Goal: Complete application form

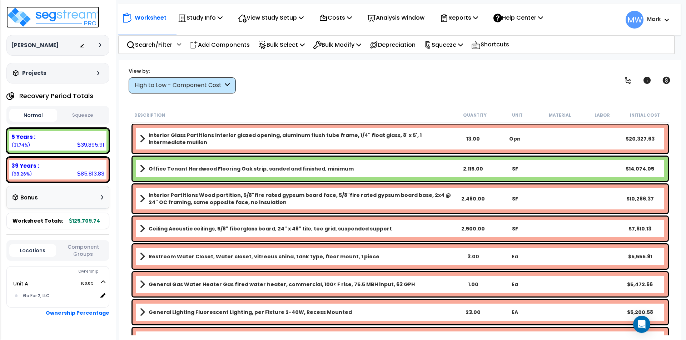
click at [45, 16] on img at bounding box center [52, 16] width 93 height 21
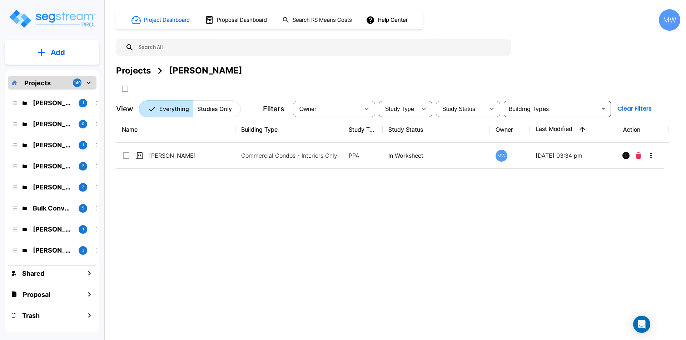
click at [87, 82] on icon "mailbox folders" at bounding box center [88, 83] width 9 height 9
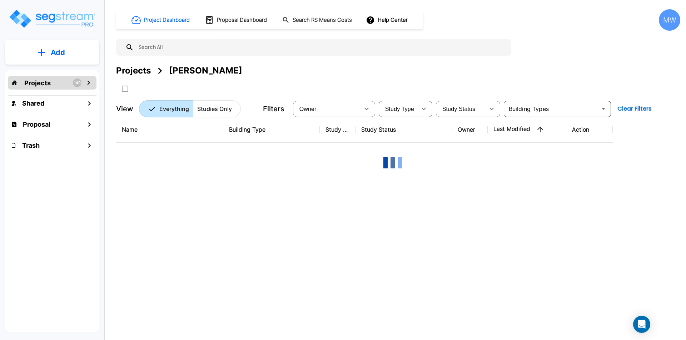
click at [56, 55] on p "Add" at bounding box center [58, 52] width 14 height 11
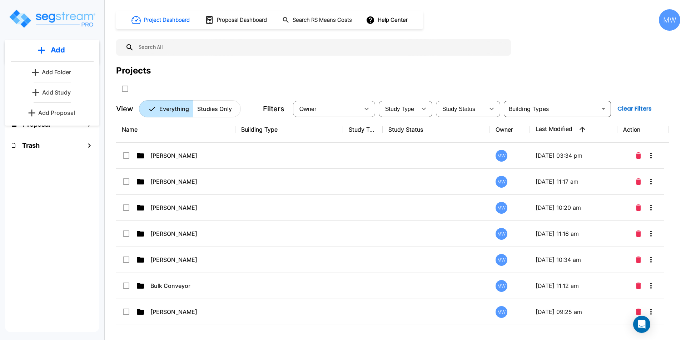
click at [61, 70] on p "Add Folder" at bounding box center [56, 72] width 29 height 9
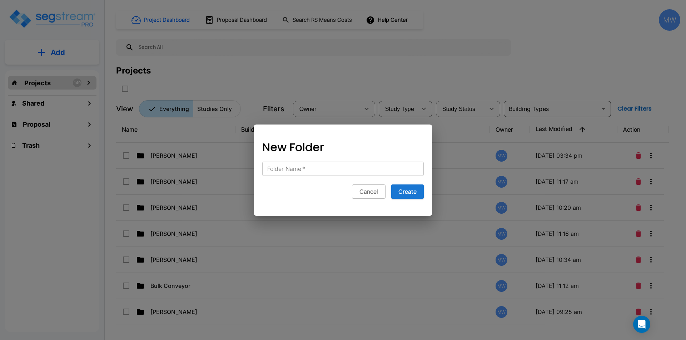
click at [337, 172] on input "Folder Name   *" at bounding box center [342, 169] width 161 height 14
type input "[STREET_ADDRESS] LLC"
click at [410, 190] on button "Create" at bounding box center [407, 192] width 32 height 14
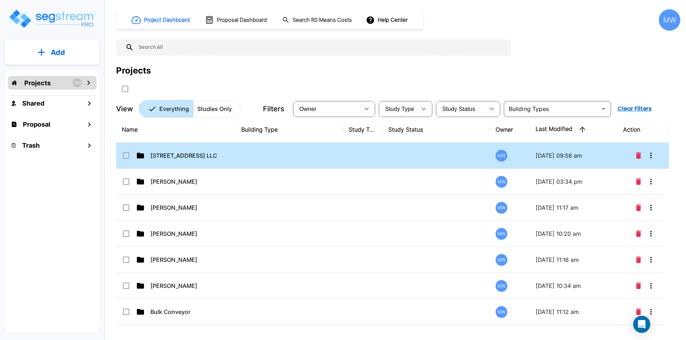
click at [242, 160] on td at bounding box center [288, 156] width 107 height 26
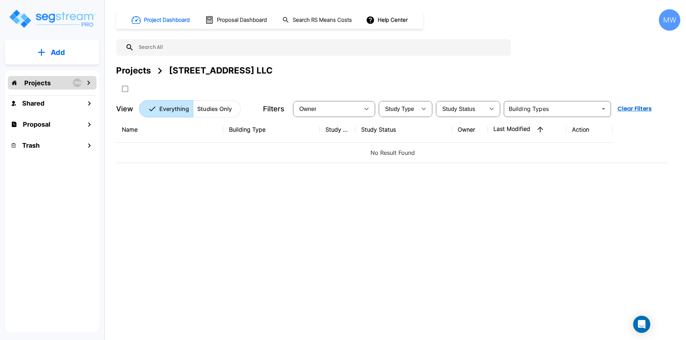
click at [54, 55] on p "Add" at bounding box center [58, 52] width 14 height 11
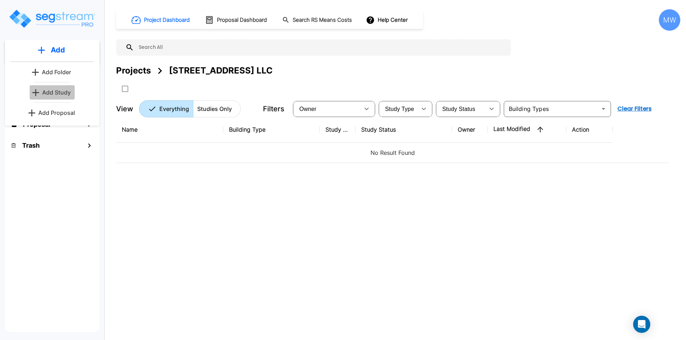
click at [56, 92] on p "Add Study" at bounding box center [56, 92] width 29 height 9
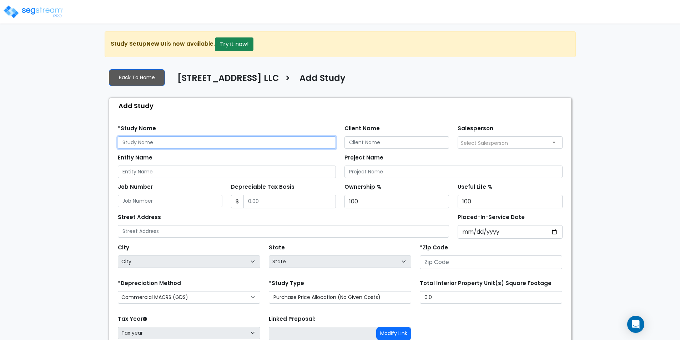
click at [200, 141] on input "text" at bounding box center [227, 142] width 218 height 12
type input "[STREET_ADDRESS]"
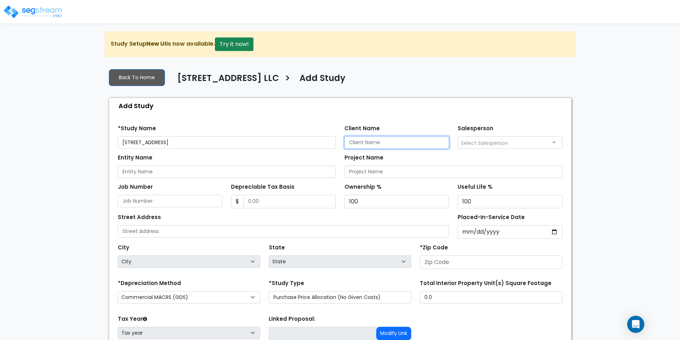
click at [373, 142] on input "Client Name" at bounding box center [397, 142] width 105 height 12
click at [368, 140] on input "Client Name" at bounding box center [397, 142] width 105 height 12
type input "Reed Williamson"
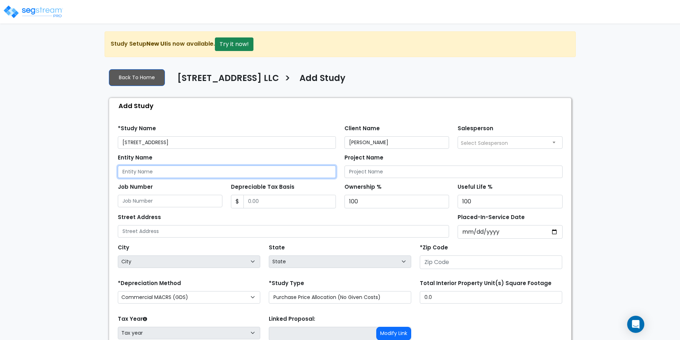
click at [317, 169] on input "Entity Name" at bounding box center [227, 172] width 218 height 12
type input "503 North Pine Street LLC"
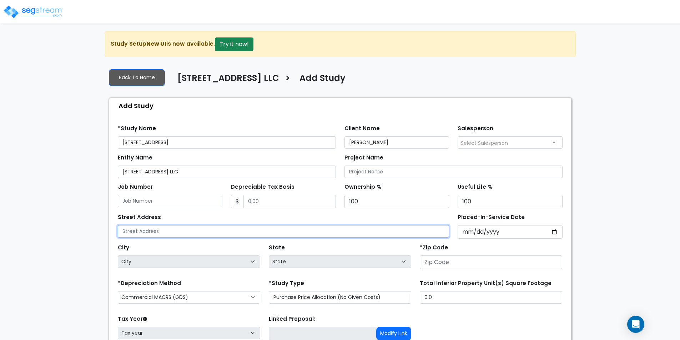
click at [149, 232] on input "text" at bounding box center [284, 231] width 332 height 12
type input "[STREET_ADDRESS]"
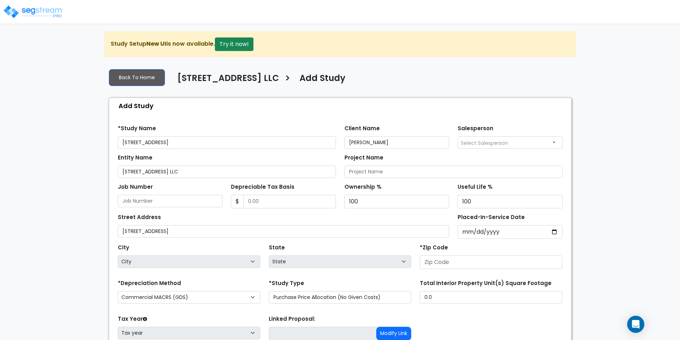
click at [505, 244] on div "*Zip Code" at bounding box center [491, 255] width 142 height 27
click at [486, 261] on input "number" at bounding box center [491, 263] width 142 height 14
type input "29"
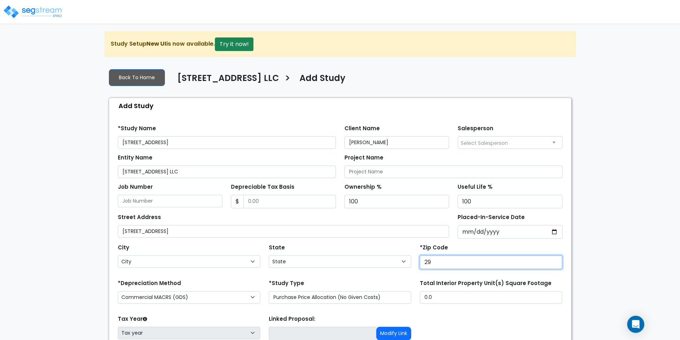
select select "SC"
type input "29483"
click at [483, 246] on div "*Zip Code 29483" at bounding box center [491, 255] width 142 height 27
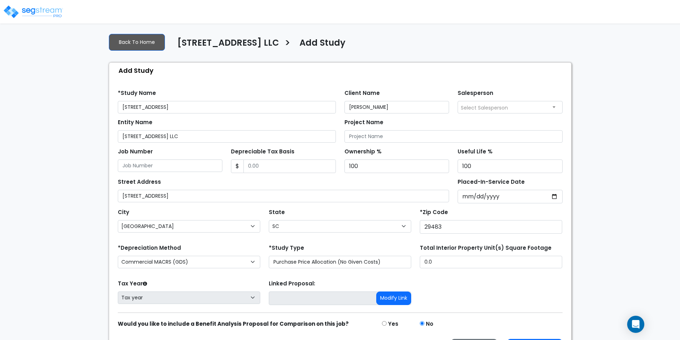
scroll to position [36, 0]
click at [252, 286] on div "Tax Year Please Enter The Placed In Service Date First. Tax year" at bounding box center [189, 292] width 151 height 29
click at [257, 161] on input "Depreciable Tax Basis" at bounding box center [290, 166] width 92 height 14
type input "1,150,000"
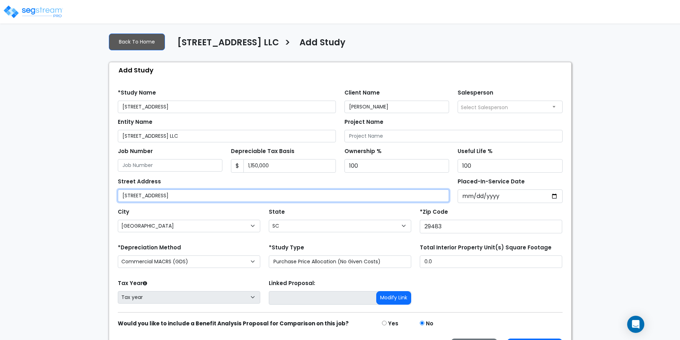
click at [288, 190] on input "[STREET_ADDRESS]" at bounding box center [284, 196] width 332 height 12
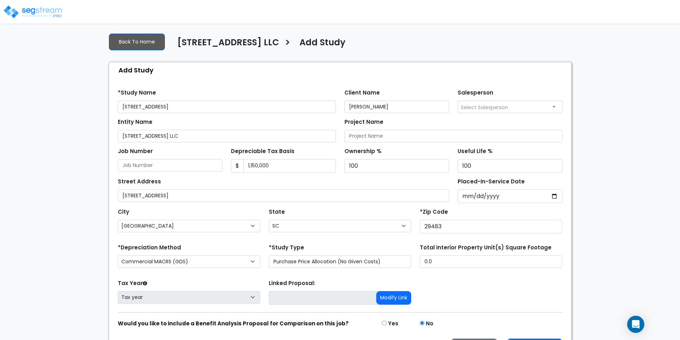
click at [289, 182] on div "Street Address 503 North Pine Street" at bounding box center [284, 189] width 332 height 26
click at [555, 198] on input "Placed-In-Service Date" at bounding box center [510, 197] width 105 height 14
type input "[DATE]"
select select "2025"
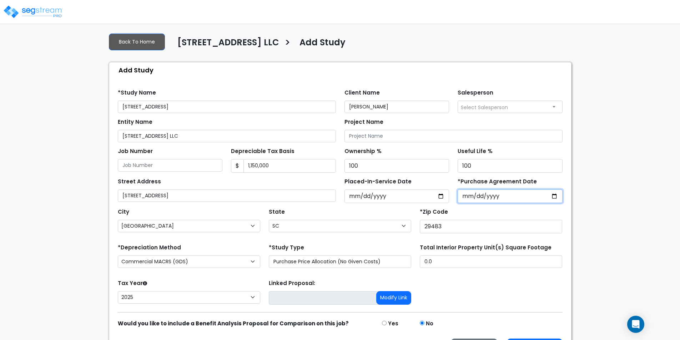
click at [556, 201] on input "*Purchase Agreement Date" at bounding box center [510, 197] width 105 height 14
click at [556, 196] on input "*Purchase Agreement Date" at bounding box center [510, 197] width 105 height 14
type input "[DATE]"
click at [508, 215] on div "*Zip Code 29483" at bounding box center [491, 220] width 142 height 27
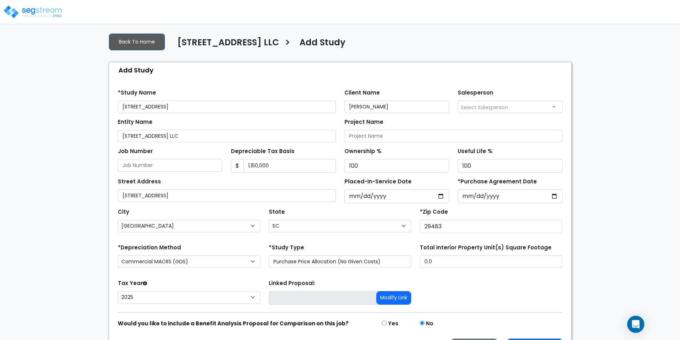
scroll to position [59, 0]
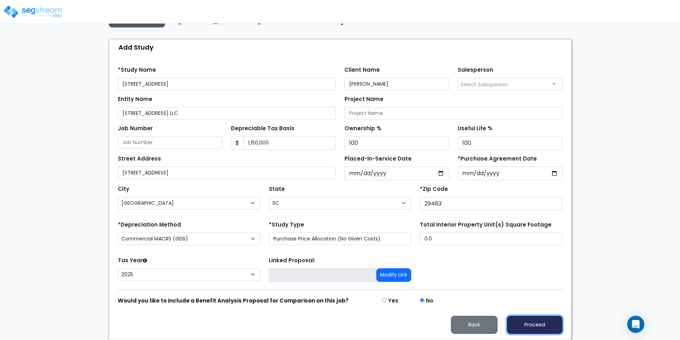
click at [537, 321] on button "Proceed" at bounding box center [535, 325] width 56 height 18
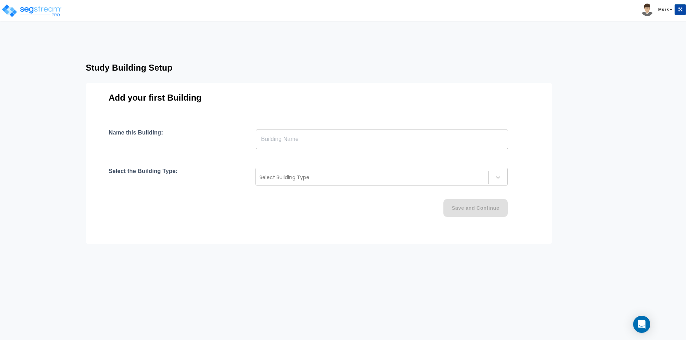
click at [413, 133] on input "text" at bounding box center [382, 139] width 252 height 20
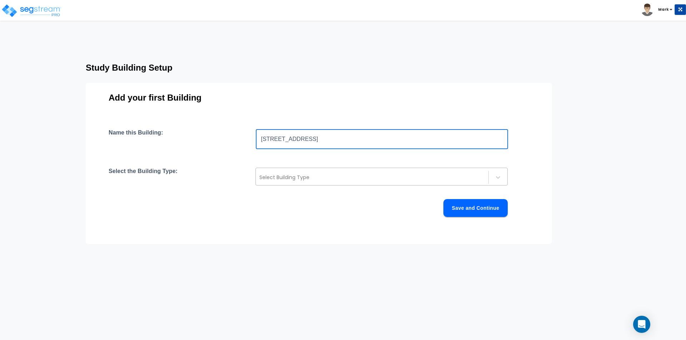
type input "[STREET_ADDRESS]"
click at [313, 181] on div at bounding box center [371, 177] width 225 height 9
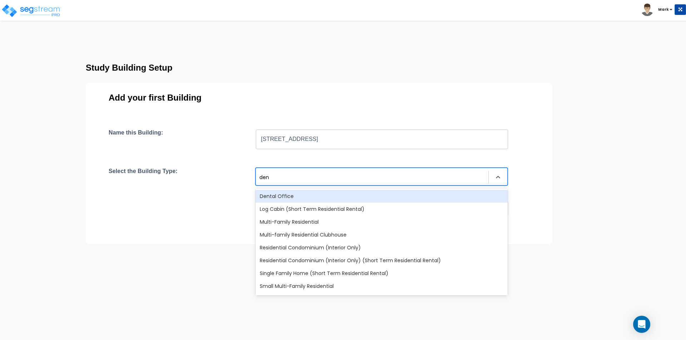
type input "dent"
click at [297, 199] on div "Dental Office" at bounding box center [381, 196] width 252 height 13
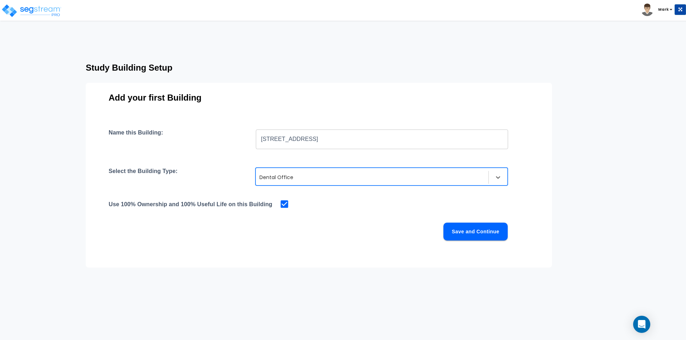
click at [466, 236] on button "Save and Continue" at bounding box center [475, 232] width 64 height 18
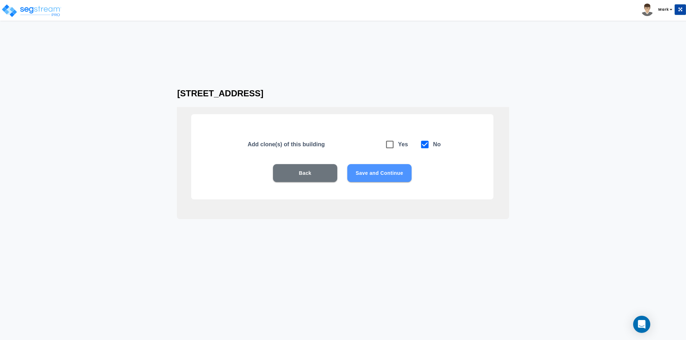
click at [372, 168] on button "Save and Continue" at bounding box center [379, 173] width 64 height 18
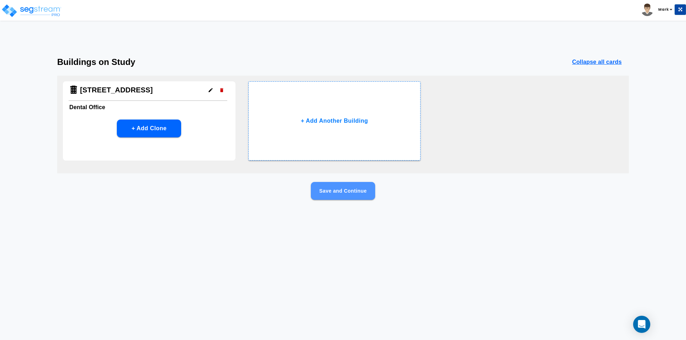
click at [319, 195] on button "Save and Continue" at bounding box center [343, 191] width 64 height 18
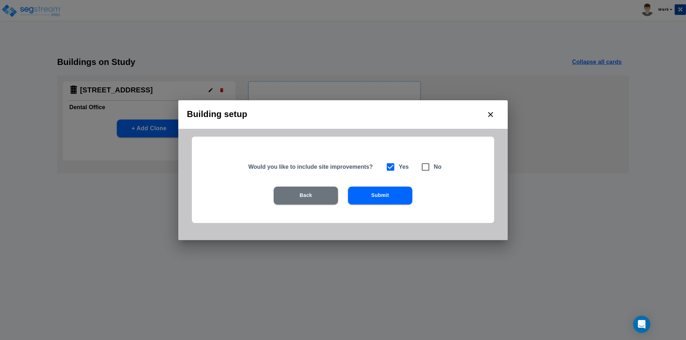
click at [380, 189] on button "Submit" at bounding box center [380, 196] width 64 height 18
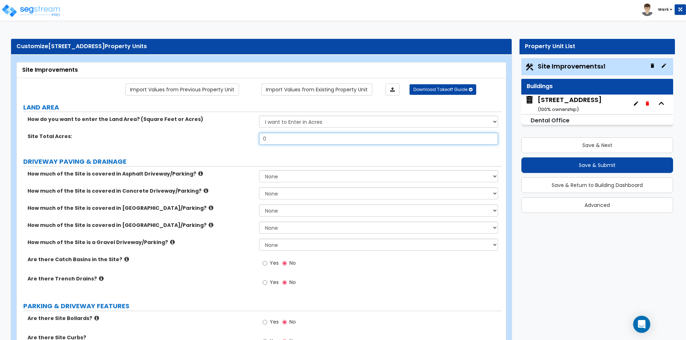
click at [321, 144] on input "0" at bounding box center [378, 139] width 239 height 12
type input "0.36"
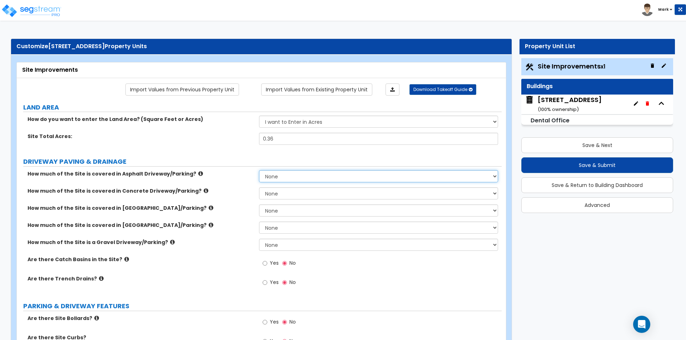
click at [281, 174] on select "None I want to Enter an Approximate Percentage I want to Enter the Square Foota…" at bounding box center [378, 176] width 239 height 12
select select "2"
click at [259, 170] on select "None I want to Enter an Approximate Percentage I want to Enter the Square Foota…" at bounding box center [378, 176] width 239 height 12
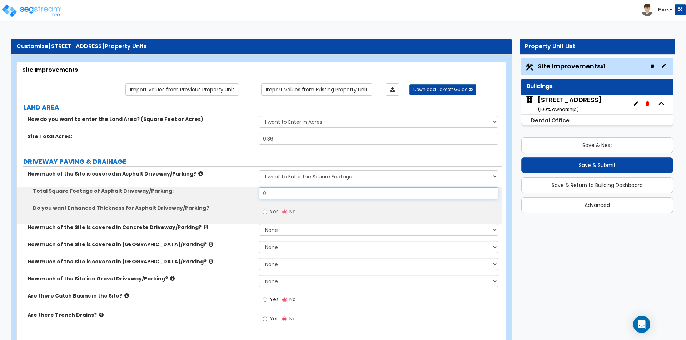
click at [276, 196] on input "0" at bounding box center [378, 193] width 239 height 12
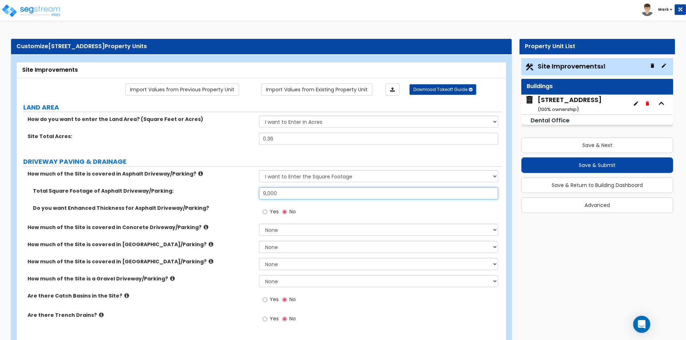
type input "9,000"
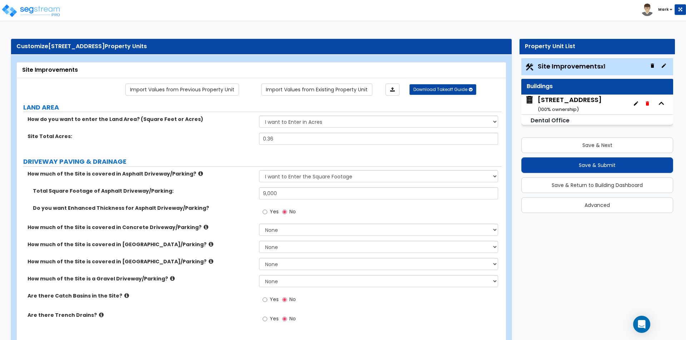
click at [220, 223] on div "Do you want Enhanced Thickness for Asphalt Driveway/Parking? Yes No" at bounding box center [259, 214] width 485 height 19
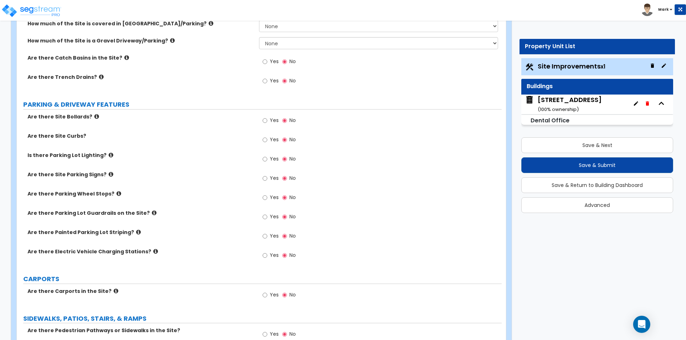
scroll to position [250, 0]
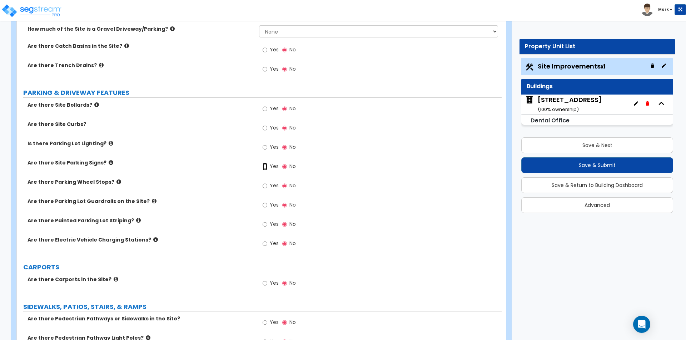
click at [265, 166] on input "Yes" at bounding box center [264, 167] width 5 height 8
radio input "true"
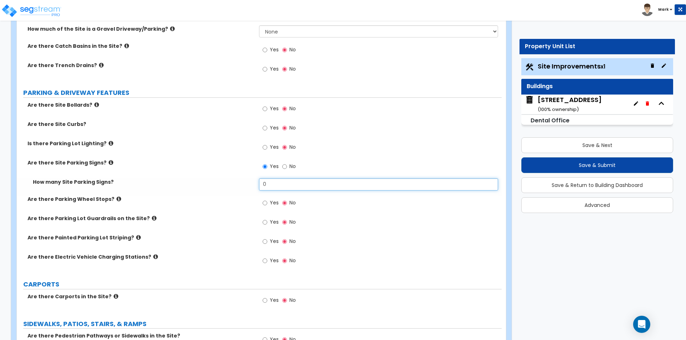
click at [270, 185] on input "0" at bounding box center [378, 185] width 239 height 12
type input "2"
click at [228, 185] on div "How many Site Parking Signs? 2" at bounding box center [259, 187] width 485 height 17
click at [272, 206] on span "Yes" at bounding box center [274, 202] width 9 height 7
click at [267, 206] on input "Yes" at bounding box center [264, 203] width 5 height 8
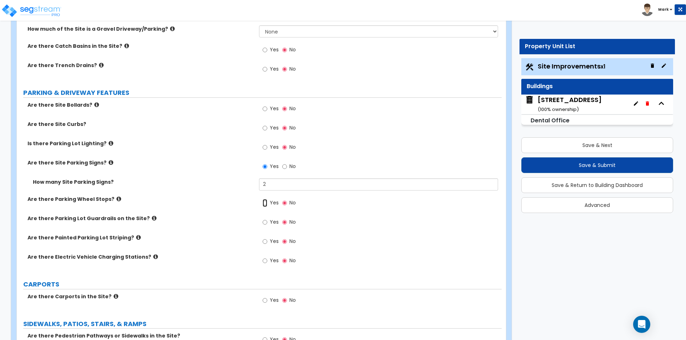
radio input "true"
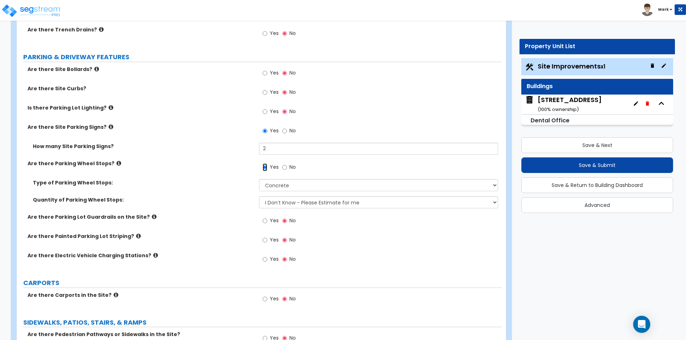
scroll to position [321, 0]
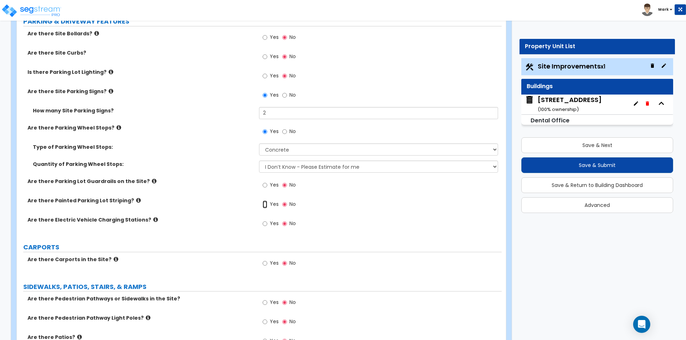
click at [266, 205] on input "Yes" at bounding box center [264, 205] width 5 height 8
radio input "true"
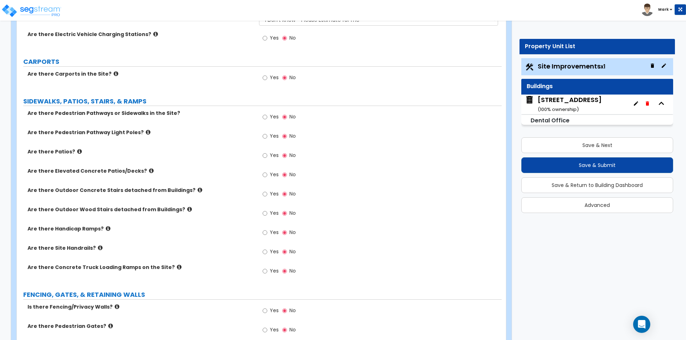
scroll to position [536, 0]
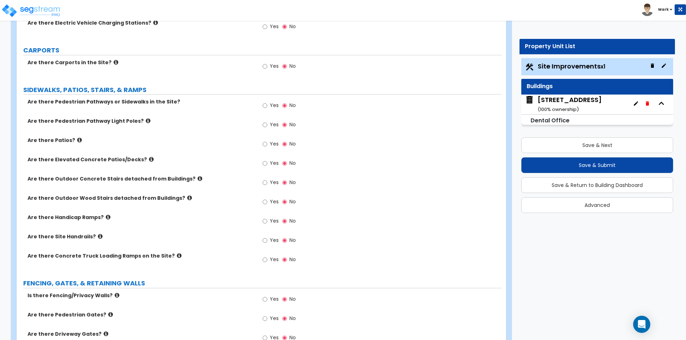
click at [149, 159] on icon at bounding box center [151, 159] width 5 height 5
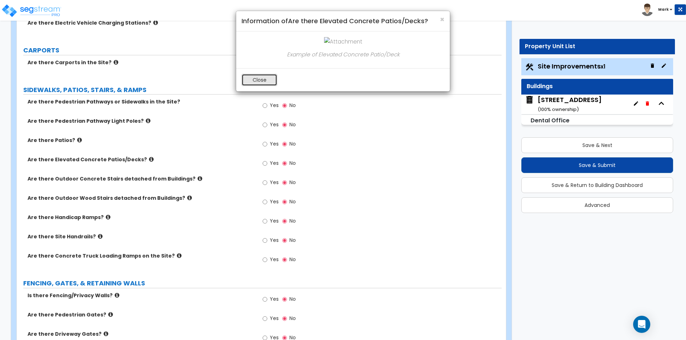
click at [258, 79] on button "Close" at bounding box center [259, 80] width 36 height 12
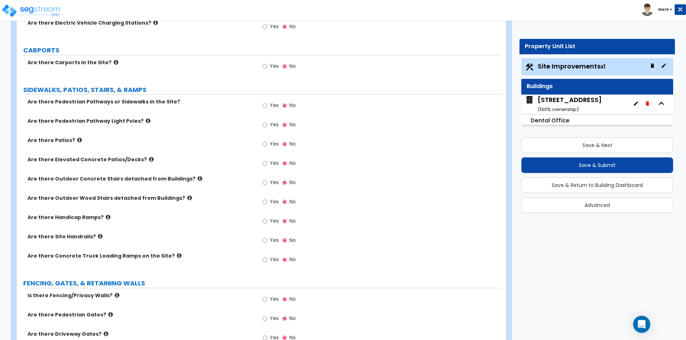
click at [197, 177] on icon at bounding box center [199, 178] width 5 height 5
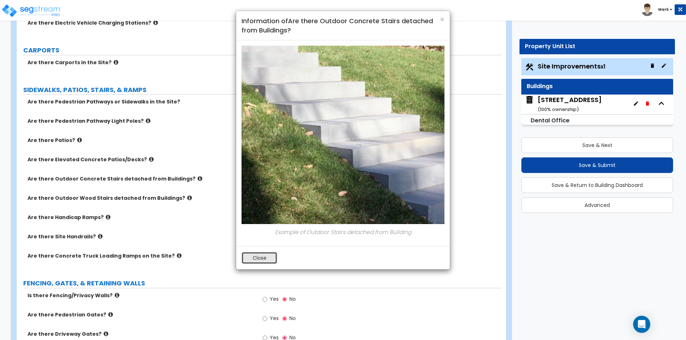
click at [262, 259] on button "Close" at bounding box center [259, 258] width 36 height 12
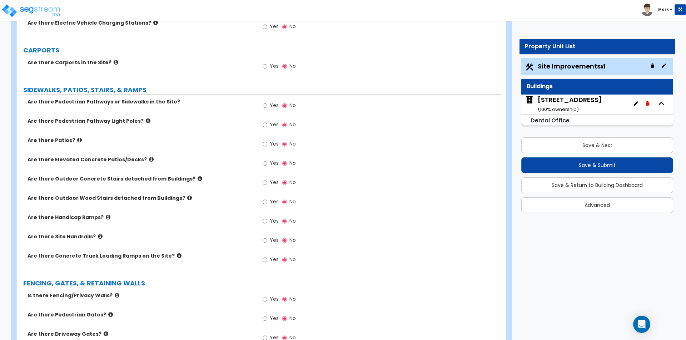
click at [267, 240] on label "Yes" at bounding box center [270, 241] width 16 height 12
click at [267, 240] on input "Yes" at bounding box center [264, 241] width 5 height 8
radio input "true"
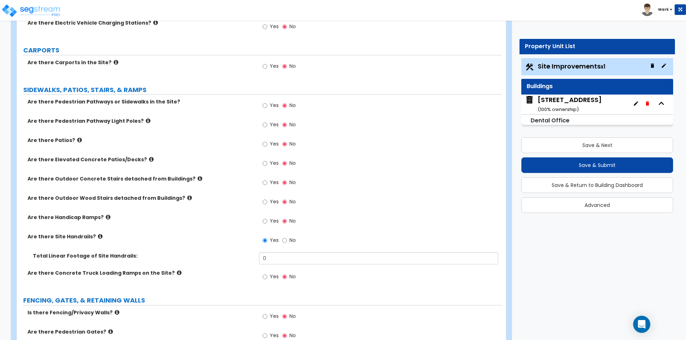
click at [106, 216] on icon at bounding box center [108, 217] width 5 height 5
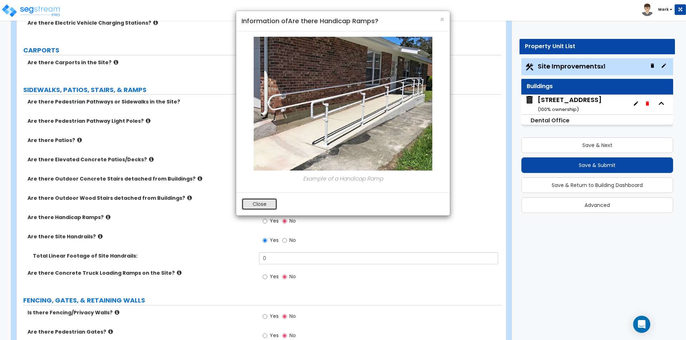
click at [258, 204] on button "Close" at bounding box center [259, 204] width 36 height 12
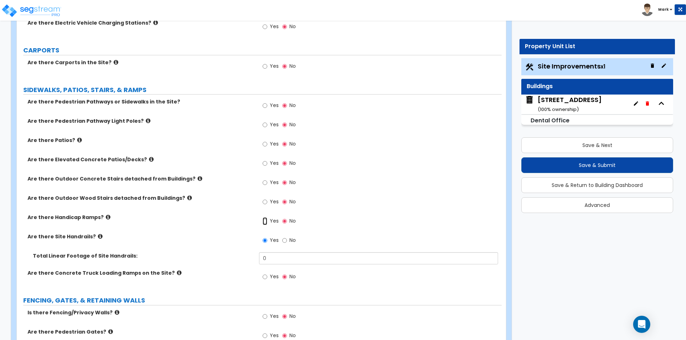
click at [267, 221] on input "Yes" at bounding box center [264, 221] width 5 height 8
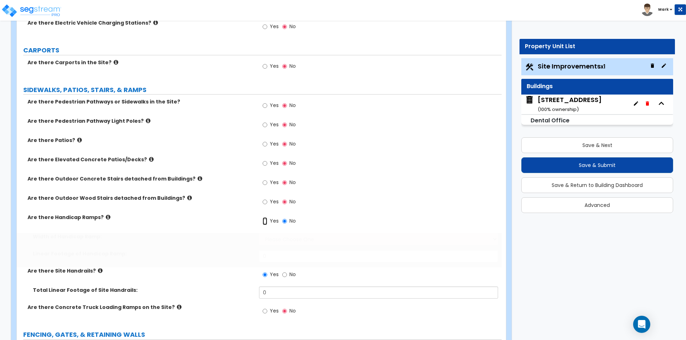
radio input "true"
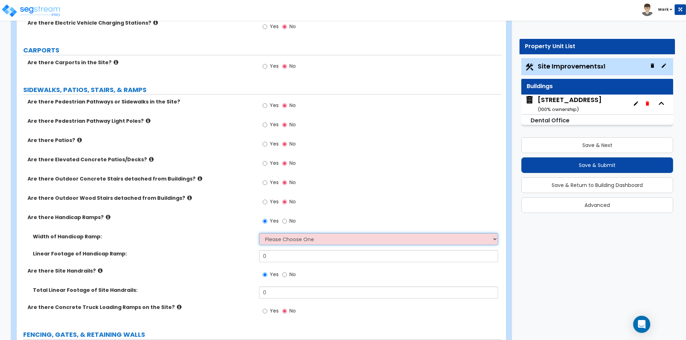
click at [285, 237] on select "Please Choose One 3' width 5' width" at bounding box center [378, 239] width 239 height 12
click at [276, 256] on input "0" at bounding box center [378, 256] width 239 height 12
click at [278, 239] on select "Please Choose One 3' width 5' width" at bounding box center [378, 239] width 239 height 12
select select "1"
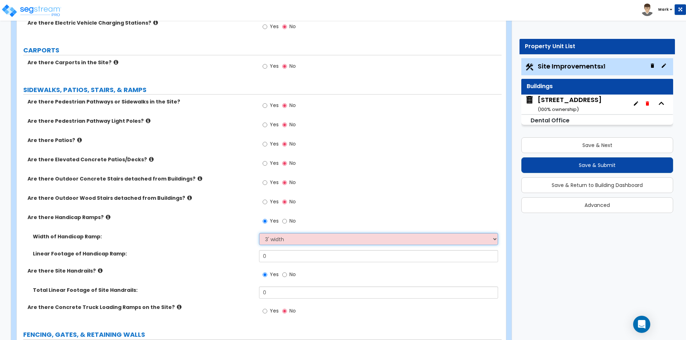
click at [259, 233] on select "Please Choose One 3' width 5' width" at bounding box center [378, 239] width 239 height 12
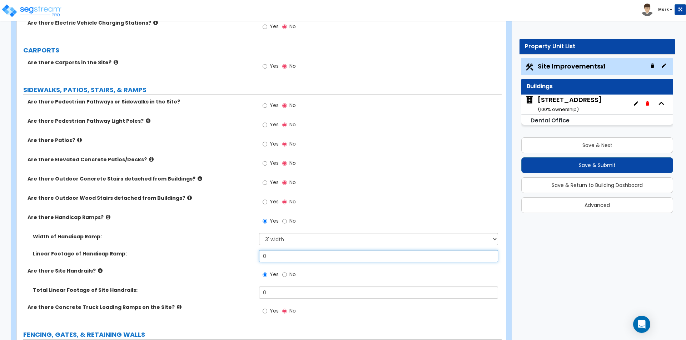
click at [293, 262] on input "0" at bounding box center [378, 256] width 239 height 12
type input "30"
click at [246, 266] on div "Linear Footage of Handicap Ramp: 30" at bounding box center [259, 258] width 485 height 17
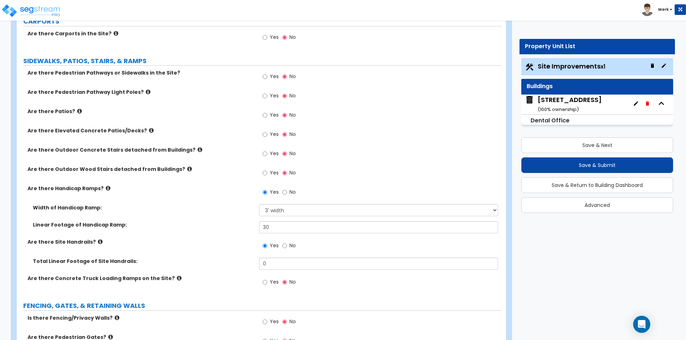
scroll to position [607, 0]
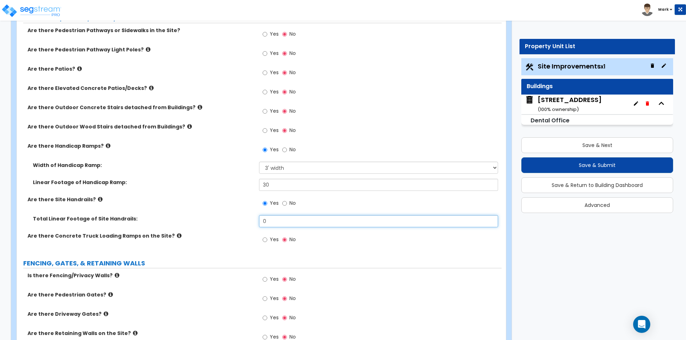
click at [282, 221] on input "0" at bounding box center [378, 221] width 239 height 12
type input "12"
click at [220, 222] on label "Total Linear Footage of Site Handrails:" at bounding box center [143, 218] width 221 height 7
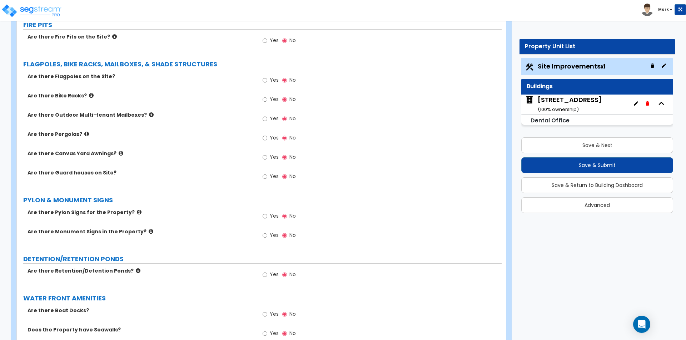
scroll to position [1036, 0]
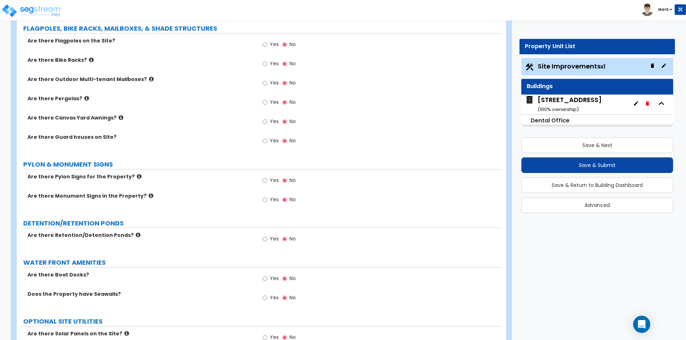
click at [270, 203] on label "Yes" at bounding box center [270, 201] width 16 height 12
click at [267, 203] on input "Yes" at bounding box center [264, 200] width 5 height 8
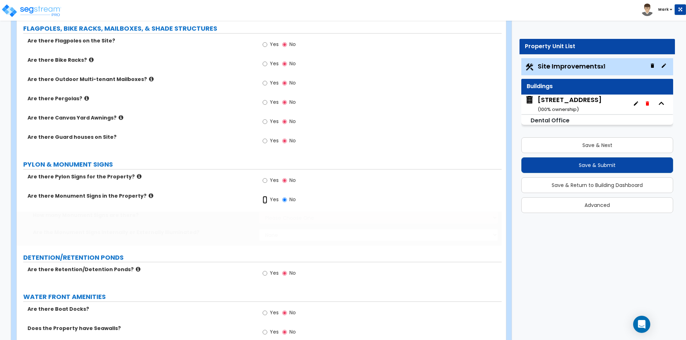
radio input "true"
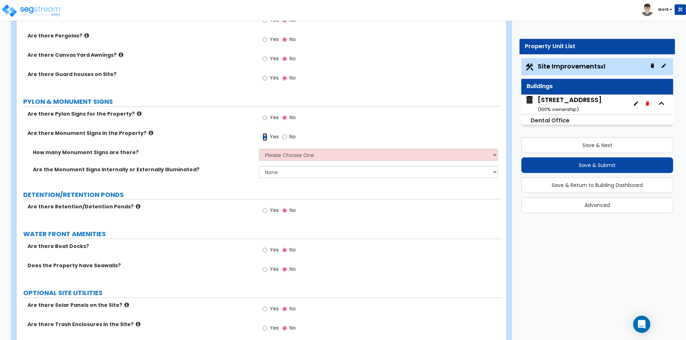
scroll to position [1063, 0]
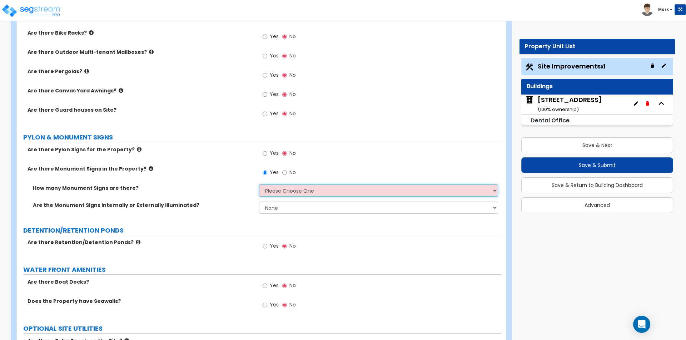
drag, startPoint x: 305, startPoint y: 189, endPoint x: 302, endPoint y: 196, distance: 7.8
click at [305, 190] on select "Please Choose One 1 2 3" at bounding box center [378, 191] width 239 height 12
select select "1"
click at [259, 185] on select "Please Choose One 1 2 3" at bounding box center [378, 191] width 239 height 12
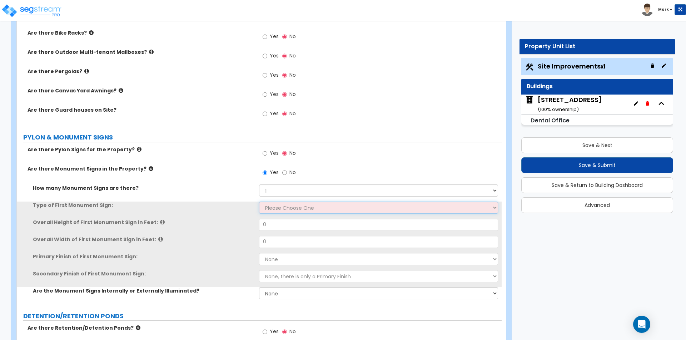
click at [286, 210] on select "Please Choose One Flat Signboard on top of a Base Flat Signboard attached to a …" at bounding box center [378, 208] width 239 height 12
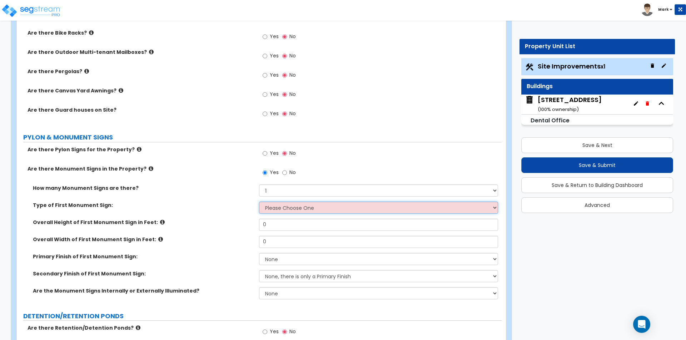
select select "1"
click at [259, 202] on select "Please Choose One Flat Signboard on top of a Base Flat Signboard attached to a …" at bounding box center [378, 208] width 239 height 12
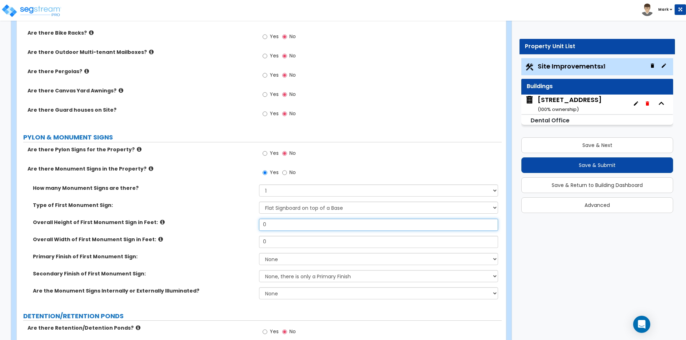
click at [285, 224] on input "0" at bounding box center [378, 225] width 239 height 12
type input "7"
click at [272, 245] on input "0" at bounding box center [378, 242] width 239 height 12
type input "6"
click at [225, 236] on label "Overall Width of First Monument Sign in Feet:" at bounding box center [143, 239] width 221 height 7
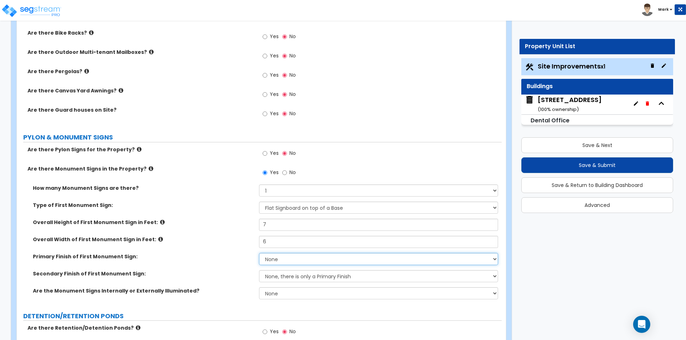
click at [277, 260] on select "None Paint/Stucco Finish Brick Finish Stone Finish Metal Composite Finish Vinyl…" at bounding box center [378, 259] width 239 height 12
select select "6"
click at [259, 253] on select "None Paint/Stucco Finish Brick Finish Stone Finish Metal Composite Finish Vinyl…" at bounding box center [378, 259] width 239 height 12
click at [285, 279] on select "None, there is only a Primary Finish Paint/Stucco Finish Brick Finish Stone Fin…" at bounding box center [378, 276] width 239 height 12
select select "2"
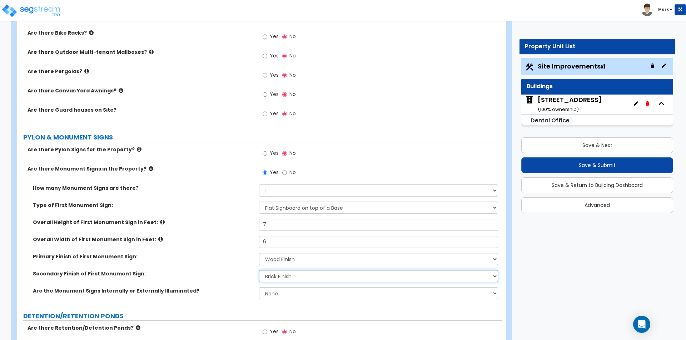
click at [259, 270] on select "None, there is only a Primary Finish Paint/Stucco Finish Brick Finish Stone Fin…" at bounding box center [378, 276] width 239 height 12
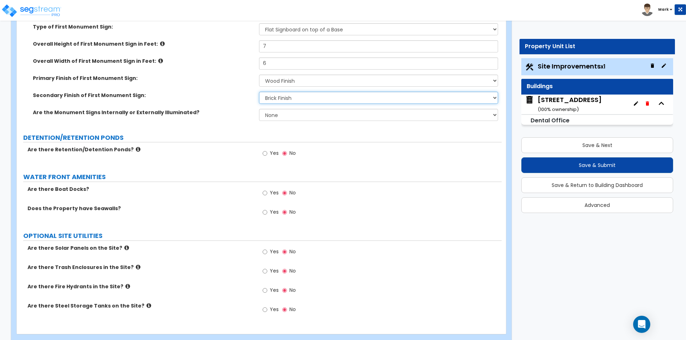
scroll to position [1255, 0]
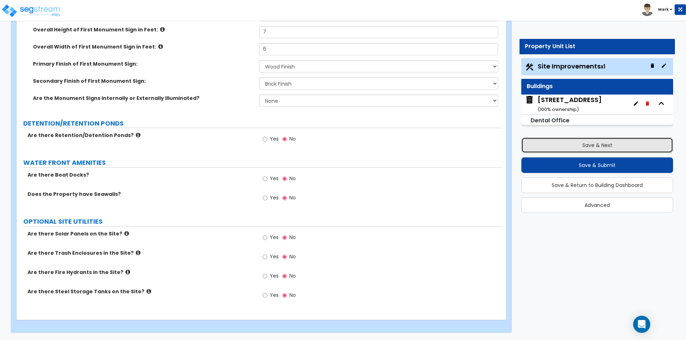
click at [541, 147] on button "Save & Next" at bounding box center [597, 145] width 152 height 16
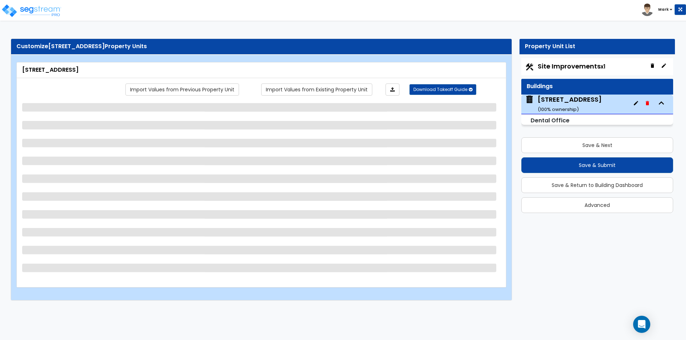
scroll to position [0, 0]
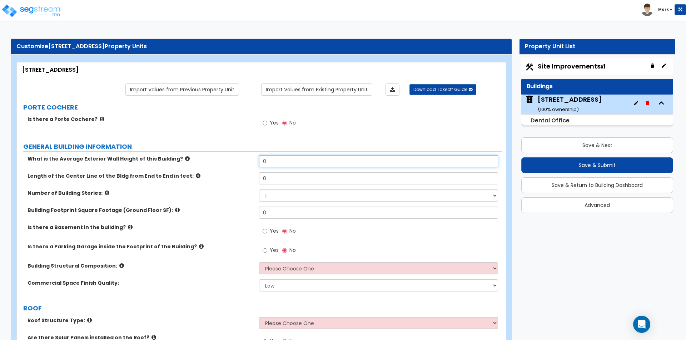
click at [284, 162] on input "0" at bounding box center [378, 161] width 239 height 12
type input "12"
click at [242, 177] on label "Length of the Center Line of the Bldg from End to End in feet:" at bounding box center [140, 175] width 226 height 7
click at [276, 175] on input "0" at bounding box center [378, 178] width 239 height 12
type input "70"
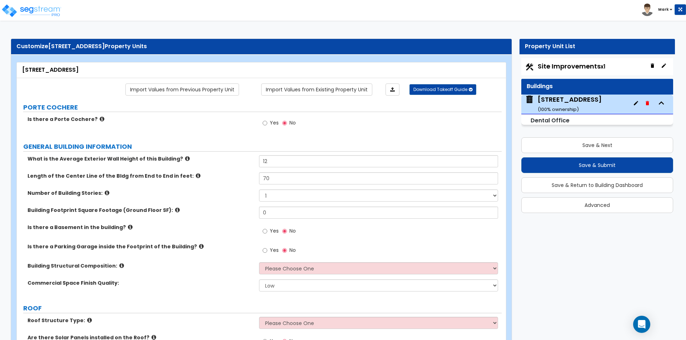
click at [232, 195] on label "Number of Building Stories:" at bounding box center [140, 193] width 226 height 7
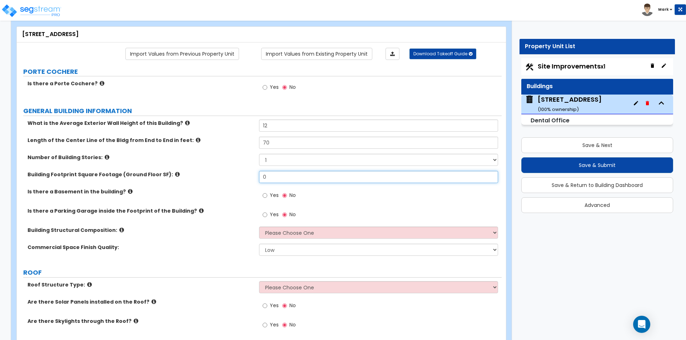
click at [279, 176] on input "0" at bounding box center [378, 177] width 239 height 12
type input "3,000"
click at [215, 190] on label "Is there a Basement in the building?" at bounding box center [140, 191] width 226 height 7
click at [271, 231] on select "Please Choose One Tilt-up Wall Construction Reinforced Concrete Structural Stee…" at bounding box center [378, 233] width 239 height 12
select select "7"
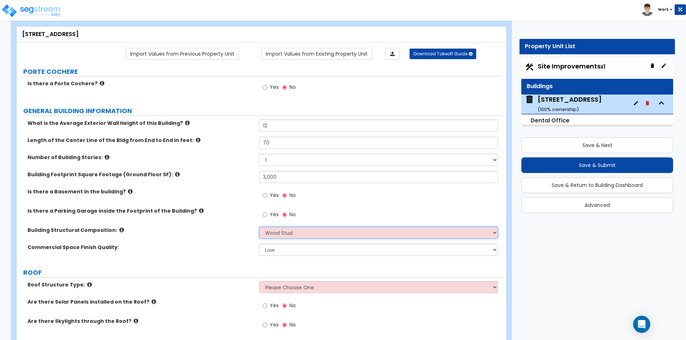
click at [259, 227] on select "Please Choose One Tilt-up Wall Construction Reinforced Concrete Structural Stee…" at bounding box center [378, 233] width 239 height 12
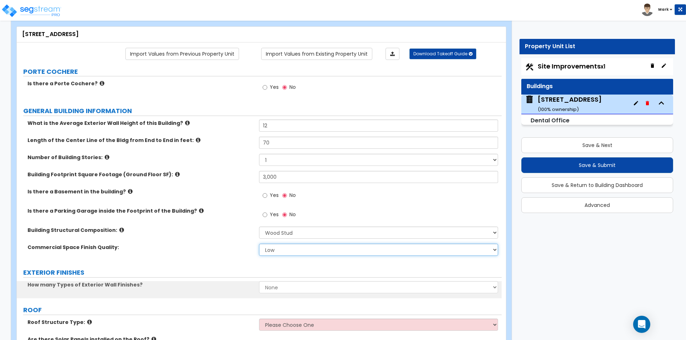
click at [282, 250] on select "Low Average High" at bounding box center [378, 250] width 239 height 12
select select "1"
click at [259, 244] on select "Low Average High" at bounding box center [378, 250] width 239 height 12
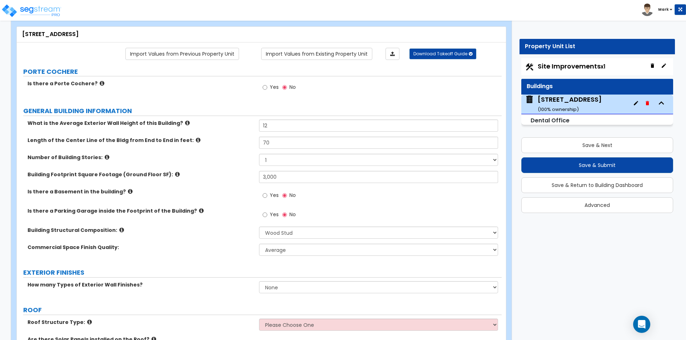
click at [183, 259] on div "Commercial Space Finish Quality: Low Average High" at bounding box center [259, 252] width 485 height 17
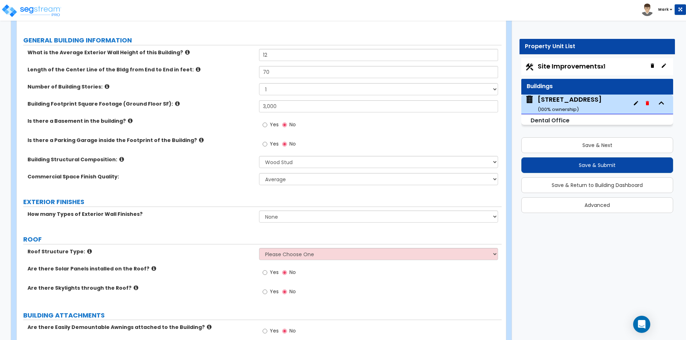
scroll to position [214, 0]
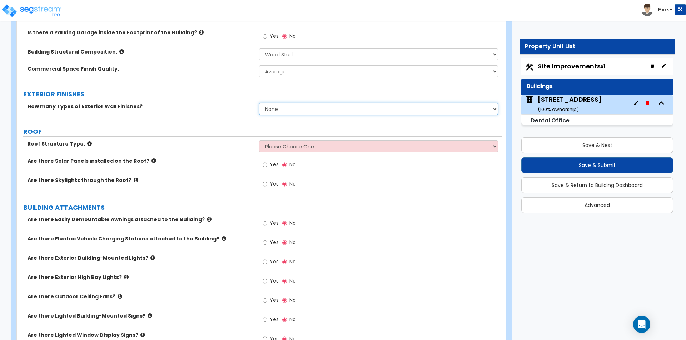
click at [299, 109] on select "None 1 2 3" at bounding box center [378, 109] width 239 height 12
select select "2"
click at [259, 103] on select "None 1 2 3" at bounding box center [378, 109] width 239 height 12
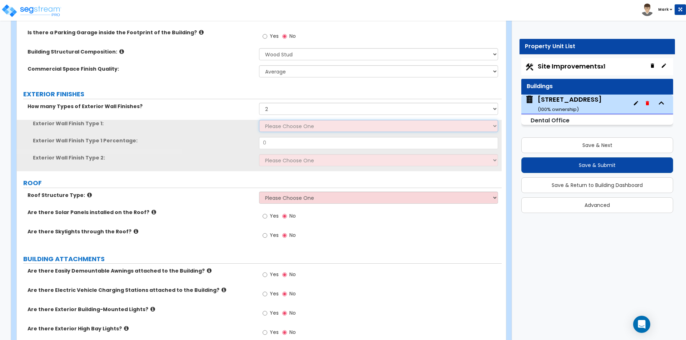
click at [281, 127] on select "Please Choose One No Finish/Shared Wall No Wall Brick Veneer Stone Veneer Wood …" at bounding box center [378, 126] width 239 height 12
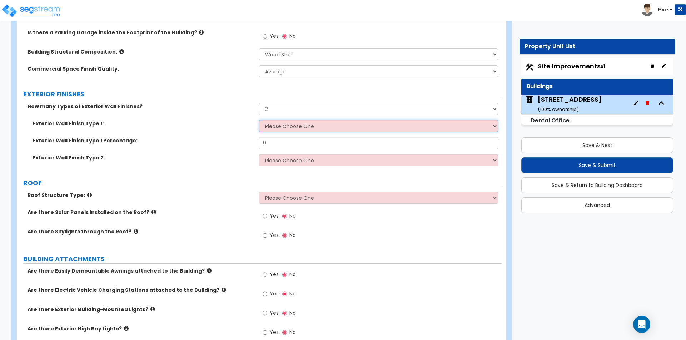
select select "2"
click at [259, 120] on select "Please Choose One No Finish/Shared Wall No Wall Brick Veneer Stone Veneer Wood …" at bounding box center [378, 126] width 239 height 12
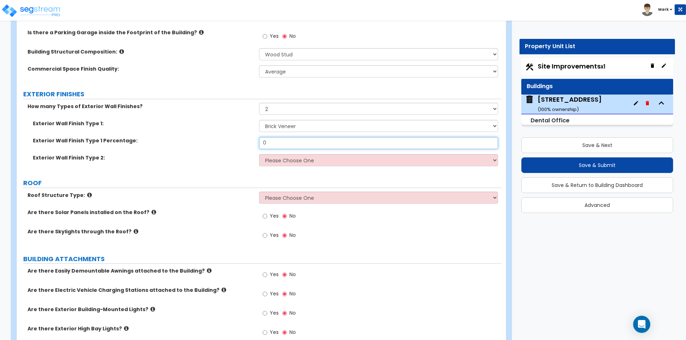
click at [283, 142] on input "0" at bounding box center [378, 143] width 239 height 12
type input "70"
click at [239, 137] on label "Exterior Wall Finish Type 1 Percentage:" at bounding box center [143, 140] width 221 height 7
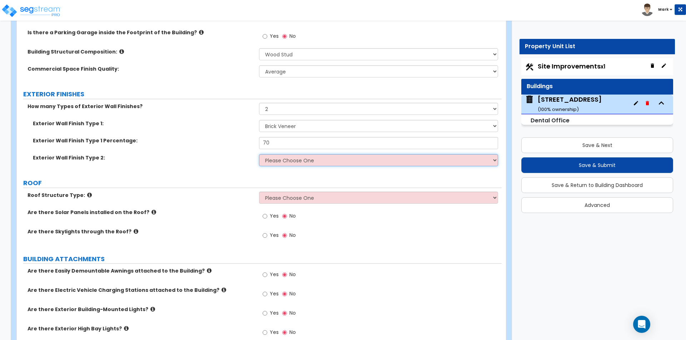
click at [271, 159] on select "Please Choose One No Finish/Shared Wall No Wall Brick Veneer Stone Veneer Wood …" at bounding box center [378, 160] width 239 height 12
click at [259, 154] on select "Please Choose One No Finish/Shared Wall No Wall Brick Veneer Stone Veneer Wood …" at bounding box center [378, 160] width 239 height 12
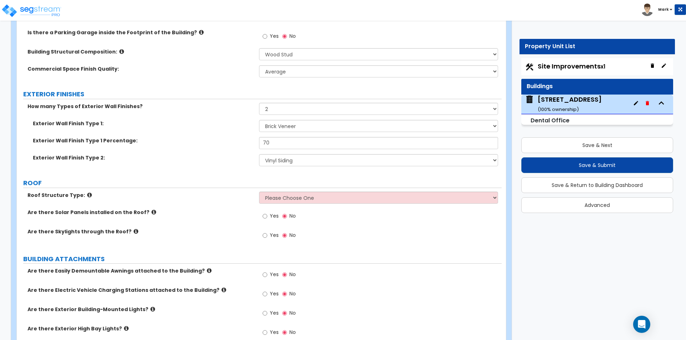
click at [225, 169] on div "Exterior Wall Finish Type 2: Please Choose One No Finish/Shared Wall No Wall Br…" at bounding box center [259, 162] width 485 height 17
click at [279, 163] on select "Please Choose One No Finish/Shared Wall No Wall Brick Veneer Stone Veneer Wood …" at bounding box center [378, 160] width 239 height 12
select select "4"
click at [259, 154] on select "Please Choose One No Finish/Shared Wall No Wall Brick Veneer Stone Veneer Wood …" at bounding box center [378, 160] width 239 height 12
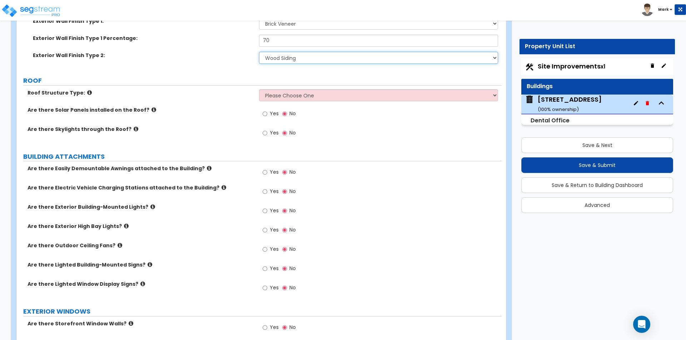
scroll to position [321, 0]
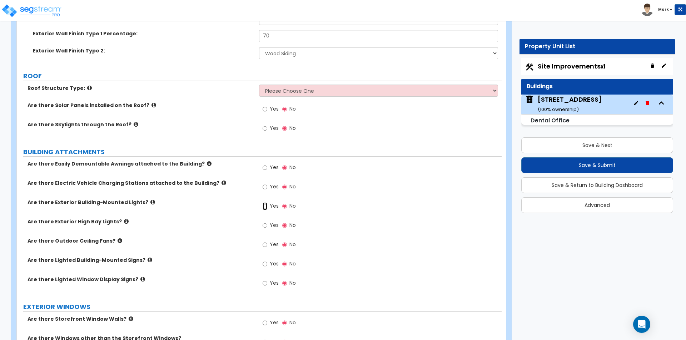
click at [266, 204] on input "Yes" at bounding box center [264, 206] width 5 height 8
radio input "true"
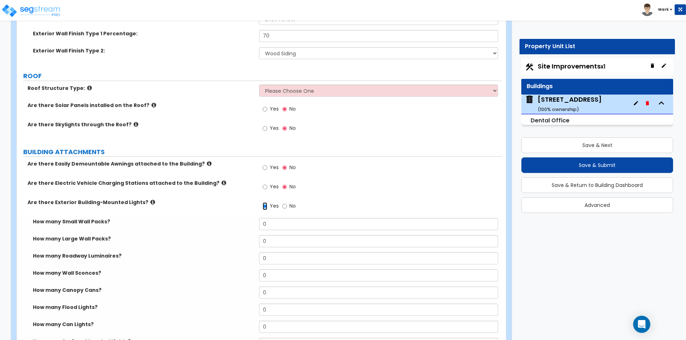
scroll to position [357, 0]
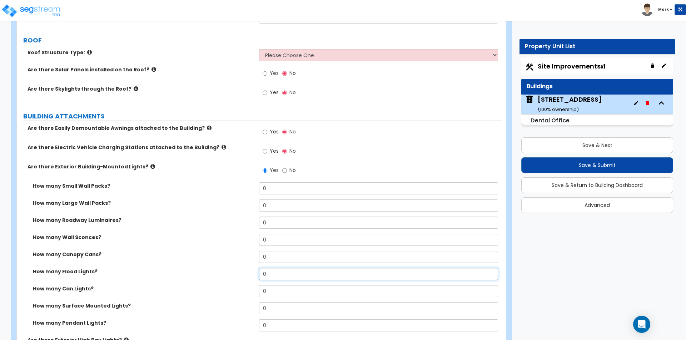
click at [275, 275] on input "0" at bounding box center [378, 274] width 239 height 12
type input "1"
click at [219, 268] on label "How many Flood Lights?" at bounding box center [143, 271] width 221 height 7
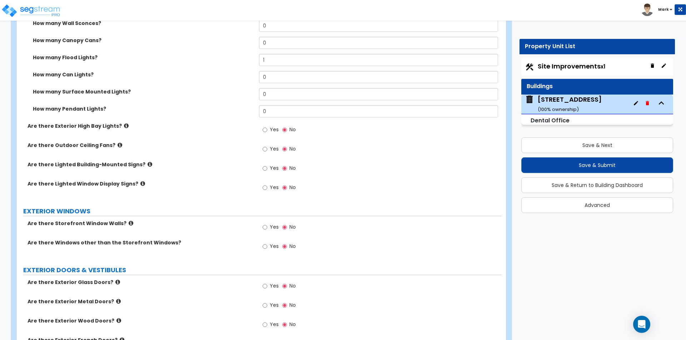
scroll to position [607, 0]
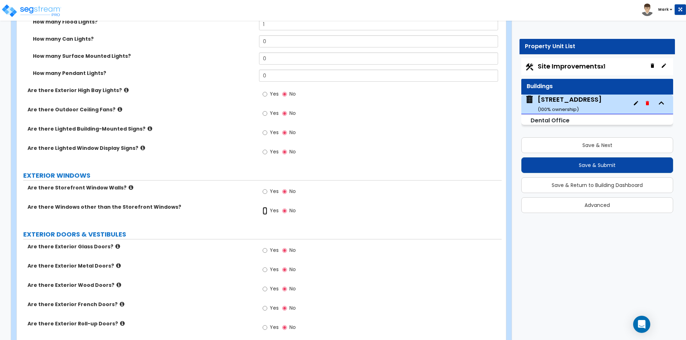
click at [267, 211] on input "Yes" at bounding box center [264, 211] width 5 height 8
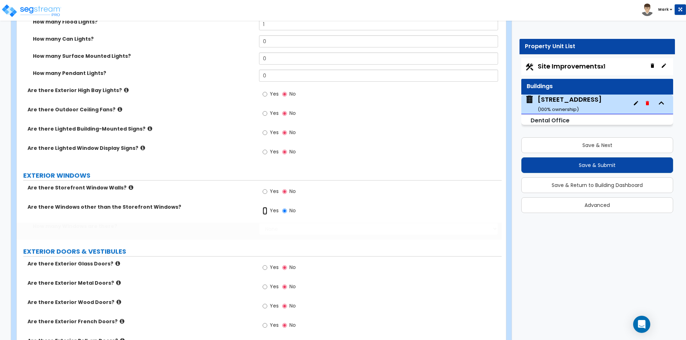
radio input "true"
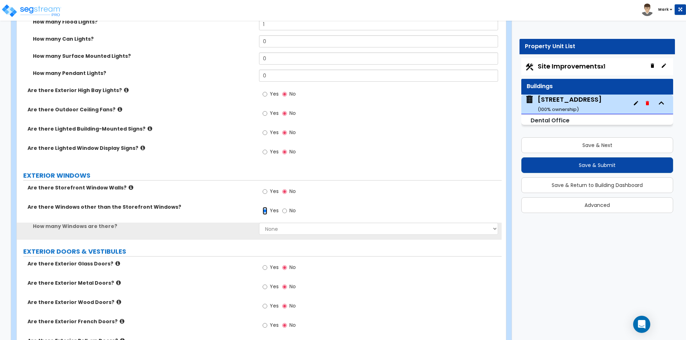
scroll to position [678, 0]
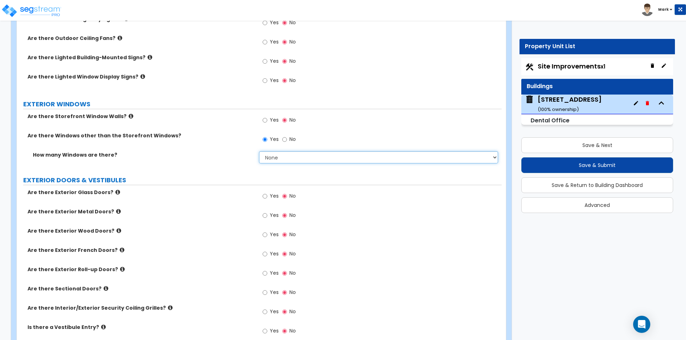
click at [282, 160] on select "None I want to enter a Percentage of the Exterior Windows I want to enter the N…" at bounding box center [378, 157] width 239 height 12
select select "2"
click at [259, 151] on select "None I want to enter a Percentage of the Exterior Windows I want to enter the N…" at bounding box center [378, 157] width 239 height 12
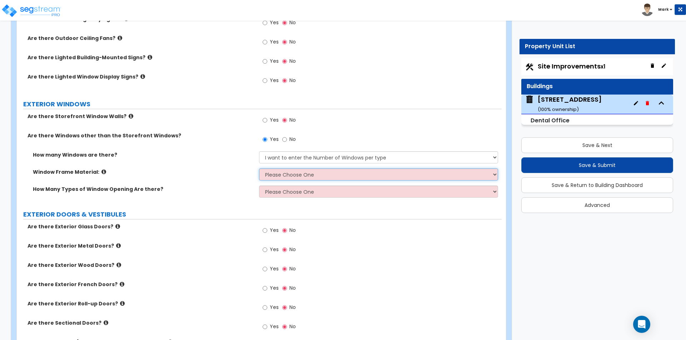
click at [272, 173] on select "Please Choose One Vinyl Aluminum Wood" at bounding box center [378, 175] width 239 height 12
select select "3"
click at [259, 169] on select "Please Choose One Vinyl Aluminum Wood" at bounding box center [378, 175] width 239 height 12
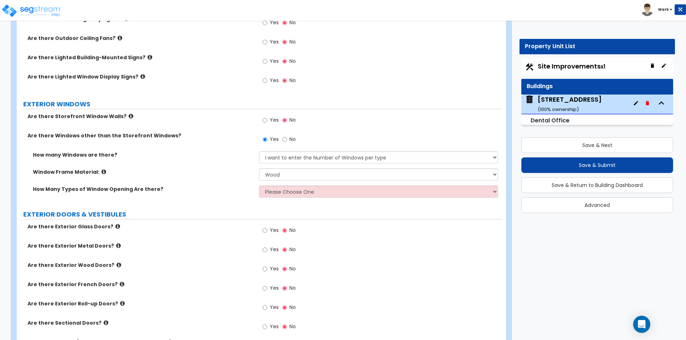
click at [274, 198] on div "How Many Types of Window Opening Are there? Please Choose One 1 2 3 4" at bounding box center [259, 194] width 485 height 17
click at [273, 191] on select "Please Choose One 1 2 3 4" at bounding box center [378, 192] width 239 height 12
select select "1"
click at [259, 186] on select "Please Choose One 1 2 3 4" at bounding box center [378, 192] width 239 height 12
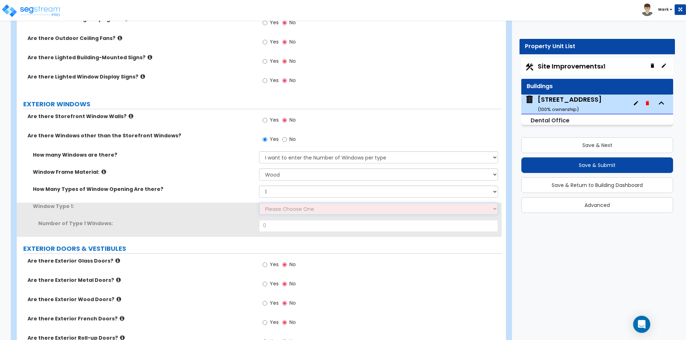
click at [275, 210] on select "Please Choose One Sliding Picture/Fixed Double/Single Hung Awning Swing" at bounding box center [378, 209] width 239 height 12
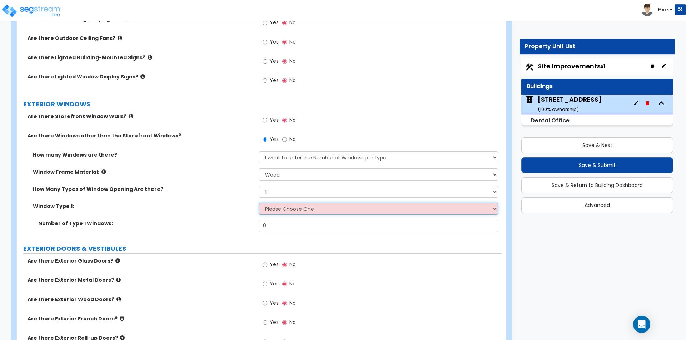
select select "2"
click at [259, 203] on select "Please Choose One Sliding Picture/Fixed Double/Single Hung Awning Swing" at bounding box center [378, 209] width 239 height 12
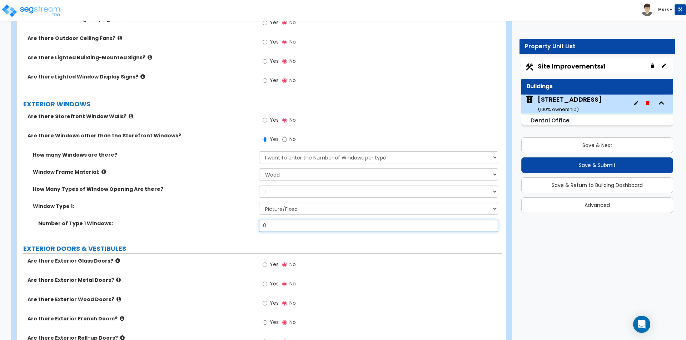
click at [287, 225] on input "0" at bounding box center [378, 226] width 239 height 12
type input "15"
click at [216, 217] on div "Window Type 1: Please Choose One Sliding Picture/Fixed Double/Single Hung Awnin…" at bounding box center [259, 211] width 485 height 17
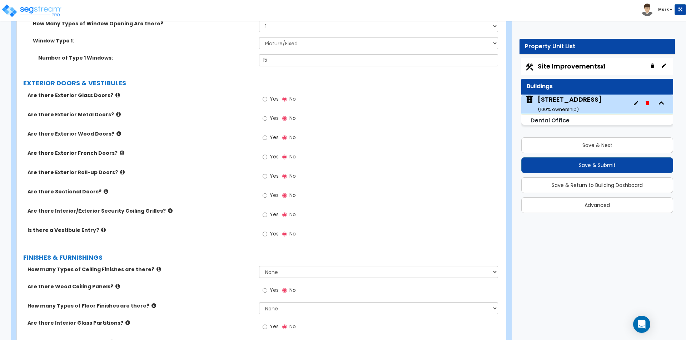
scroll to position [893, 0]
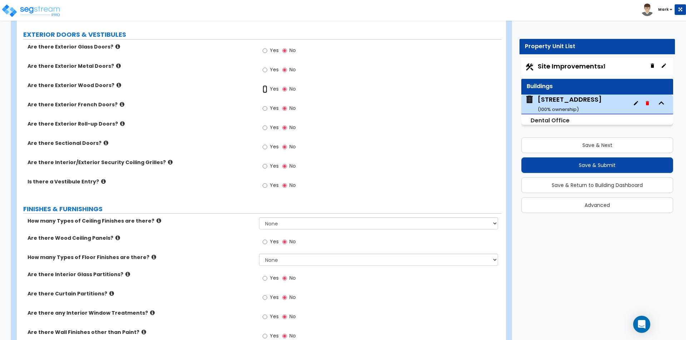
click at [264, 88] on input "Yes" at bounding box center [264, 89] width 5 height 8
radio input "true"
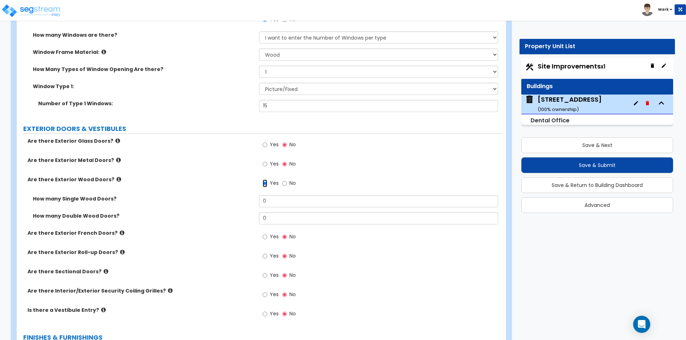
scroll to position [786, 0]
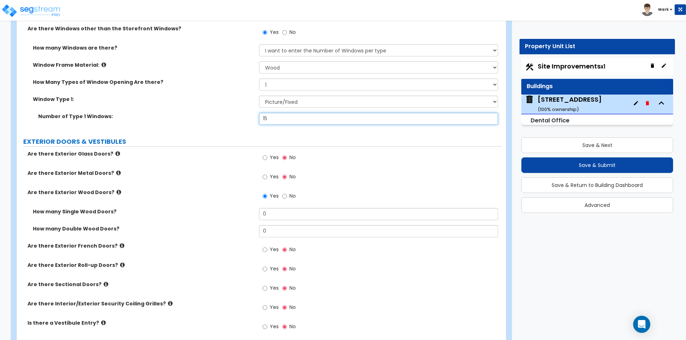
click at [288, 116] on input "15" at bounding box center [378, 119] width 239 height 12
type input "18"
click at [187, 216] on div "How many Single Wood Doors? 0" at bounding box center [259, 216] width 485 height 17
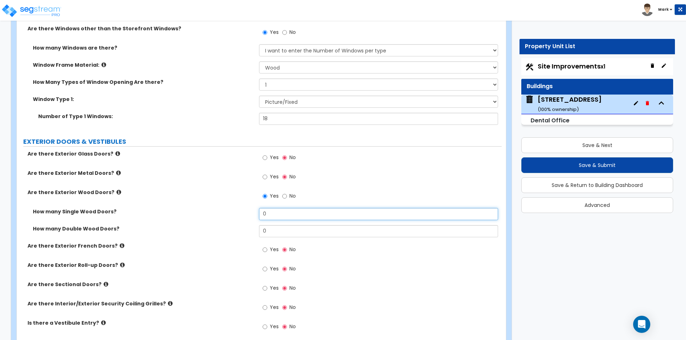
click at [283, 216] on input "0" at bounding box center [378, 214] width 239 height 12
type input "2"
click at [174, 250] on div "Are there Exterior French Doors? Yes No" at bounding box center [259, 251] width 485 height 19
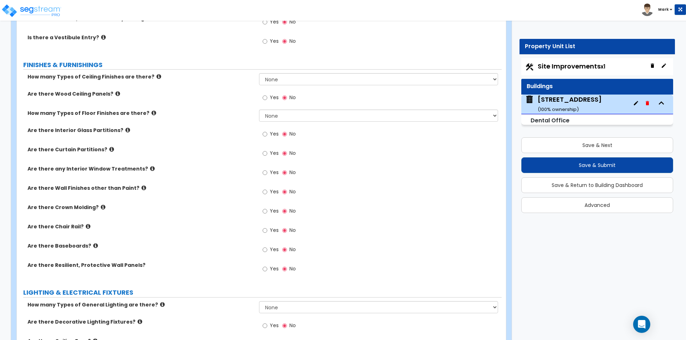
scroll to position [1107, 0]
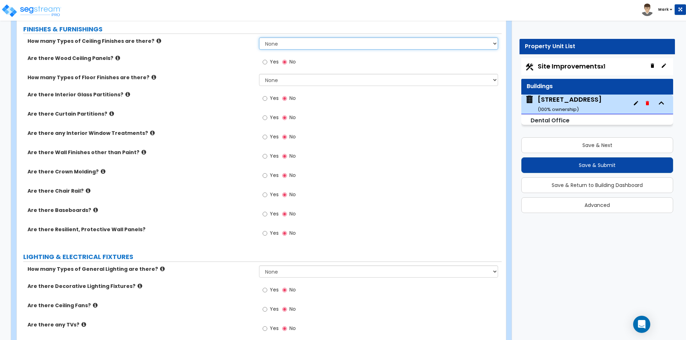
click at [269, 44] on select "None 1 2 3" at bounding box center [378, 43] width 239 height 12
select select "1"
click at [259, 37] on select "None 1 2 3" at bounding box center [378, 43] width 239 height 12
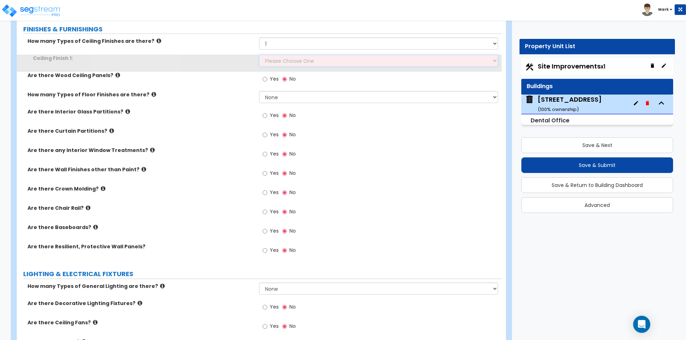
click at [271, 62] on select "Please Choose One Drop Ceiling Open Ceiling Drywall Ceiling" at bounding box center [378, 61] width 239 height 12
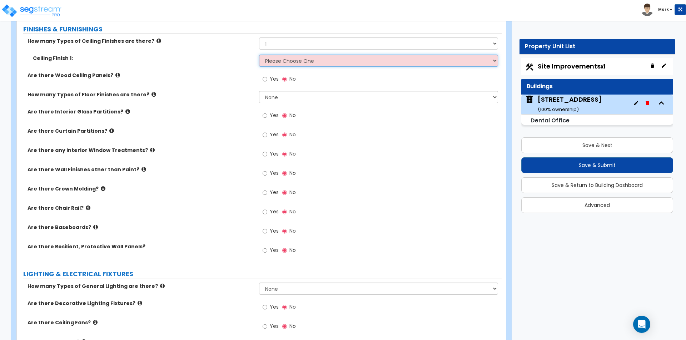
select select "3"
click at [259, 55] on select "Please Choose One Drop Ceiling Open Ceiling Drywall Ceiling" at bounding box center [378, 61] width 239 height 12
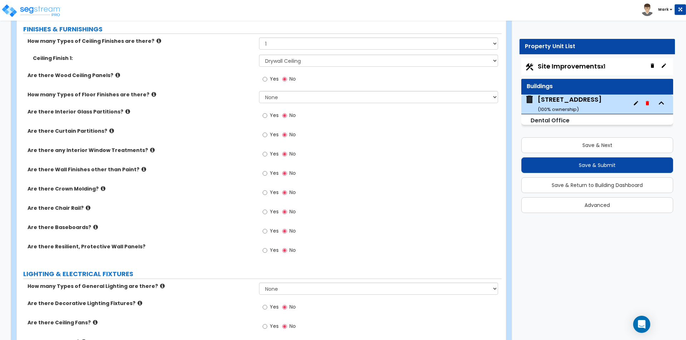
click at [208, 72] on label "Are there Wood Ceiling Panels?" at bounding box center [140, 75] width 226 height 7
click at [275, 98] on select "None 1 2 3 4" at bounding box center [378, 97] width 239 height 12
select select "1"
click at [259, 91] on select "None 1 2 3 4" at bounding box center [378, 97] width 239 height 12
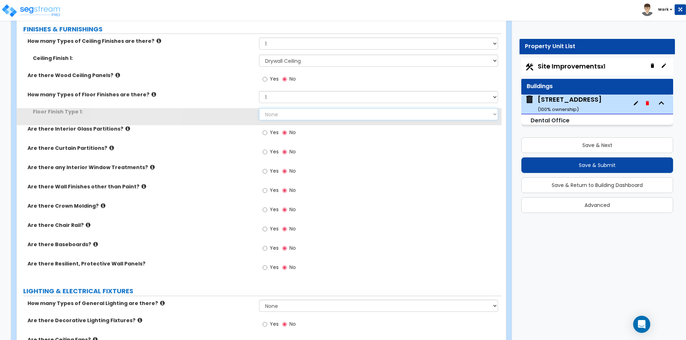
click at [276, 112] on select "None Tile Flooring Hardwood Flooring Resilient Laminate Flooring VCT Flooring S…" at bounding box center [378, 114] width 239 height 12
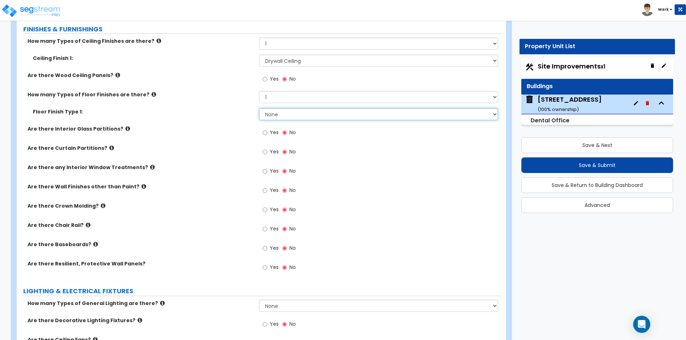
select select "2"
click at [259, 108] on select "None Tile Flooring Hardwood Flooring Resilient Laminate Flooring VCT Flooring S…" at bounding box center [378, 114] width 239 height 12
click at [159, 137] on div "Are there Interior Glass Partitions? Yes No" at bounding box center [259, 134] width 485 height 19
click at [275, 172] on span "Yes" at bounding box center [274, 170] width 9 height 7
click at [267, 172] on input "Yes" at bounding box center [264, 171] width 5 height 8
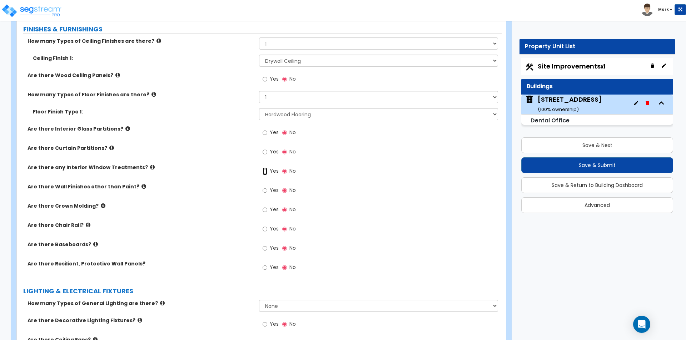
radio input "true"
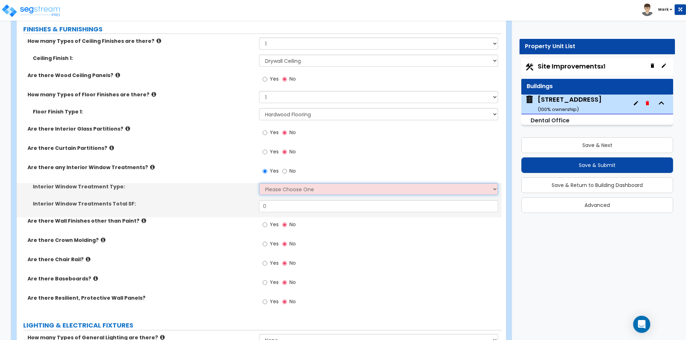
click at [272, 186] on select "Please Choose One Vertical Blinds Window Shades Venetian Blinds Wood Shutters" at bounding box center [378, 189] width 239 height 12
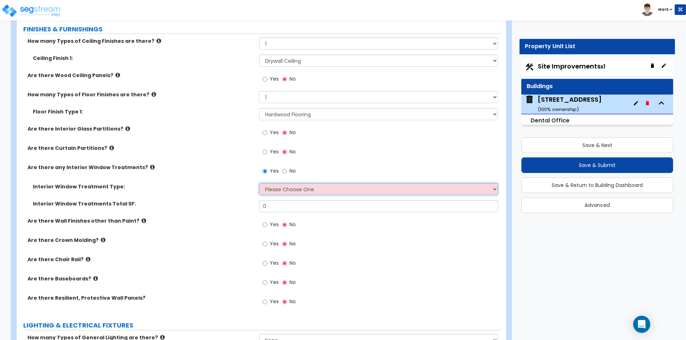
select select "3"
click at [259, 183] on select "Please Choose One Vertical Blinds Window Shades Venetian Blinds Wood Shutters" at bounding box center [378, 189] width 239 height 12
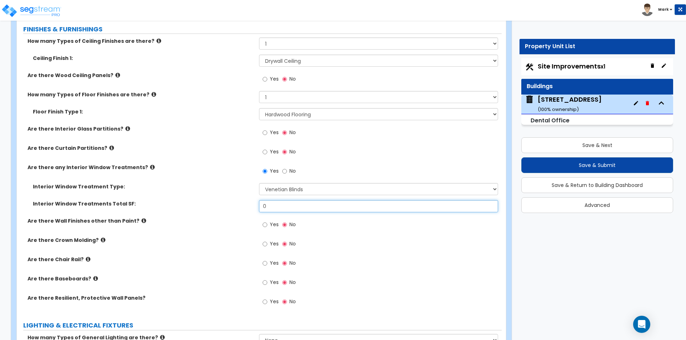
click at [282, 212] on input "0" at bounding box center [378, 206] width 239 height 12
type input "120"
click at [240, 216] on div "Interior Window Treatments Total SF: 120" at bounding box center [259, 208] width 485 height 17
click at [267, 226] on input "Yes" at bounding box center [264, 225] width 5 height 8
radio input "true"
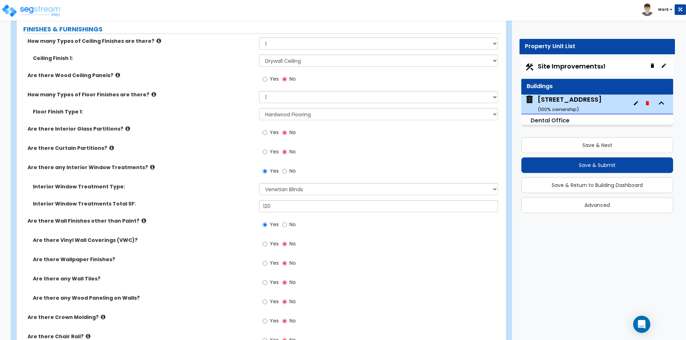
click at [269, 304] on label "Yes" at bounding box center [270, 303] width 16 height 12
click at [267, 304] on input "Yes" at bounding box center [264, 302] width 5 height 8
radio input "true"
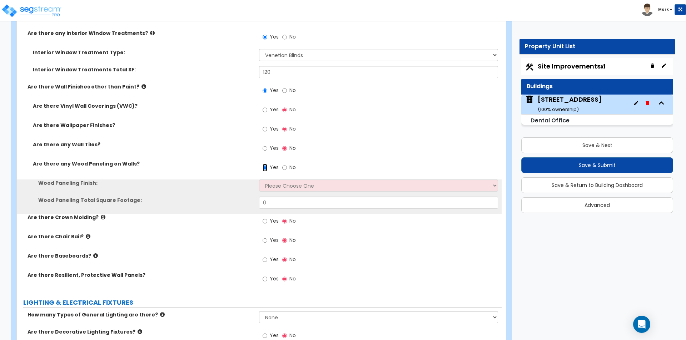
scroll to position [1285, 0]
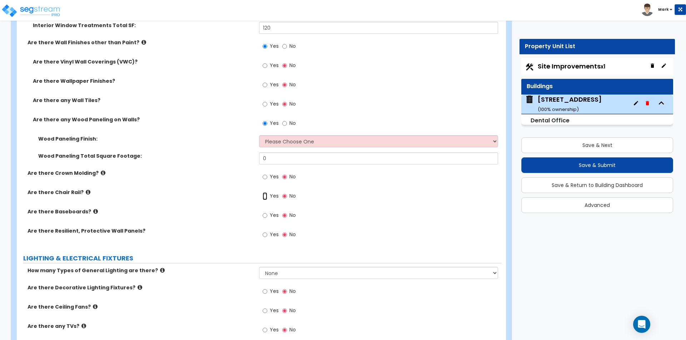
click at [266, 197] on input "Yes" at bounding box center [264, 196] width 5 height 8
radio input "true"
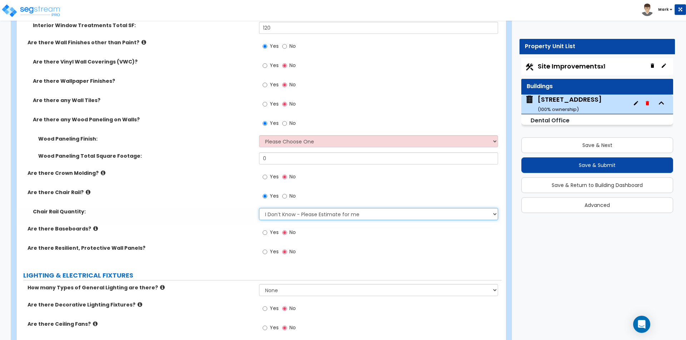
click at [264, 212] on select "I Don’t Know - Please Estimate for me I want to Enter the Linear Footage" at bounding box center [378, 214] width 239 height 12
click at [267, 231] on label "Yes" at bounding box center [270, 233] width 16 height 12
click at [267, 231] on input "Yes" at bounding box center [264, 233] width 5 height 8
radio input "true"
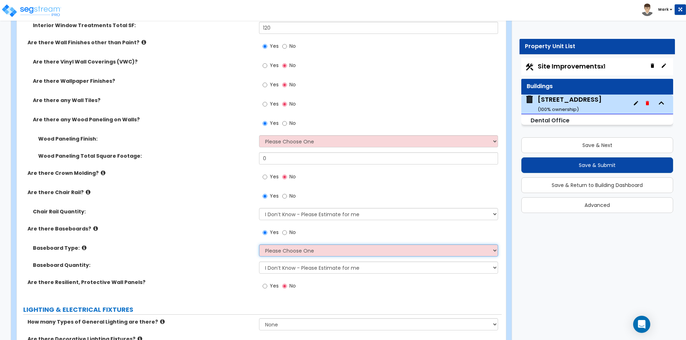
click at [281, 245] on select "Please Choose One Wood Vinyl Carpet Tile" at bounding box center [378, 251] width 239 height 12
select select "1"
click at [259, 245] on select "Please Choose One Wood Vinyl Carpet Tile" at bounding box center [378, 251] width 239 height 12
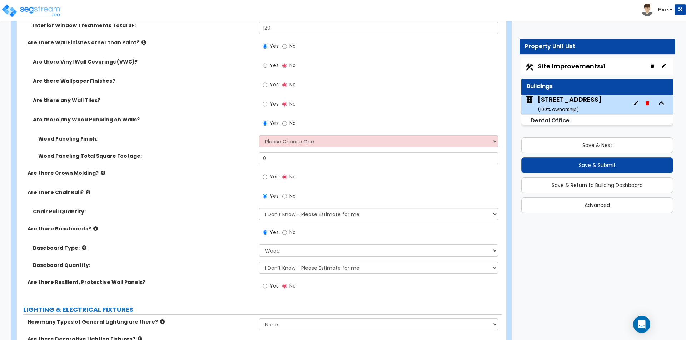
click at [271, 177] on span "Yes" at bounding box center [274, 176] width 9 height 7
click at [267, 177] on input "Yes" at bounding box center [264, 177] width 5 height 8
radio input "true"
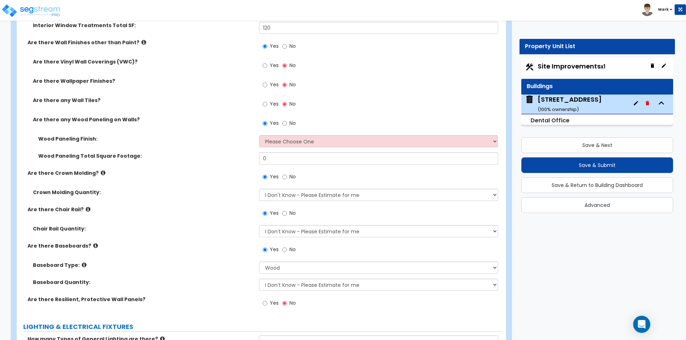
click at [214, 182] on div "Are there Crown Molding? Yes No" at bounding box center [259, 179] width 485 height 19
click at [294, 141] on select "Please Choose One Birch Mahogany Oak or Cherry Rosewood Teak I Don't Know, Plea…" at bounding box center [378, 141] width 239 height 12
select select "6"
click at [259, 135] on select "Please Choose One Birch Mahogany Oak or Cherry Rosewood Teak I Don't Know, Plea…" at bounding box center [378, 141] width 239 height 12
click at [214, 173] on label "Are there Crown Molding?" at bounding box center [140, 173] width 226 height 7
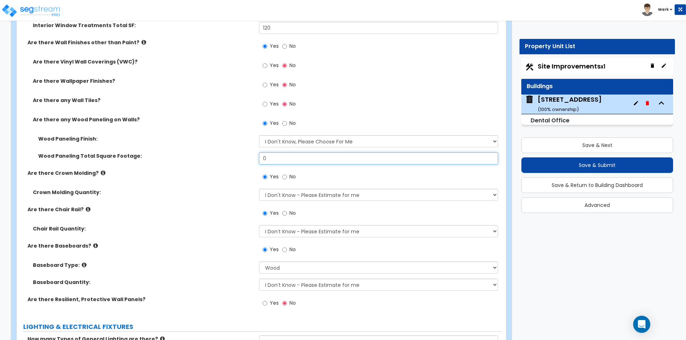
click at [276, 155] on input "0" at bounding box center [378, 158] width 239 height 12
type input "135"
click at [164, 192] on label "Crown Molding Quantity:" at bounding box center [143, 192] width 221 height 7
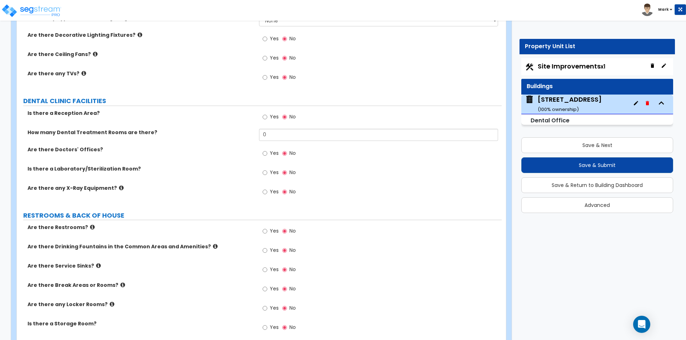
scroll to position [1571, 0]
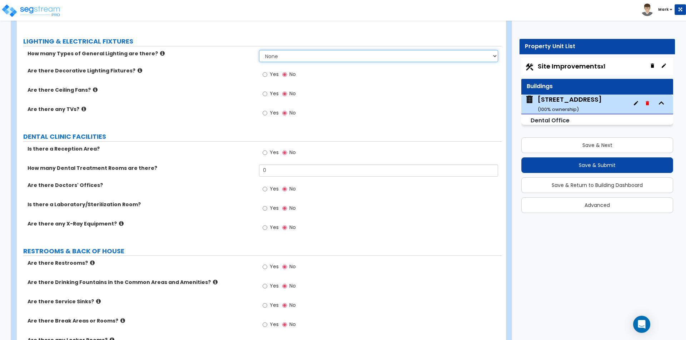
click at [271, 54] on select "None 1 2 3" at bounding box center [378, 56] width 239 height 12
select select "2"
click at [259, 50] on select "None 1 2 3" at bounding box center [378, 56] width 239 height 12
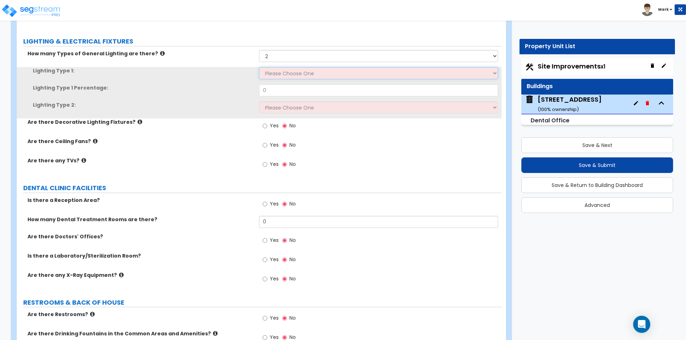
click at [294, 70] on select "Please Choose One LED Surface-Mounted LED Recessed Fluorescent Surface-Mounted …" at bounding box center [378, 73] width 239 height 12
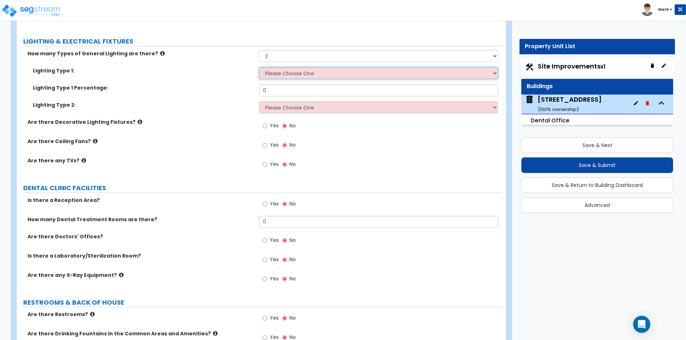
select select "3"
click at [259, 67] on select "Please Choose One LED Surface-Mounted LED Recessed Fluorescent Surface-Mounted …" at bounding box center [378, 73] width 239 height 12
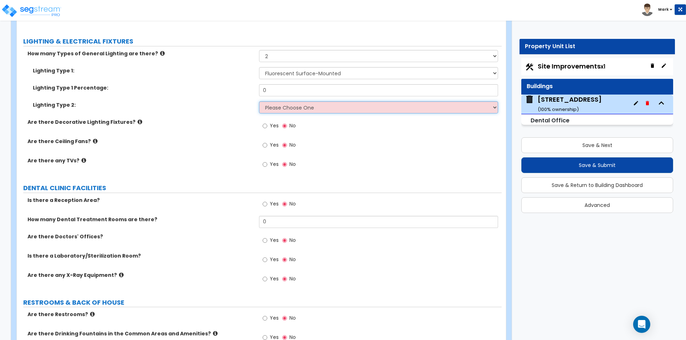
click at [289, 107] on select "Please Choose One LED Surface-Mounted LED Recessed Fluorescent Surface-Mounted …" at bounding box center [378, 107] width 239 height 12
select select "5"
click at [259, 101] on select "Please Choose One LED Surface-Mounted LED Recessed Fluorescent Surface-Mounted …" at bounding box center [378, 107] width 239 height 12
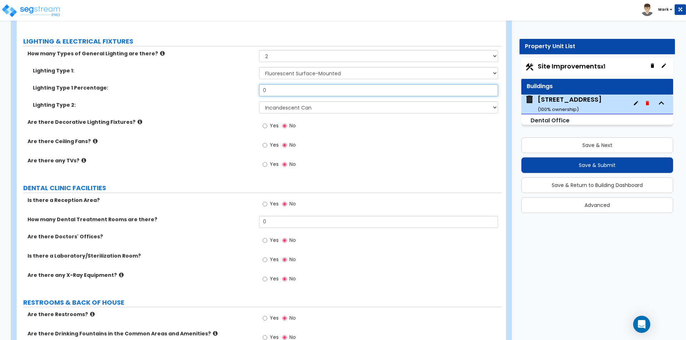
click at [289, 87] on input "0" at bounding box center [378, 90] width 239 height 12
type input "55"
click at [211, 135] on div "Are there Decorative Lighting Fixtures? Yes No" at bounding box center [259, 128] width 485 height 19
click at [264, 164] on input "Yes" at bounding box center [264, 165] width 5 height 8
radio input "true"
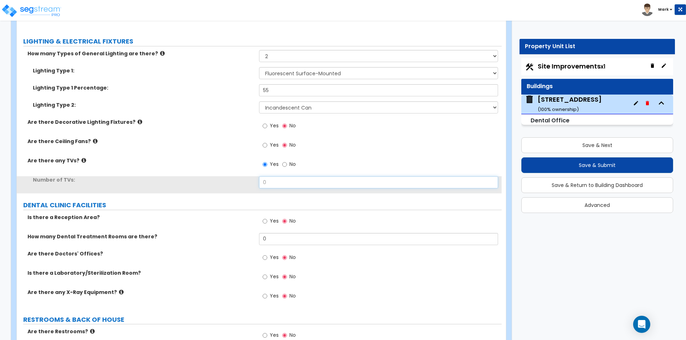
click at [282, 186] on input "0" at bounding box center [378, 182] width 239 height 12
type input "1"
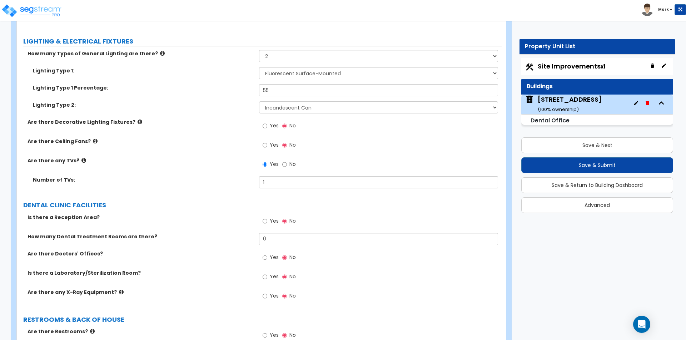
click at [152, 184] on div "Number of TVs: 1" at bounding box center [259, 184] width 485 height 17
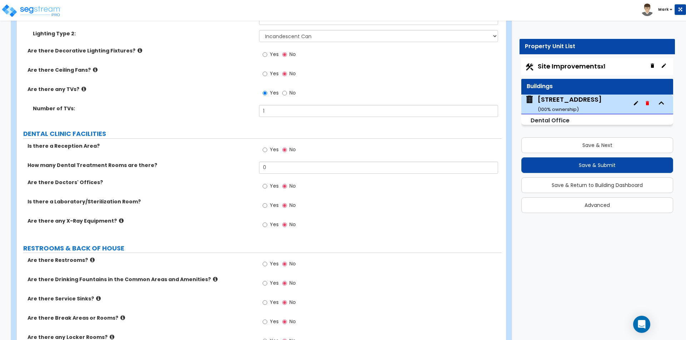
scroll to position [1678, 0]
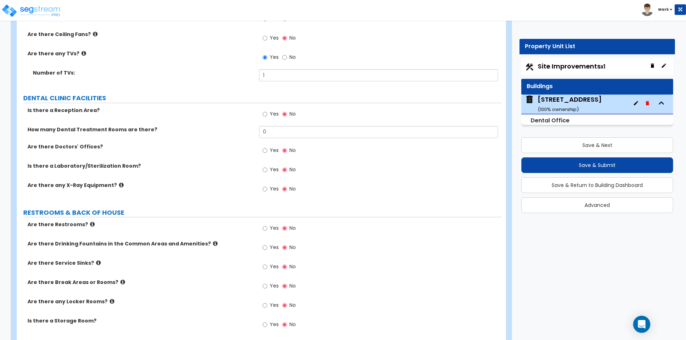
click at [272, 111] on span "Yes" at bounding box center [274, 113] width 9 height 7
click at [267, 111] on input "Yes" at bounding box center [264, 114] width 5 height 8
radio input "true"
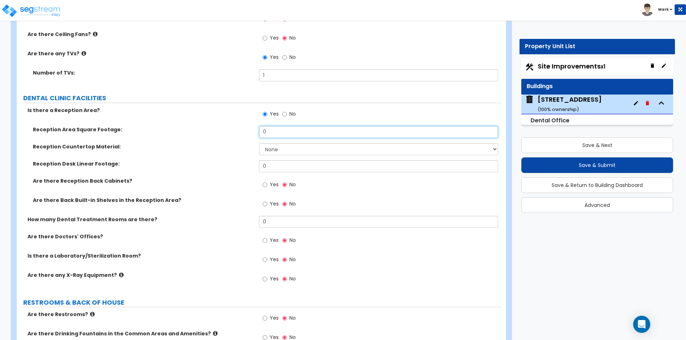
click at [277, 131] on input "0" at bounding box center [378, 132] width 239 height 12
type input "200"
click at [233, 162] on label "Reception Desk Linear Footage:" at bounding box center [143, 163] width 221 height 7
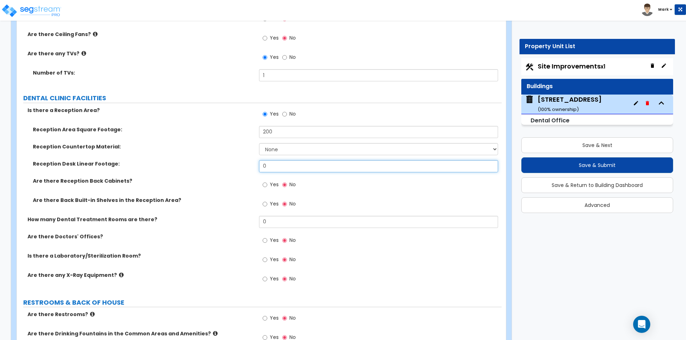
click at [277, 169] on input "0" at bounding box center [378, 166] width 239 height 12
type input "12"
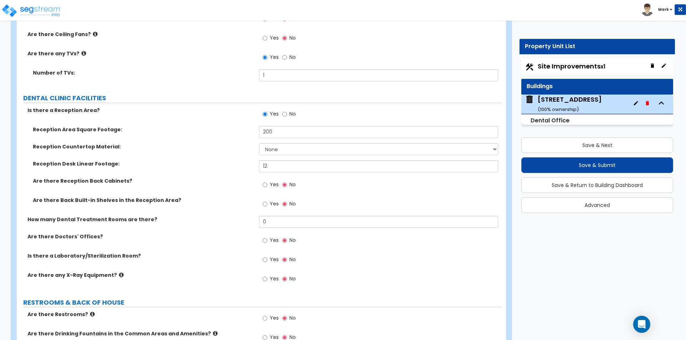
click at [215, 186] on div "Are there Reception Back Cabinets? Yes No" at bounding box center [259, 186] width 485 height 19
click at [274, 152] on select "None Plastic Laminate Solid Surface Stone Quartz Marble Tile Wood Stainless Ste…" at bounding box center [378, 149] width 239 height 12
select select "4"
click at [259, 143] on select "None Plastic Laminate Solid Surface Stone Quartz Marble Tile Wood Stainless Ste…" at bounding box center [378, 149] width 239 height 12
click at [206, 177] on label "Are there Reception Back Cabinets?" at bounding box center [143, 180] width 221 height 7
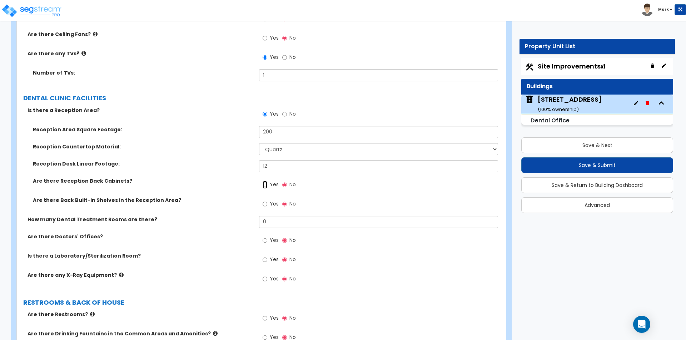
click at [264, 184] on input "Yes" at bounding box center [264, 185] width 5 height 8
radio input "true"
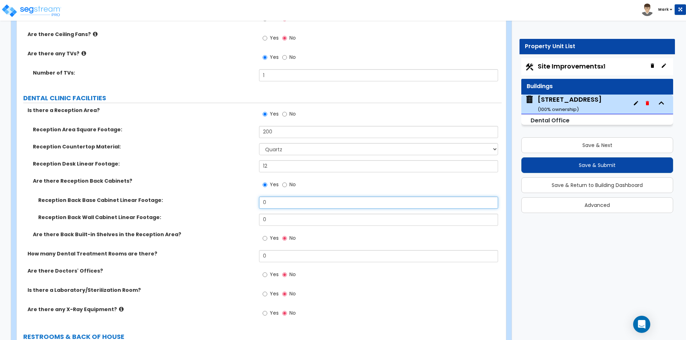
click at [271, 204] on input "0" at bounding box center [378, 203] width 239 height 12
type input "4"
click at [272, 217] on input "0" at bounding box center [378, 220] width 239 height 12
type input "4"
click at [201, 218] on label "Reception Back Wall Cabinet Linear Footage:" at bounding box center [145, 217] width 215 height 7
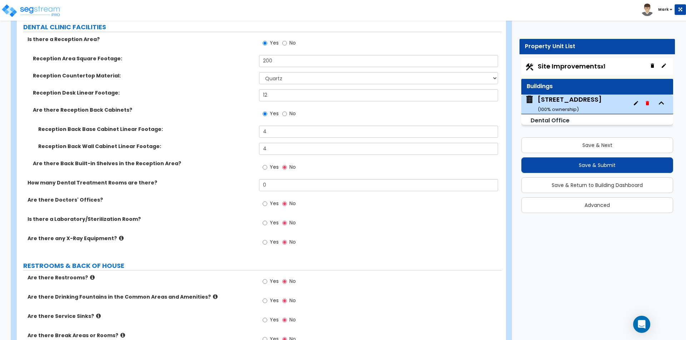
scroll to position [1750, 0]
click at [265, 244] on input "Yes" at bounding box center [264, 242] width 5 height 8
radio input "true"
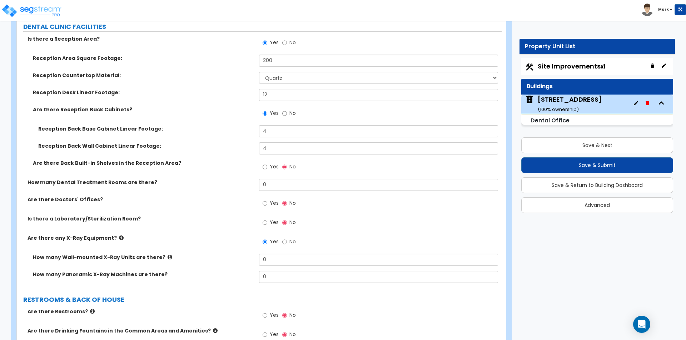
click at [167, 257] on icon at bounding box center [169, 257] width 5 height 5
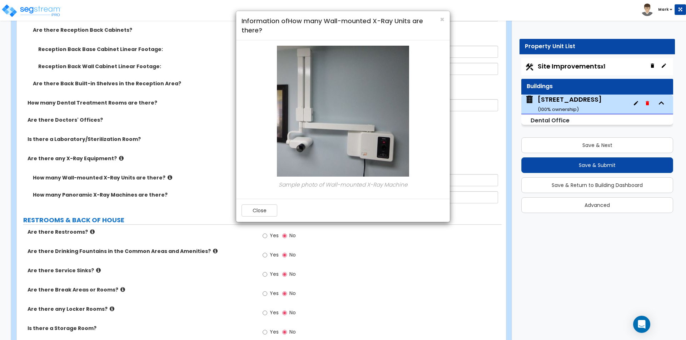
scroll to position [1821, 0]
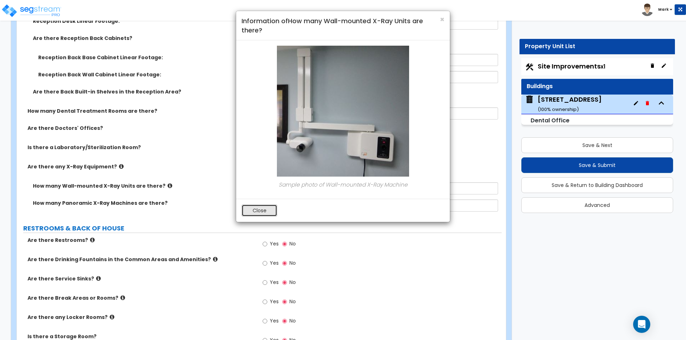
click at [250, 215] on button "Close" at bounding box center [259, 211] width 36 height 12
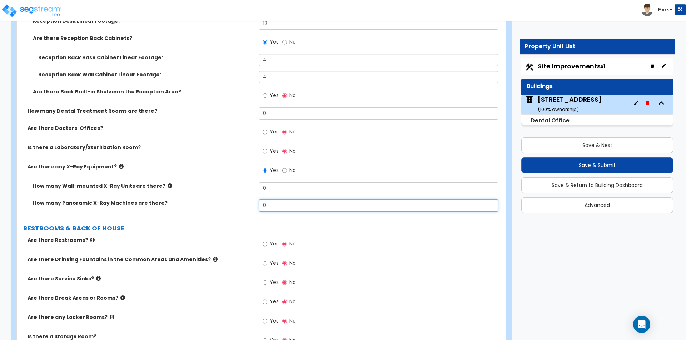
click at [271, 207] on input "0" at bounding box center [378, 206] width 239 height 12
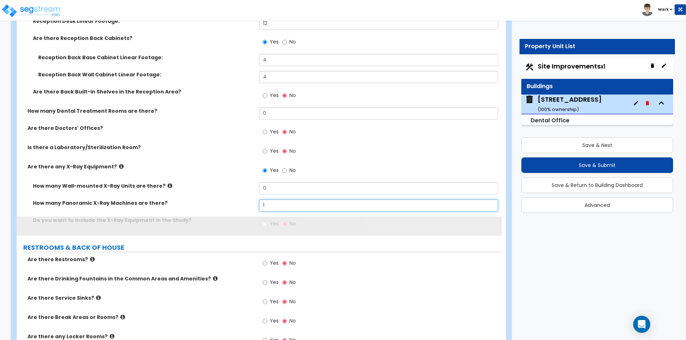
type input "1"
click at [202, 205] on label "How many Panoramic X-Ray Machines are there?" at bounding box center [143, 203] width 221 height 7
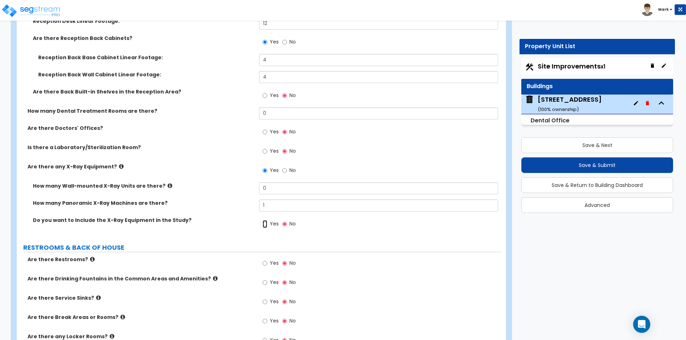
click at [264, 222] on input "Yes" at bounding box center [264, 224] width 5 height 8
radio input "true"
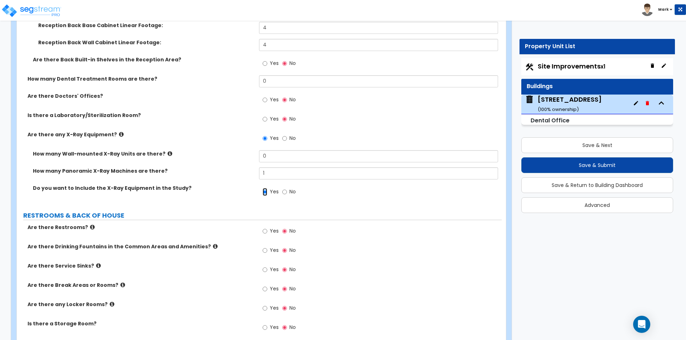
scroll to position [1892, 0]
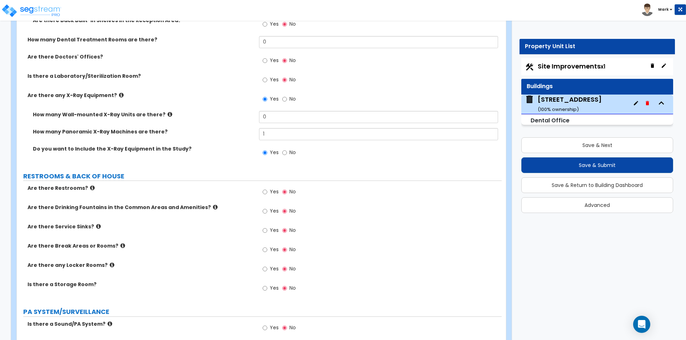
click at [273, 192] on span "Yes" at bounding box center [274, 191] width 9 height 7
click at [267, 192] on input "Yes" at bounding box center [264, 192] width 5 height 8
radio input "true"
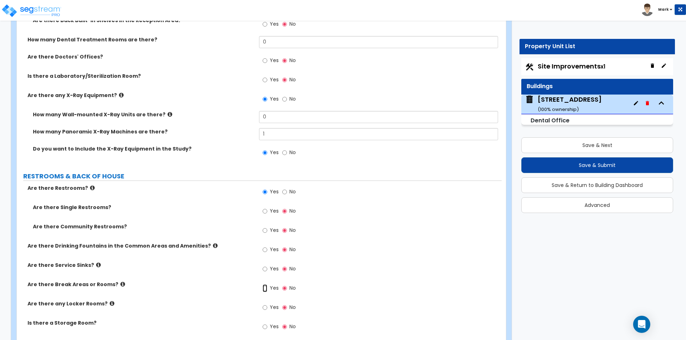
click at [265, 291] on input "Yes" at bounding box center [264, 289] width 5 height 8
radio input "true"
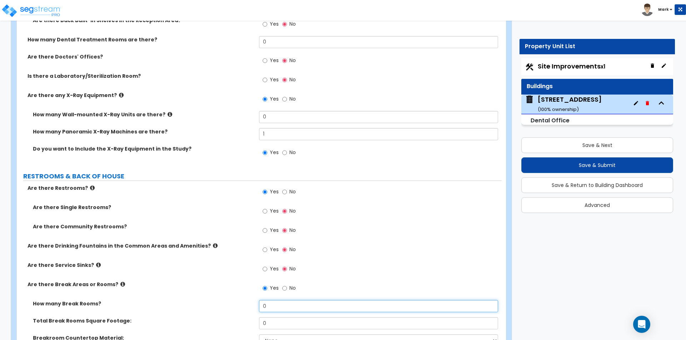
click at [270, 307] on input "0" at bounding box center [378, 306] width 239 height 12
type input "2"
click at [228, 290] on div "Are there Break Areas or Rooms? Yes No" at bounding box center [259, 290] width 485 height 19
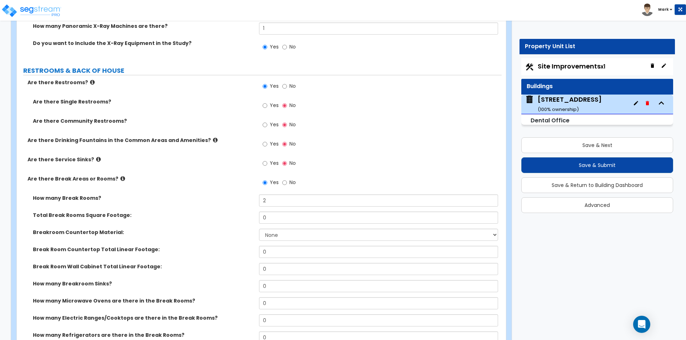
scroll to position [1964, 0]
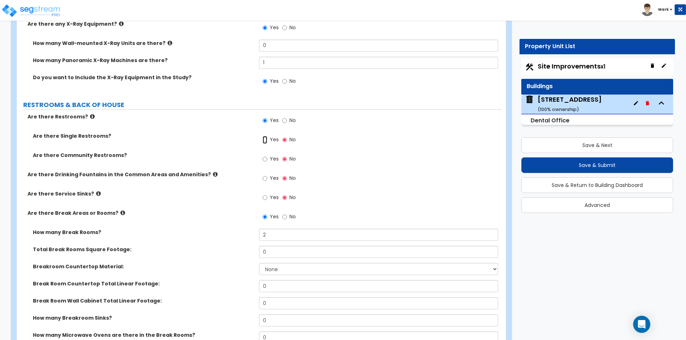
click at [266, 142] on input "Yes" at bounding box center [264, 140] width 5 height 8
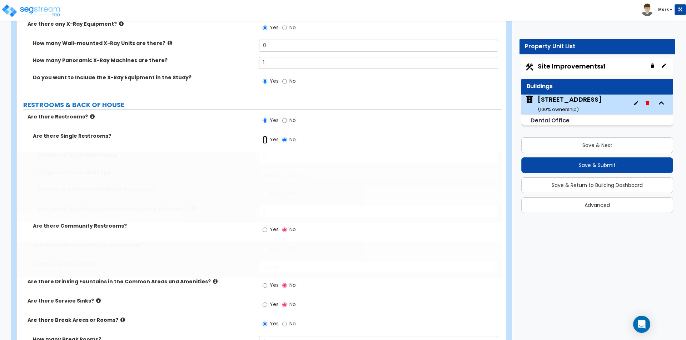
radio input "true"
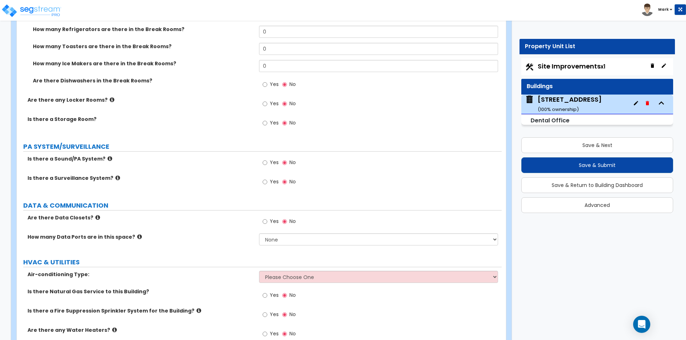
scroll to position [2428, 0]
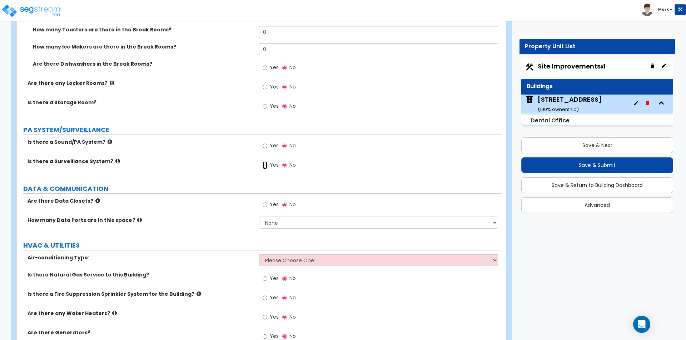
click at [264, 164] on input "Yes" at bounding box center [264, 165] width 5 height 8
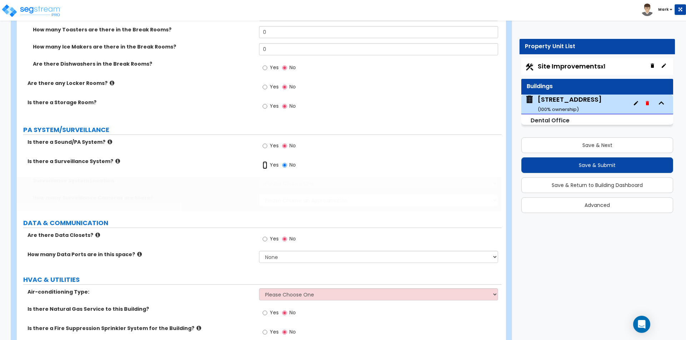
radio input "true"
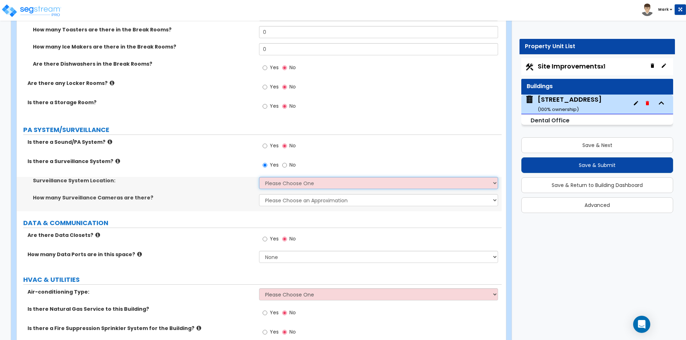
click at [272, 184] on select "Please Choose One Inside the Building Outside the Building Both Inside & Outside" at bounding box center [378, 183] width 239 height 12
select select "3"
click at [259, 177] on select "Please Choose One Inside the Building Outside the Building Both Inside & Outside" at bounding box center [378, 183] width 239 height 12
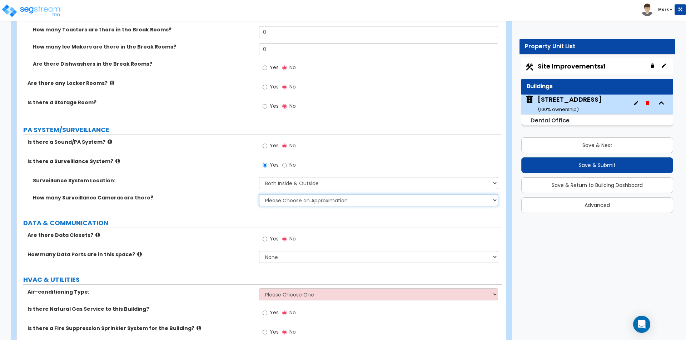
click at [283, 199] on select "Please Choose an Approximation Barely Noticed Any Noticed a Couple Frequently S…" at bounding box center [378, 200] width 239 height 12
select select "2"
click at [259, 194] on select "Please Choose an Approximation Barely Noticed Any Noticed a Couple Frequently S…" at bounding box center [378, 200] width 239 height 12
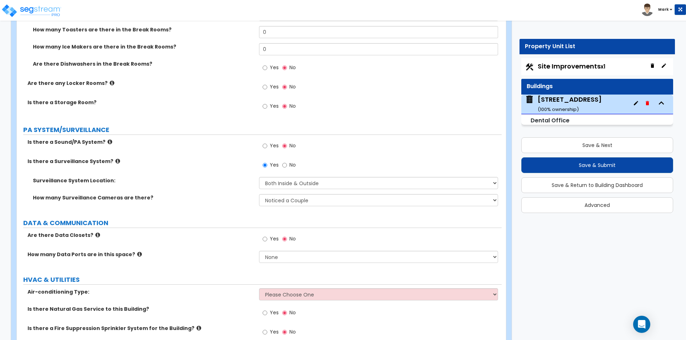
click at [230, 200] on label "How many Surveillance Cameras are there?" at bounding box center [143, 197] width 221 height 7
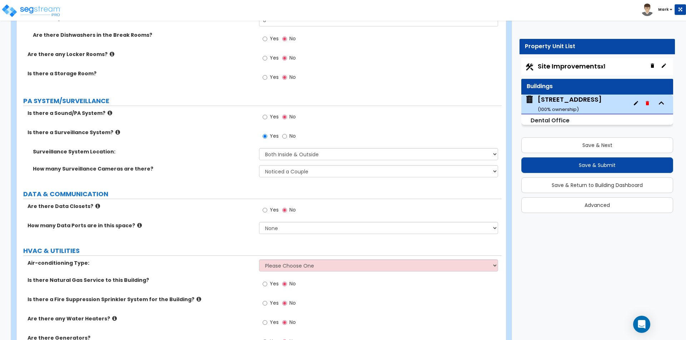
scroll to position [2503, 0]
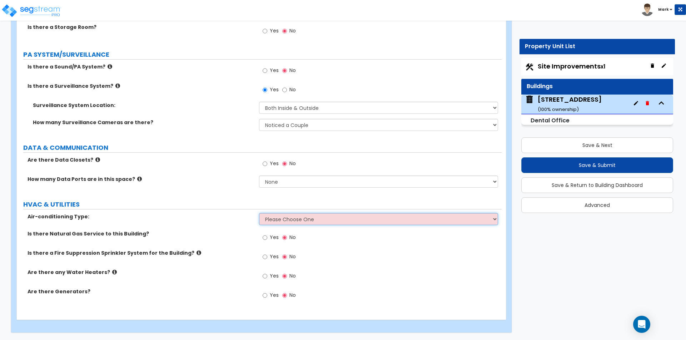
click at [285, 222] on select "Please Choose One Rooftop Unit Furnace-Condenser Forced Air Split Heating/Cooli…" at bounding box center [378, 219] width 239 height 12
select select "3"
click at [259, 213] on select "Please Choose One Rooftop Unit Furnace-Condenser Forced Air Split Heating/Cooli…" at bounding box center [378, 219] width 239 height 12
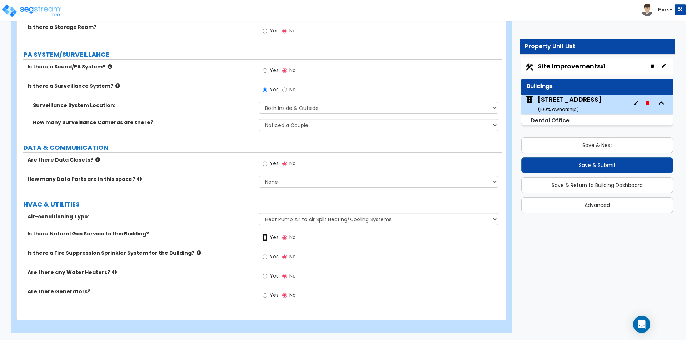
click at [267, 236] on input "Yes" at bounding box center [264, 238] width 5 height 8
radio input "true"
click at [267, 257] on label "Yes" at bounding box center [270, 258] width 16 height 12
click at [267, 257] on input "Yes" at bounding box center [264, 257] width 5 height 8
radio input "true"
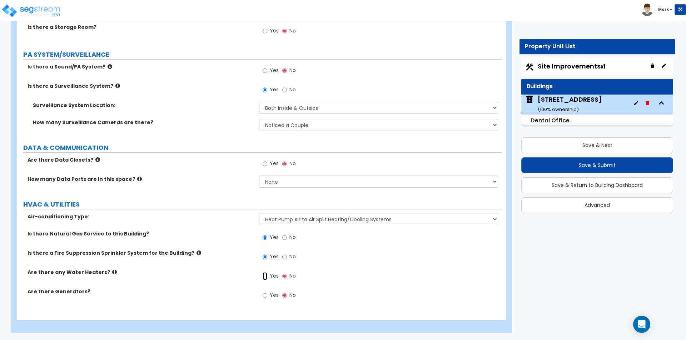
click at [266, 277] on input "Yes" at bounding box center [264, 276] width 5 height 8
radio input "true"
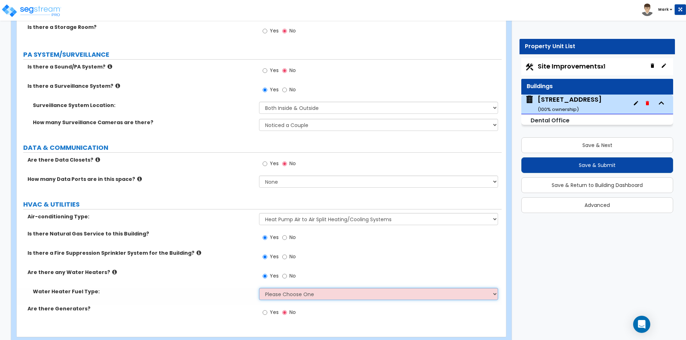
drag, startPoint x: 277, startPoint y: 290, endPoint x: 278, endPoint y: 294, distance: 4.8
click at [277, 290] on select "Please Choose One Gas Electric" at bounding box center [378, 294] width 239 height 12
select select "1"
click at [259, 288] on select "Please Choose One Gas Electric" at bounding box center [378, 294] width 239 height 12
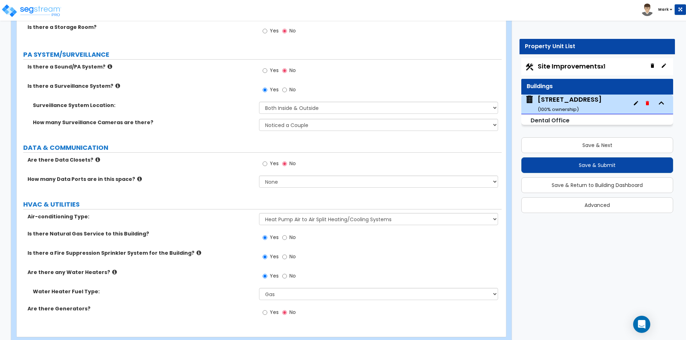
click at [229, 269] on label "Are there any Water Heaters?" at bounding box center [140, 272] width 226 height 7
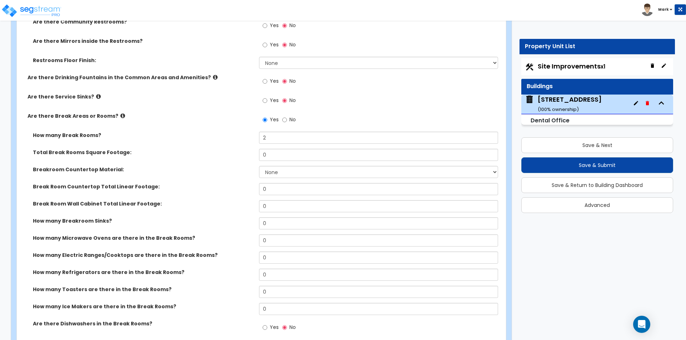
scroll to position [2111, 0]
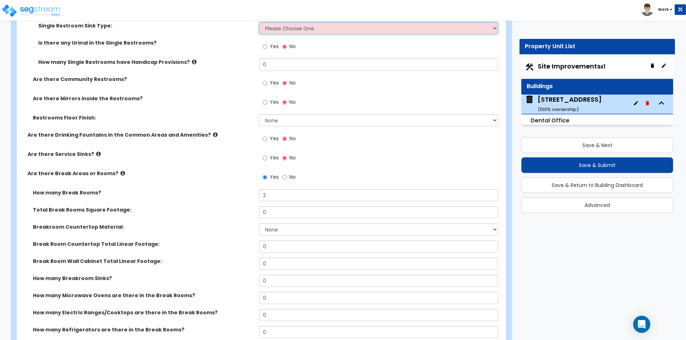
click at [291, 32] on select "Please Choose One Wall-mounted Vanity-mounted" at bounding box center [378, 28] width 239 height 12
click at [259, 22] on select "Please Choose One Wall-mounted Vanity-mounted" at bounding box center [378, 28] width 239 height 12
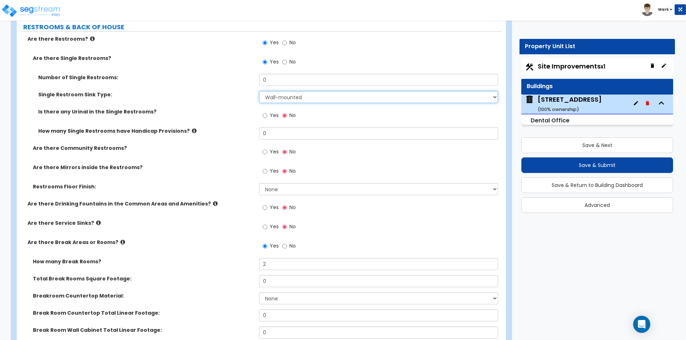
scroll to position [2039, 0]
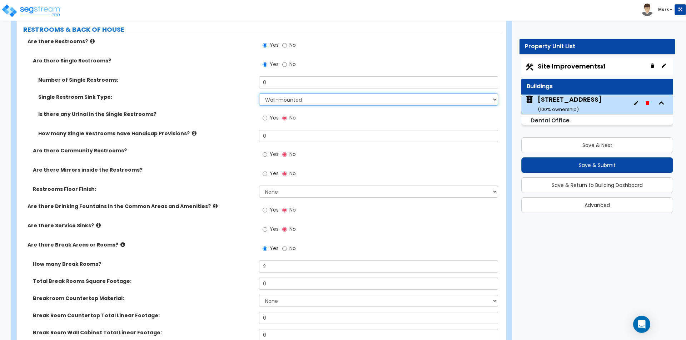
drag, startPoint x: 299, startPoint y: 98, endPoint x: 294, endPoint y: 101, distance: 5.8
click at [299, 98] on select "Please Choose One Wall-mounted Vanity-mounted" at bounding box center [378, 100] width 239 height 12
select select "2"
click at [259, 94] on select "Please Choose One Wall-mounted Vanity-mounted" at bounding box center [378, 100] width 239 height 12
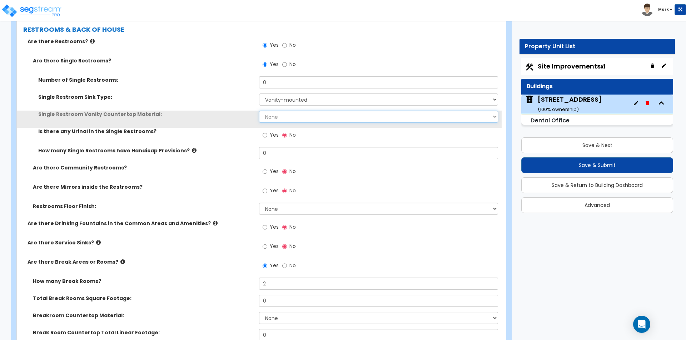
click at [290, 116] on select "None Plastic Laminate Solid Surface Stone Quartz Marble Tile Wood Stainless Ste…" at bounding box center [378, 117] width 239 height 12
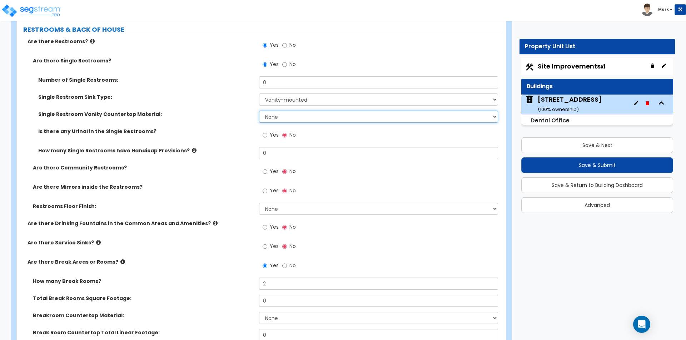
select select "4"
click at [259, 111] on select "None Plastic Laminate Solid Surface Stone Quartz Marble Tile Wood Stainless Ste…" at bounding box center [378, 117] width 239 height 12
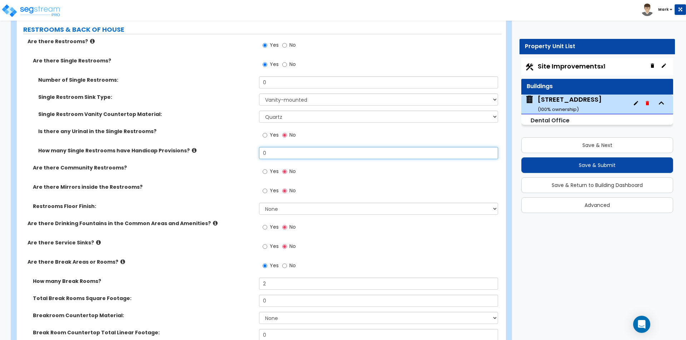
click at [274, 154] on input "0" at bounding box center [378, 153] width 239 height 12
type input "2"
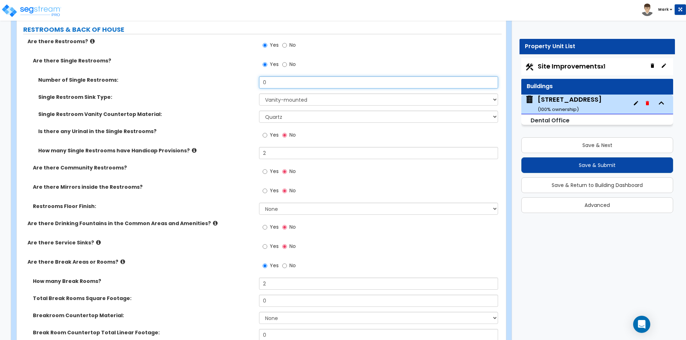
click at [300, 82] on input "0" at bounding box center [378, 82] width 239 height 12
type input "4"
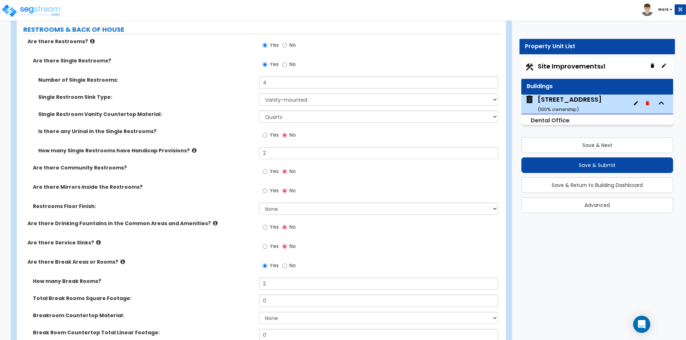
click at [216, 123] on div "Single Restroom Vanity Countertop Material: None Plastic Laminate Solid Surface…" at bounding box center [259, 119] width 485 height 17
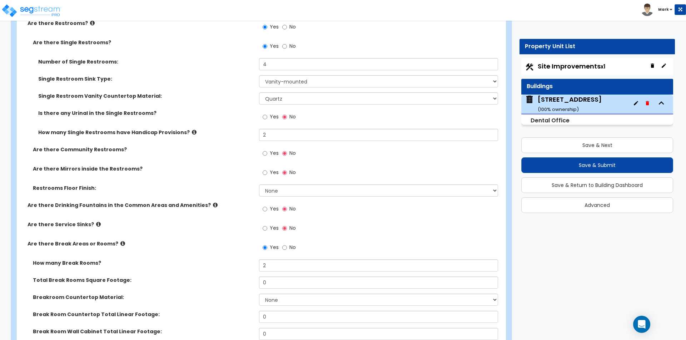
scroll to position [2075, 0]
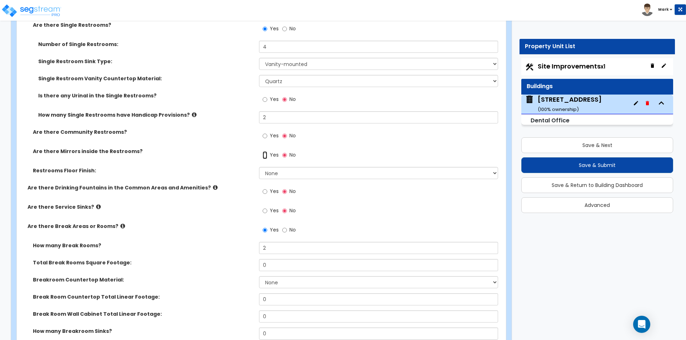
click at [265, 157] on input "Yes" at bounding box center [264, 155] width 5 height 8
radio input "true"
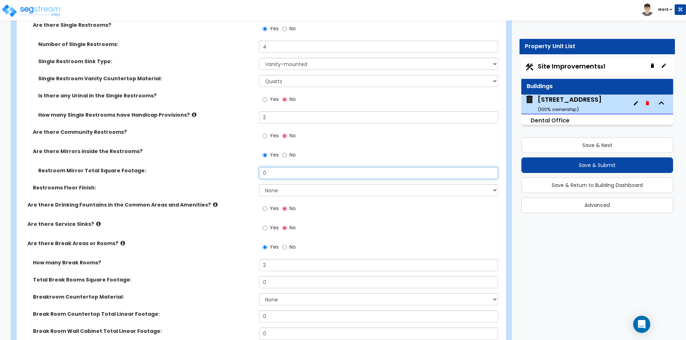
click at [290, 175] on input "0" at bounding box center [378, 173] width 239 height 12
type input "60"
click at [202, 211] on div "Are there Drinking Fountains in the Common Areas and Amenities? Yes No" at bounding box center [259, 210] width 485 height 19
click at [286, 191] on select "None Tile Flooring Resilient Laminate Flooring VCT Flooring Sheet Vinyl Flooring" at bounding box center [378, 190] width 239 height 12
select select "1"
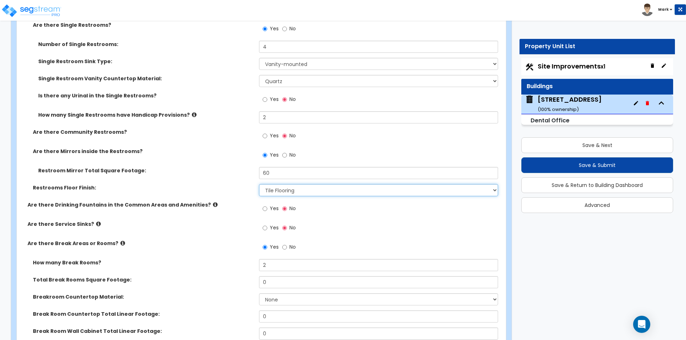
click at [259, 184] on select "None Tile Flooring Resilient Laminate Flooring VCT Flooring Sheet Vinyl Flooring" at bounding box center [378, 190] width 239 height 12
click at [206, 223] on label "Are there Service Sinks?" at bounding box center [140, 224] width 226 height 7
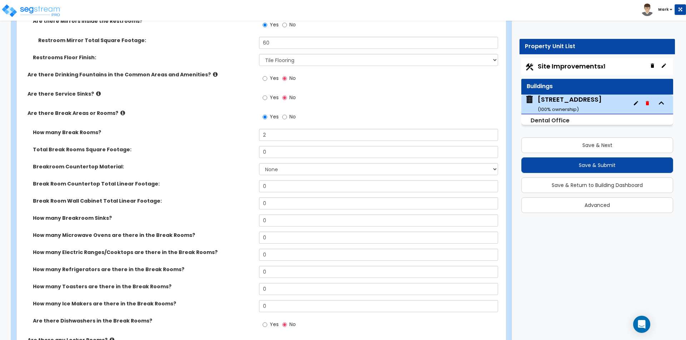
scroll to position [2218, 0]
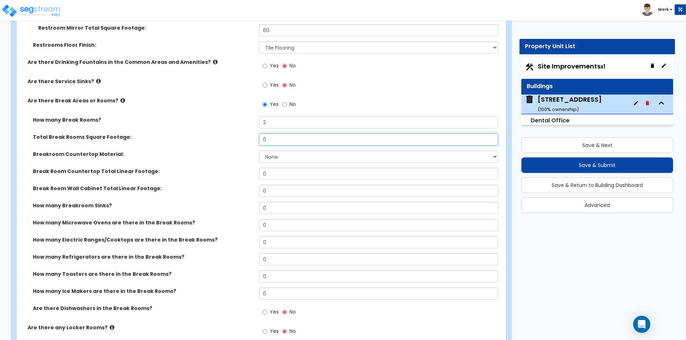
click at [276, 137] on input "0" at bounding box center [378, 140] width 239 height 12
type input "271"
click at [178, 187] on label "Break Room Wall Cabinet Total Linear Footage:" at bounding box center [143, 188] width 221 height 7
click at [290, 155] on select "None Plastic Laminate Solid Surface Stone Quartz Marble Tile Wood Stainless Ste…" at bounding box center [378, 157] width 239 height 12
select select "2"
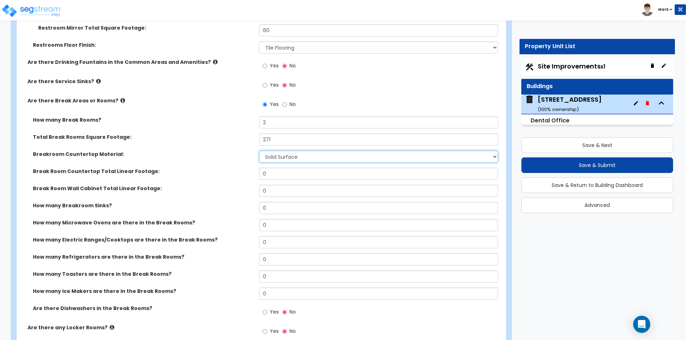
click at [259, 151] on select "None Plastic Laminate Solid Surface Stone Quartz Marble Tile Wood Stainless Ste…" at bounding box center [378, 157] width 239 height 12
click at [273, 175] on input "0" at bounding box center [378, 174] width 239 height 12
click at [268, 176] on input "0" at bounding box center [378, 174] width 239 height 12
type input "6"
click at [275, 192] on input "0" at bounding box center [378, 191] width 239 height 12
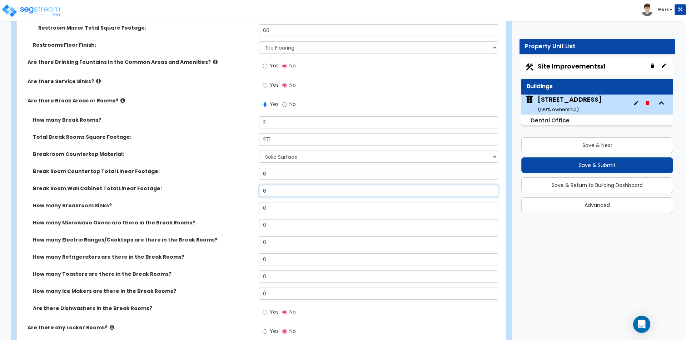
type input "6"
click at [277, 212] on input "0" at bounding box center [378, 208] width 239 height 12
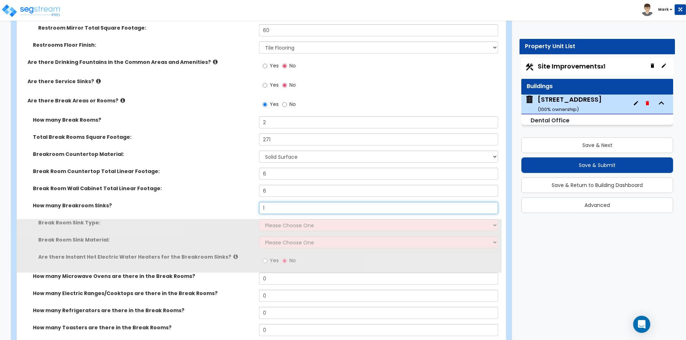
type input "1"
click at [282, 226] on select "Please Choose One Single Sink Double Sink" at bounding box center [378, 225] width 239 height 12
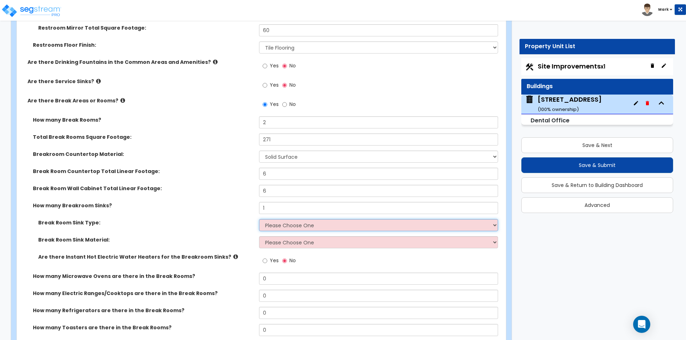
select select "1"
click at [259, 219] on select "Please Choose One Single Sink Double Sink" at bounding box center [378, 225] width 239 height 12
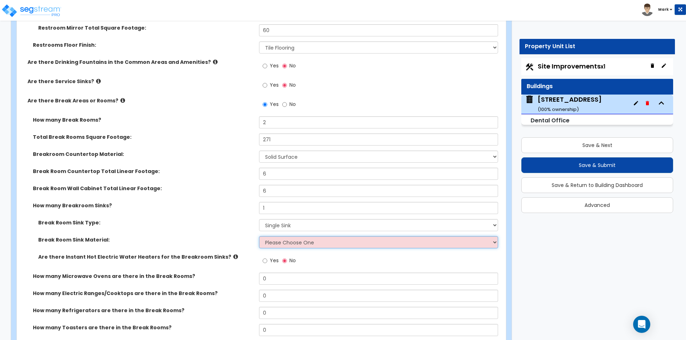
click at [288, 245] on select "Please Choose One Stainless Steel Porcelain Enamel Cast Iron" at bounding box center [378, 242] width 239 height 12
select select "1"
click at [259, 236] on select "Please Choose One Stainless Steel Porcelain Enamel Cast Iron" at bounding box center [378, 242] width 239 height 12
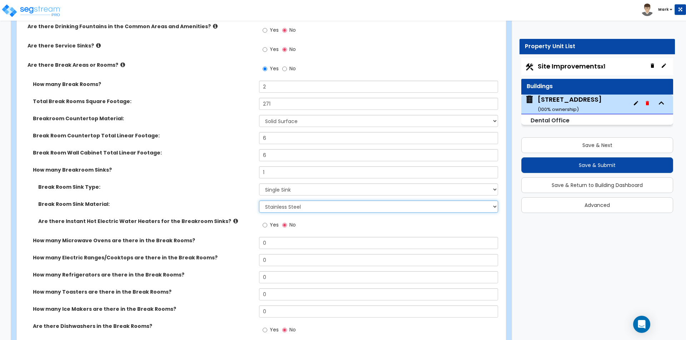
scroll to position [2289, 0]
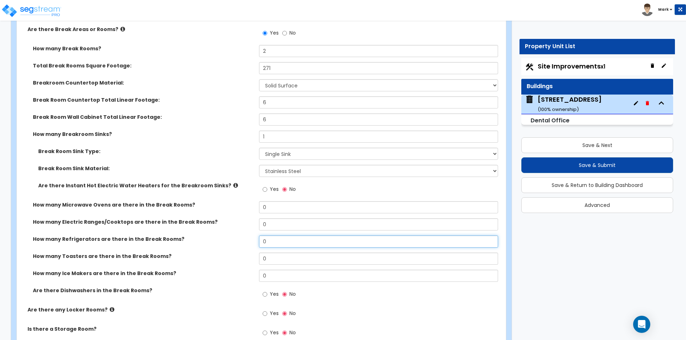
click at [269, 241] on input "0" at bounding box center [378, 242] width 239 height 12
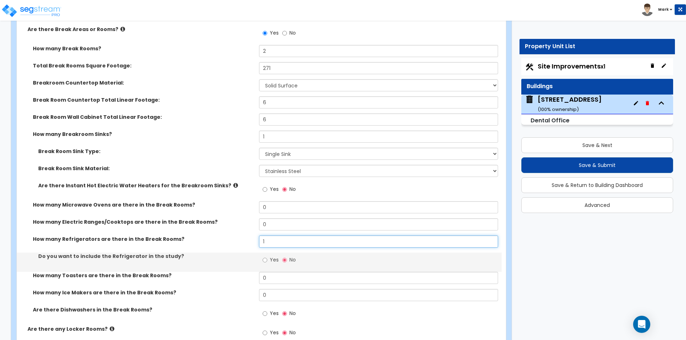
type input "1"
click at [240, 255] on label "Do you want to include the Refrigerator in the study?" at bounding box center [145, 256] width 215 height 7
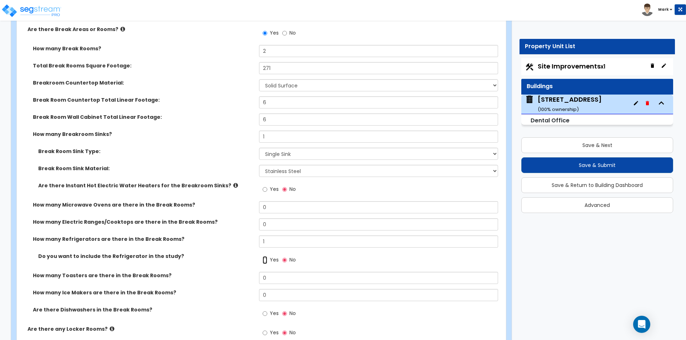
click at [267, 259] on input "Yes" at bounding box center [264, 260] width 5 height 8
radio input "true"
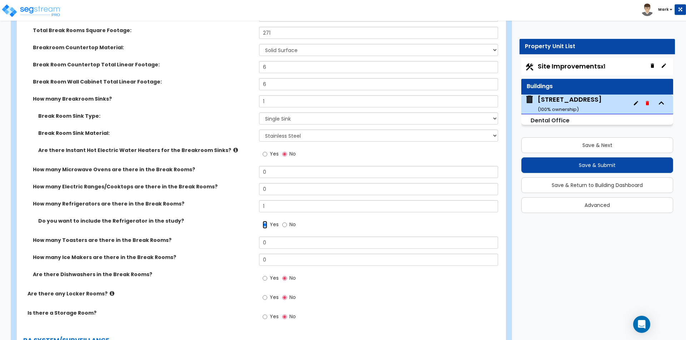
scroll to position [2342, 0]
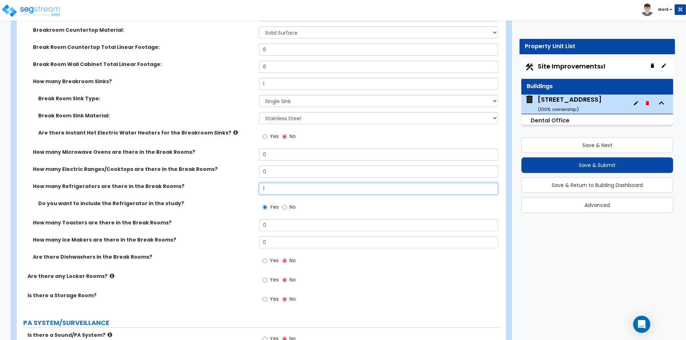
click at [268, 190] on input "1" at bounding box center [378, 189] width 239 height 12
type input "2"
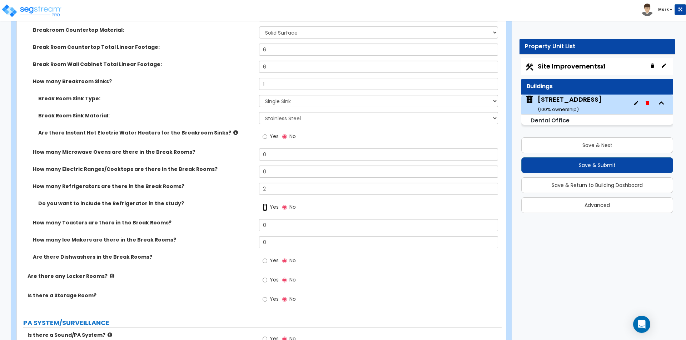
click at [266, 211] on input "Yes" at bounding box center [264, 208] width 5 height 8
radio input "true"
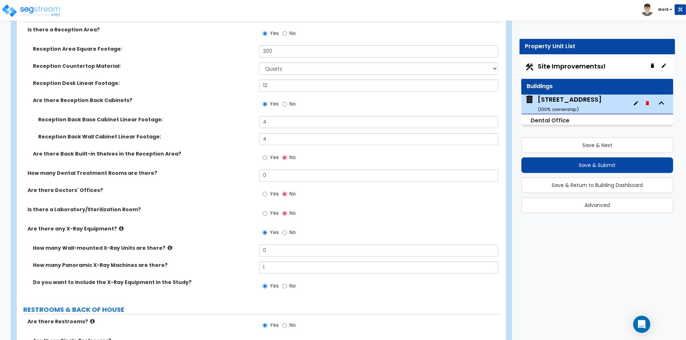
scroll to position [1771, 0]
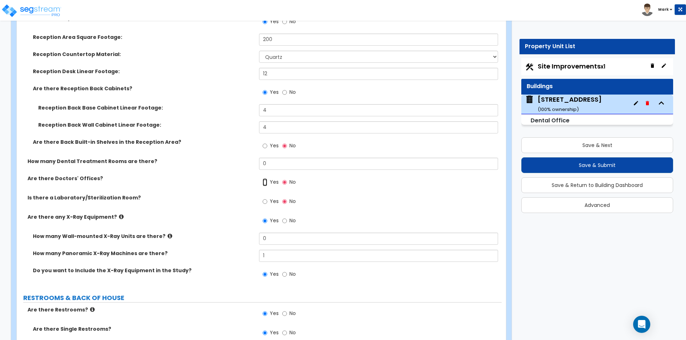
click at [263, 183] on input "Yes" at bounding box center [264, 183] width 5 height 8
radio input "true"
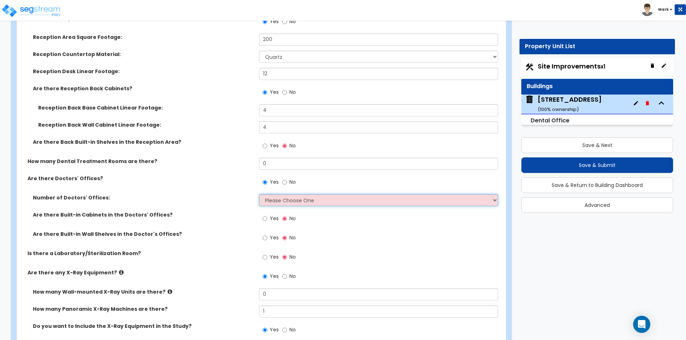
click at [269, 198] on select "Please Choose One 1 2 3 4 5" at bounding box center [378, 200] width 239 height 12
select select "4"
click at [259, 194] on select "Please Choose One 1 2 3 4 5" at bounding box center [378, 200] width 239 height 12
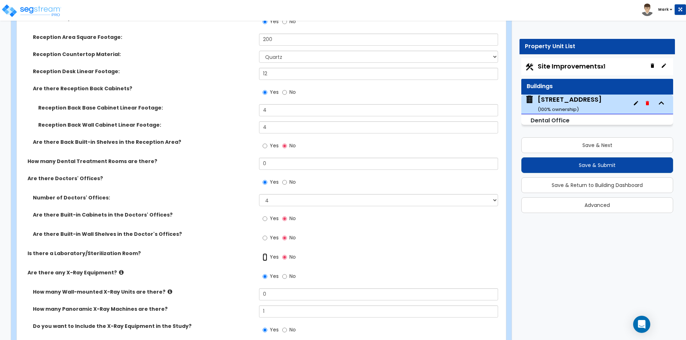
click at [266, 257] on input "Yes" at bounding box center [264, 258] width 5 height 8
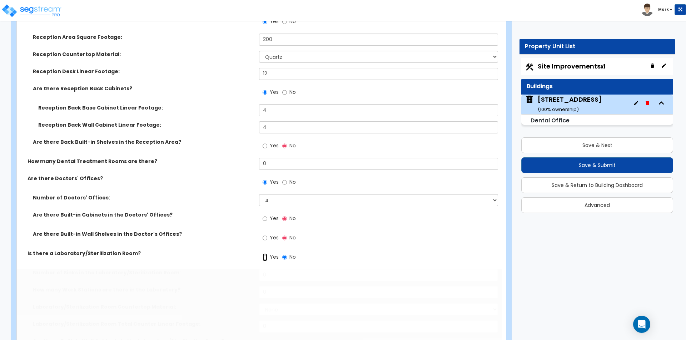
radio input "true"
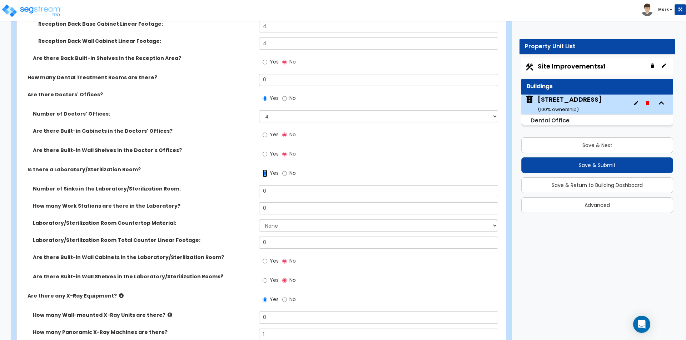
scroll to position [1842, 0]
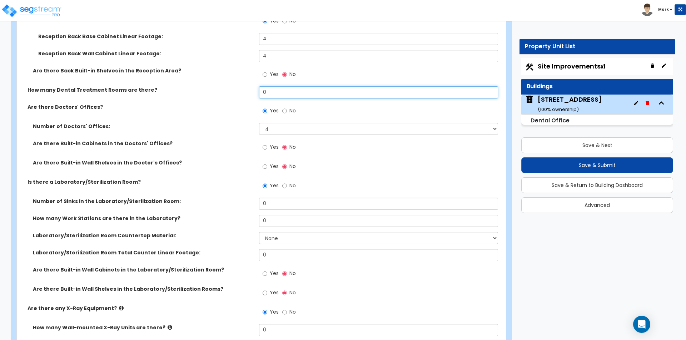
click at [273, 94] on input "0" at bounding box center [378, 92] width 239 height 12
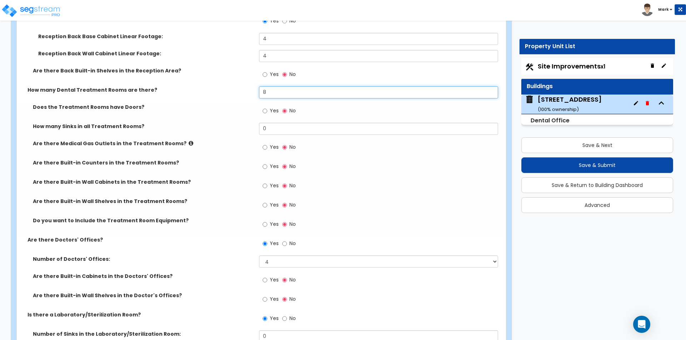
type input "8"
click at [232, 111] on div "Does the Treatment Rooms have Doors? Yes No" at bounding box center [259, 113] width 485 height 19
click at [284, 129] on input "0" at bounding box center [378, 129] width 239 height 12
type input "8"
click at [251, 135] on div "How many Sinks in all Treatment Rooms? 8" at bounding box center [259, 131] width 485 height 17
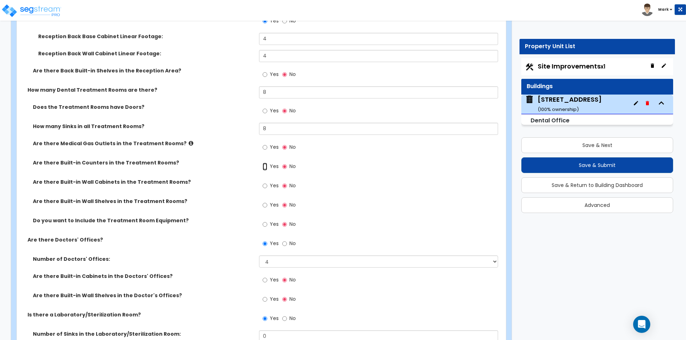
click at [263, 166] on input "Yes" at bounding box center [264, 167] width 5 height 8
radio input "true"
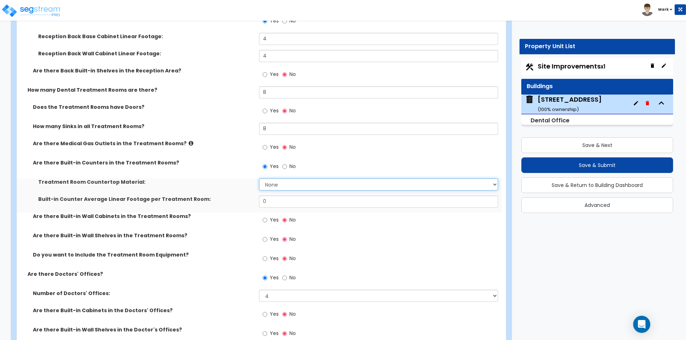
click at [272, 184] on select "None Plastic Laminate Solid Surface Stone Quartz Marble Tile Wood Stainless Ste…" at bounding box center [378, 185] width 239 height 12
select select "2"
click at [259, 179] on select "None Plastic Laminate Solid Surface Stone Quartz Marble Tile Wood Stainless Ste…" at bounding box center [378, 185] width 239 height 12
click at [271, 202] on input "0" at bounding box center [378, 202] width 239 height 12
type input "5"
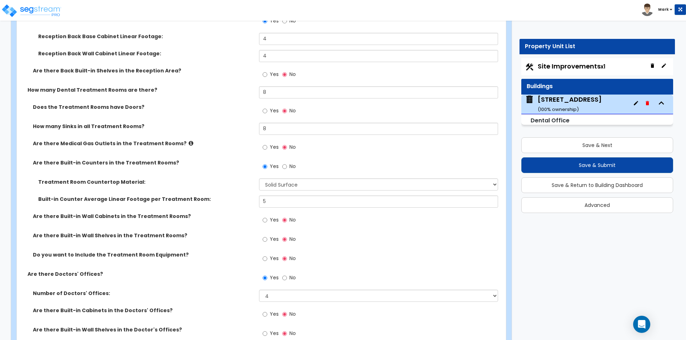
click at [241, 210] on div "Built-in Counter Average Linear Footage per Treatment Room: 5" at bounding box center [259, 204] width 485 height 17
click at [264, 221] on input "Yes" at bounding box center [264, 220] width 5 height 8
radio input "true"
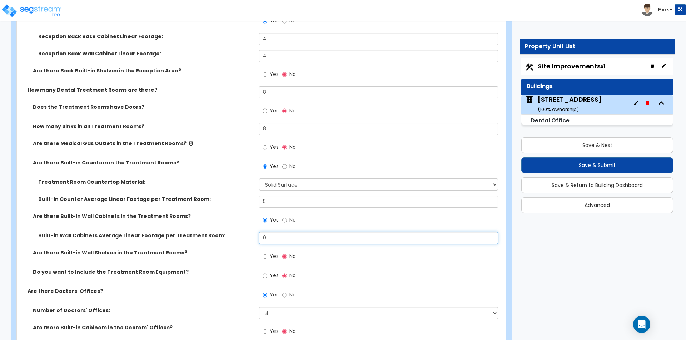
click at [275, 236] on input "0" at bounding box center [378, 238] width 239 height 12
type input "2"
click at [239, 234] on label "Built-in Wall Cabinets Average Linear Footage per Treatment Room:" at bounding box center [145, 235] width 215 height 7
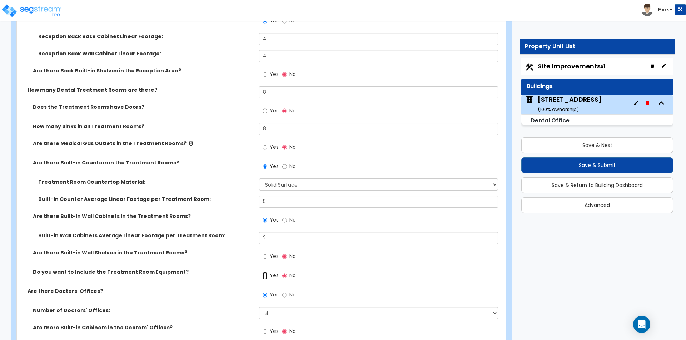
click at [264, 275] on input "Yes" at bounding box center [264, 276] width 5 height 8
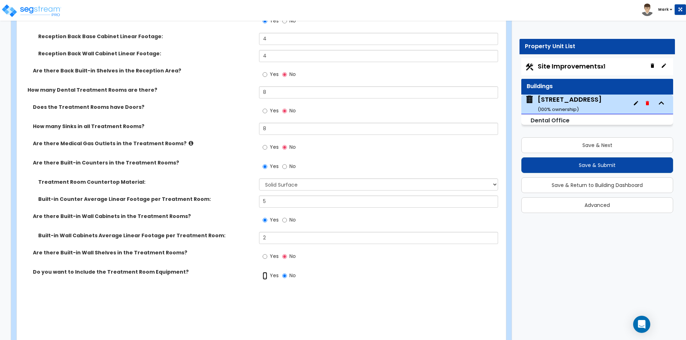
radio input "true"
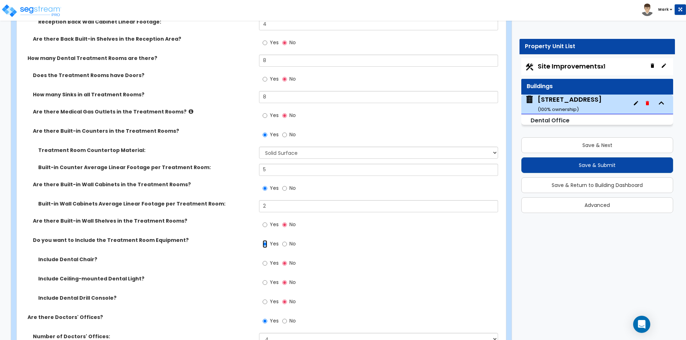
scroll to position [1949, 0]
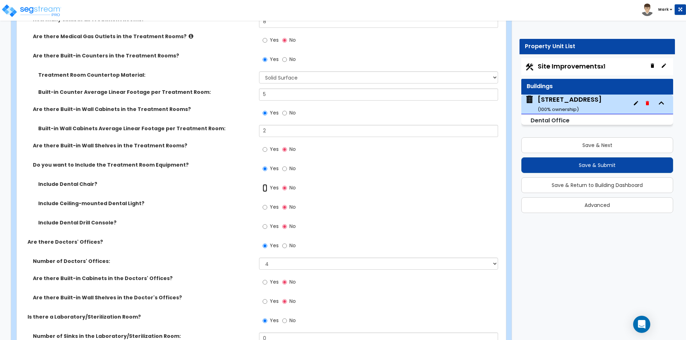
click at [266, 189] on input "Yes" at bounding box center [264, 188] width 5 height 8
radio input "true"
click at [266, 211] on input "Yes" at bounding box center [264, 208] width 5 height 8
radio input "true"
click at [265, 227] on input "Yes" at bounding box center [264, 227] width 5 height 8
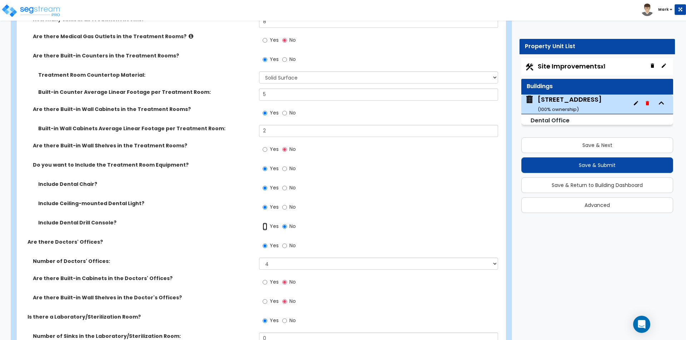
radio input "true"
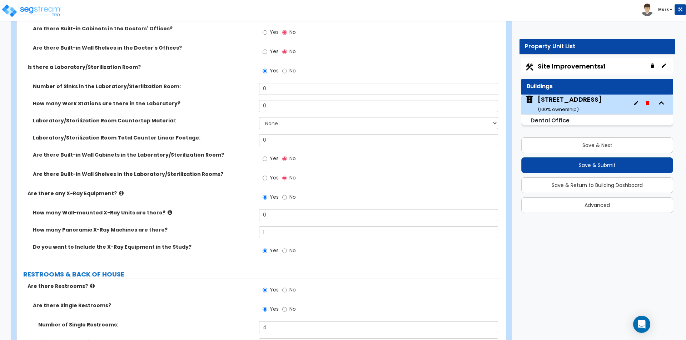
scroll to position [2163, 0]
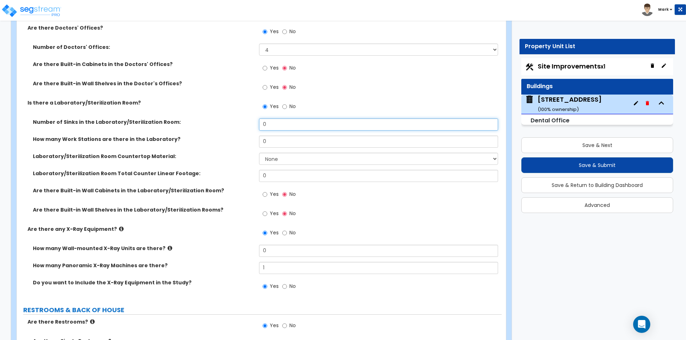
click at [269, 125] on input "0" at bounding box center [378, 125] width 239 height 12
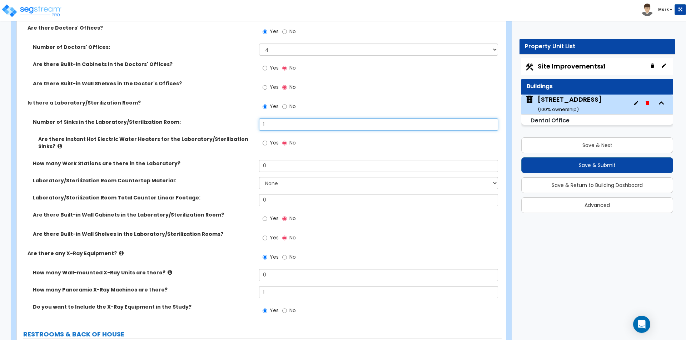
type input "1"
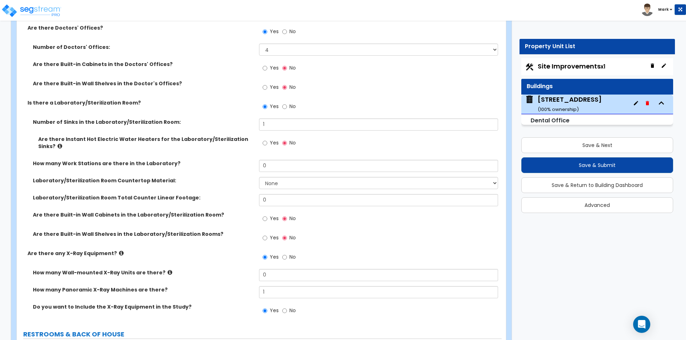
click at [252, 152] on div "Are there Instant Hot Electric Water Heaters for the Laboratory/Sterilization S…" at bounding box center [259, 148] width 485 height 24
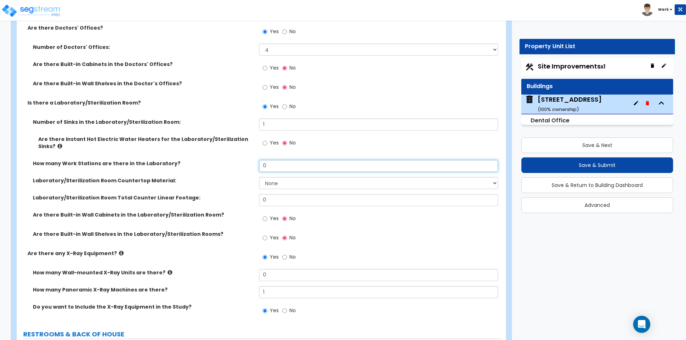
click at [272, 165] on input "0" at bounding box center [378, 166] width 239 height 12
type input "1"
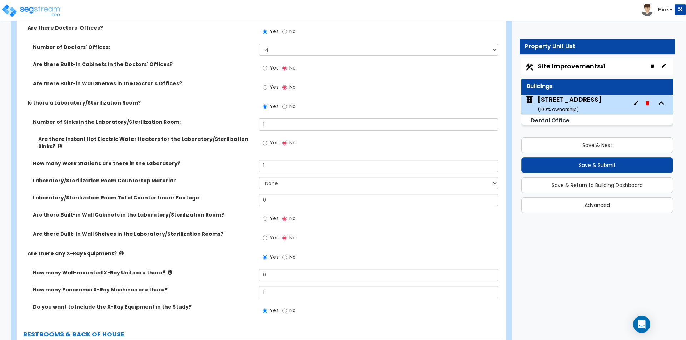
click at [218, 184] on label "Laboratory/Sterilization Room Countertop Material:" at bounding box center [143, 180] width 221 height 7
click at [268, 185] on select "None Plastic Laminate Solid Surface Stone Quartz Marble Tile Wood Stainless Ste…" at bounding box center [378, 183] width 239 height 12
select select "2"
click at [259, 177] on select "None Plastic Laminate Solid Surface Stone Quartz Marble Tile Wood Stainless Ste…" at bounding box center [378, 183] width 239 height 12
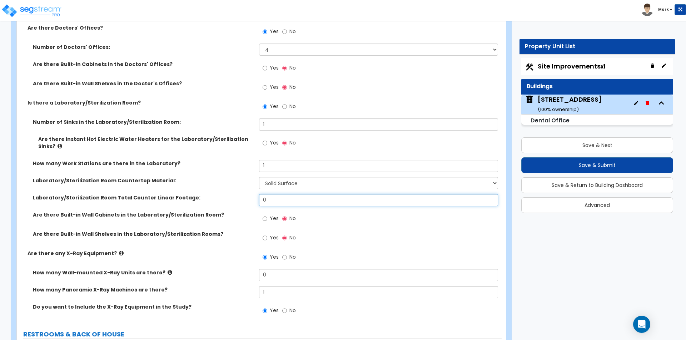
click at [277, 199] on input "0" at bounding box center [378, 200] width 239 height 12
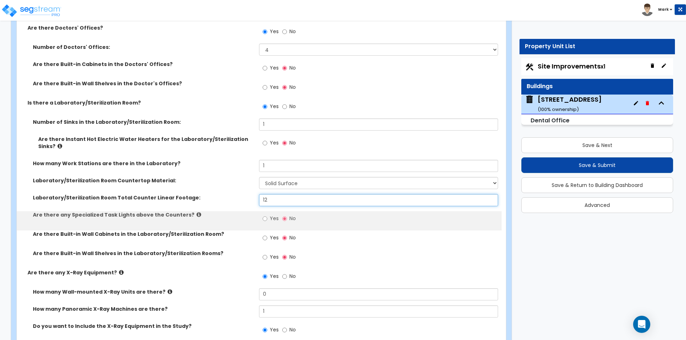
type input "12"
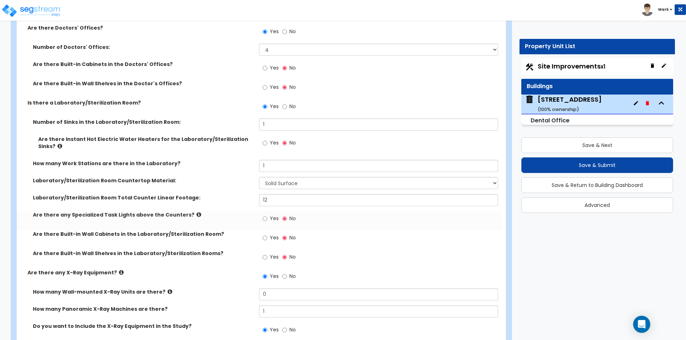
click at [235, 209] on div "Laboratory/Sterilization Room Total Counter Linear Footage: 12" at bounding box center [259, 202] width 485 height 17
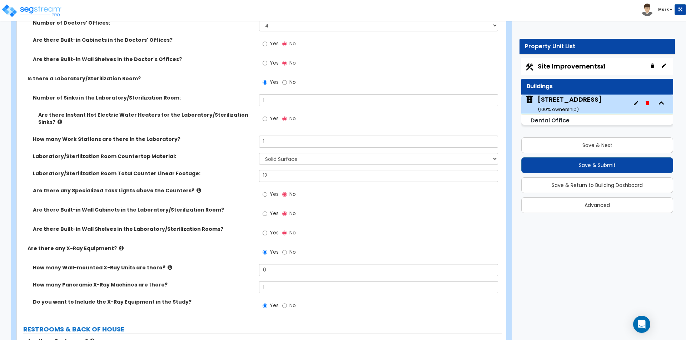
scroll to position [2199, 0]
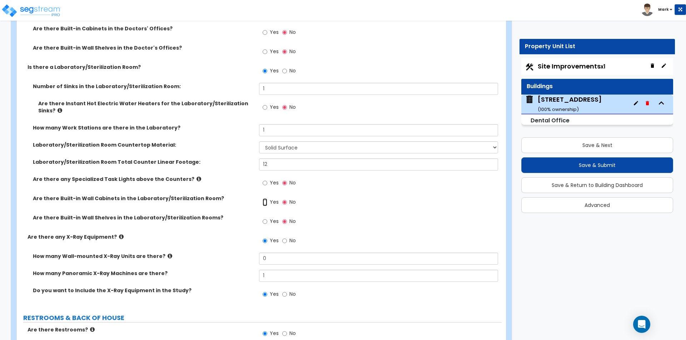
click at [264, 202] on input "Yes" at bounding box center [264, 203] width 5 height 8
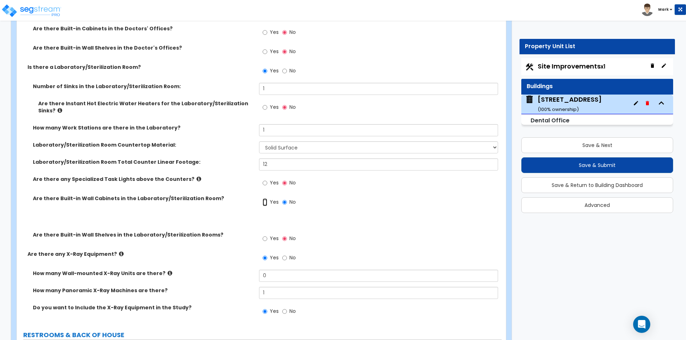
radio input "true"
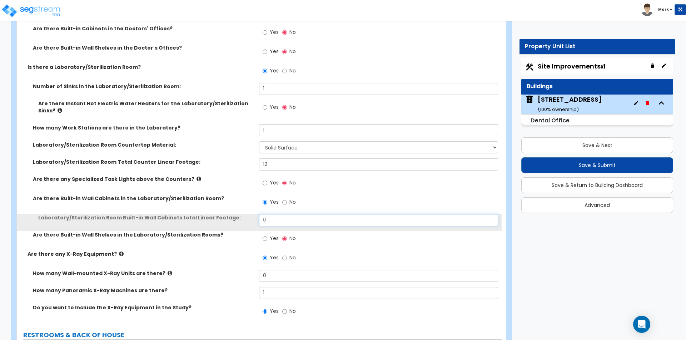
click at [272, 221] on input "0" at bounding box center [378, 220] width 239 height 12
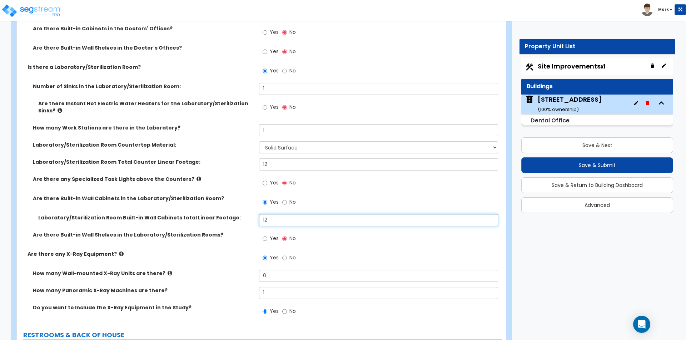
type input "12"
click at [230, 233] on label "Are there Built-in Wall Shelves in the Laboratory/Sterilization Rooms?" at bounding box center [143, 234] width 221 height 7
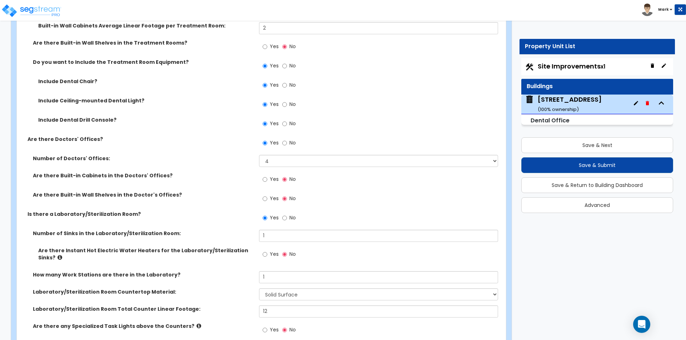
scroll to position [1985, 0]
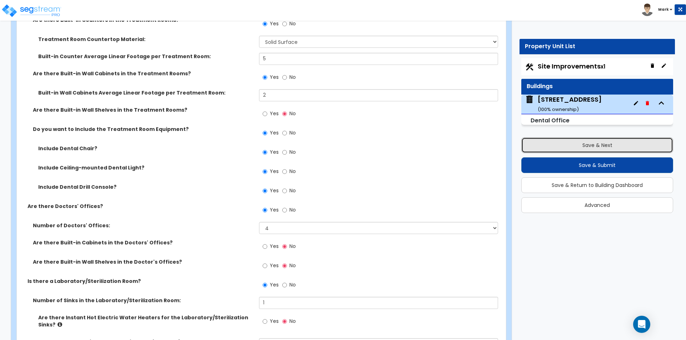
click at [560, 143] on button "Save & Next" at bounding box center [597, 145] width 152 height 16
select select "2"
select select "1"
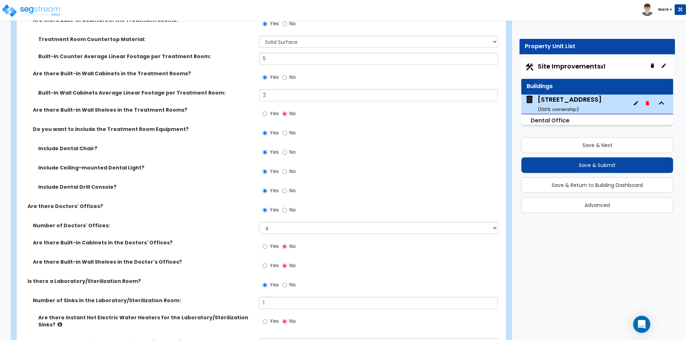
select select "6"
select select "2"
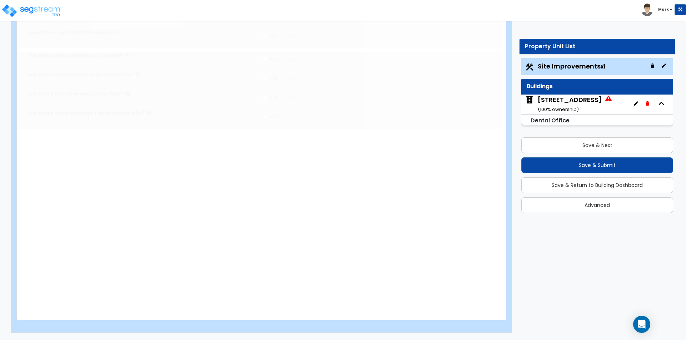
scroll to position [0, 0]
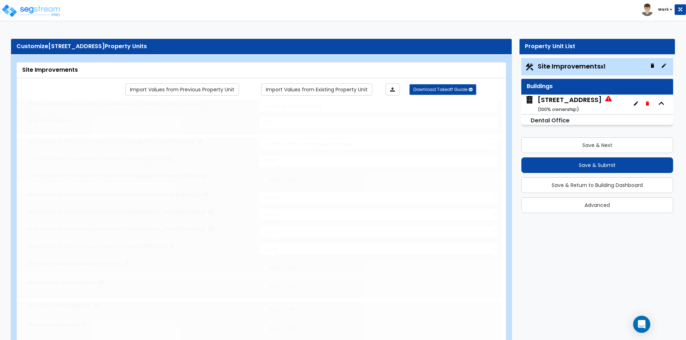
radio input "true"
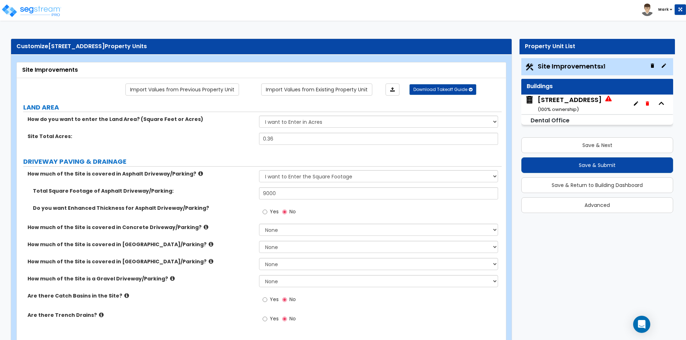
click at [563, 99] on div "503 N Pine Street ( 100 % ownership)" at bounding box center [569, 104] width 64 height 18
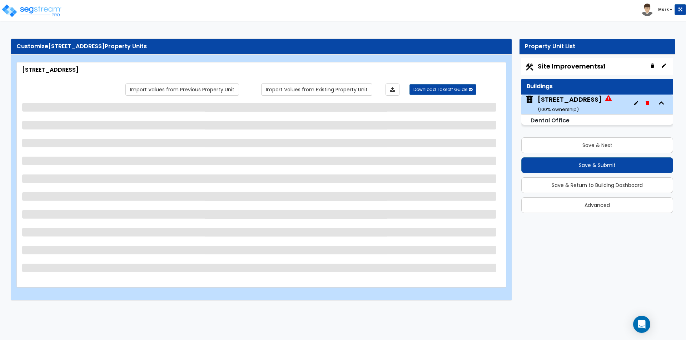
select select "2"
select select "1"
select select "6"
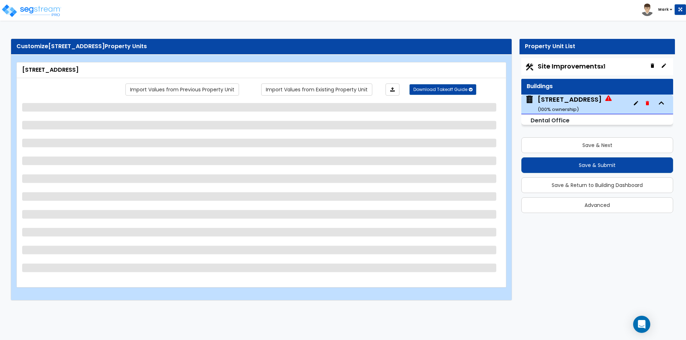
select select "2"
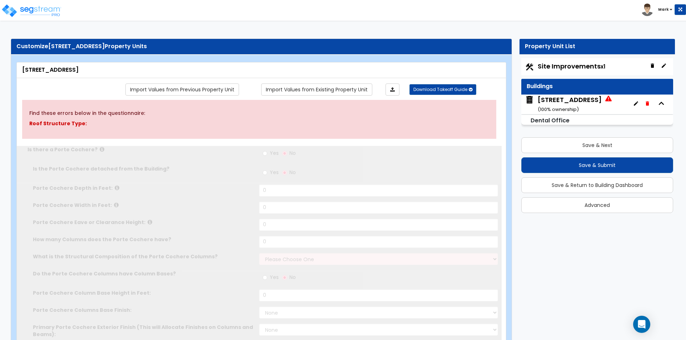
type input "12"
type input "70"
type input "3000"
select select "7"
select select "1"
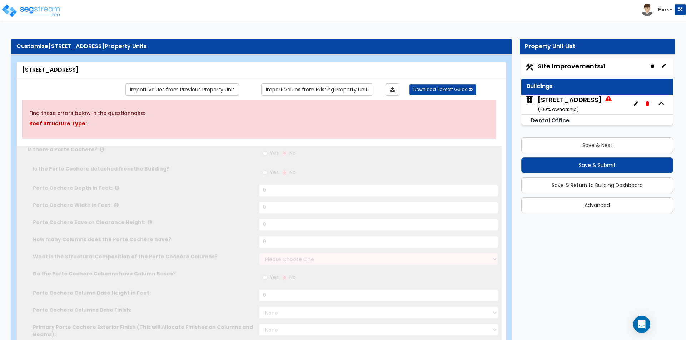
select select "2"
type input "70"
select select "4"
radio input "true"
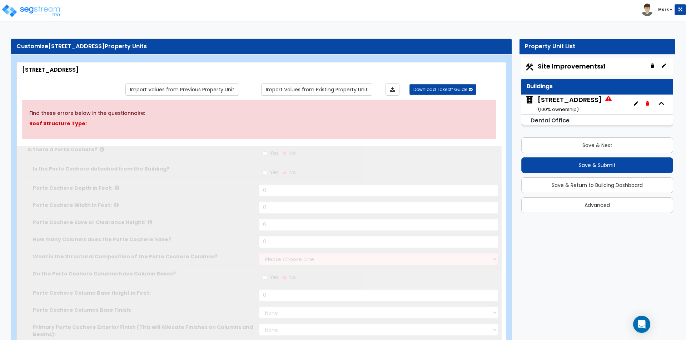
type input "1"
select select "2"
select select "1"
select select "2"
type input "18"
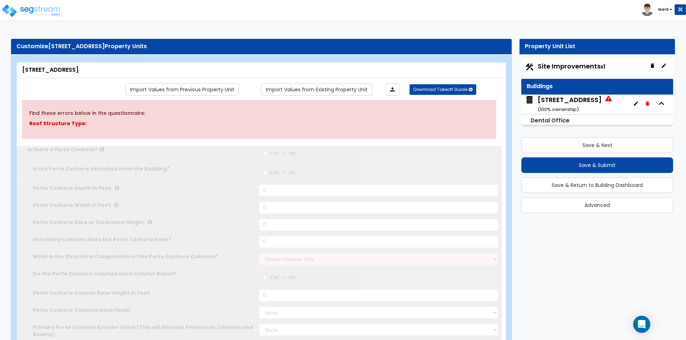
radio input "true"
type input "2"
select select "1"
select select "3"
select select "1"
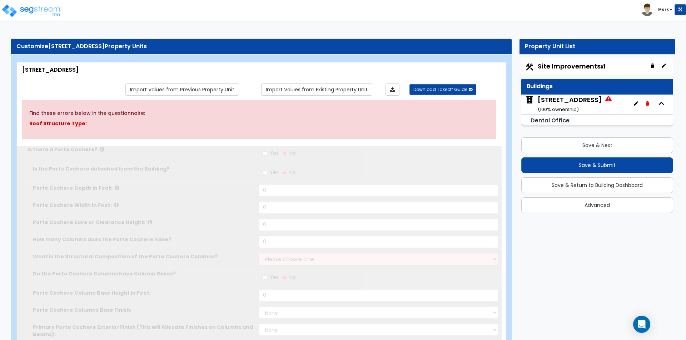
select select "2"
radio input "true"
select select "3"
type input "120"
radio input "true"
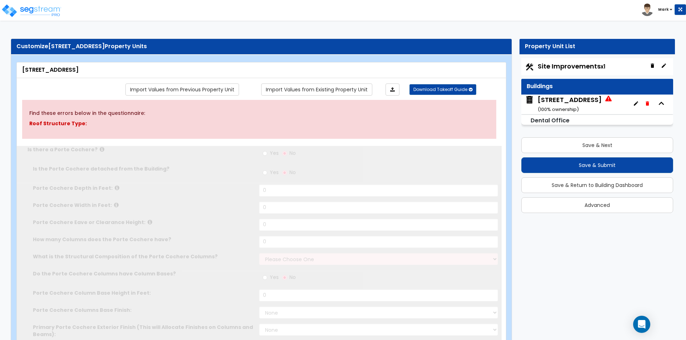
radio input "true"
select select "6"
type input "135"
radio input "true"
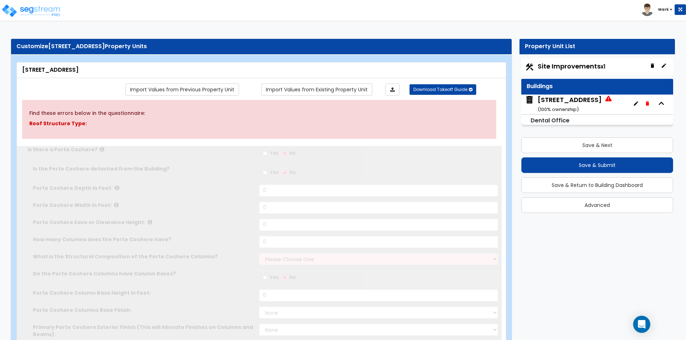
radio input "true"
select select "1"
select select "2"
select select "3"
type input "55"
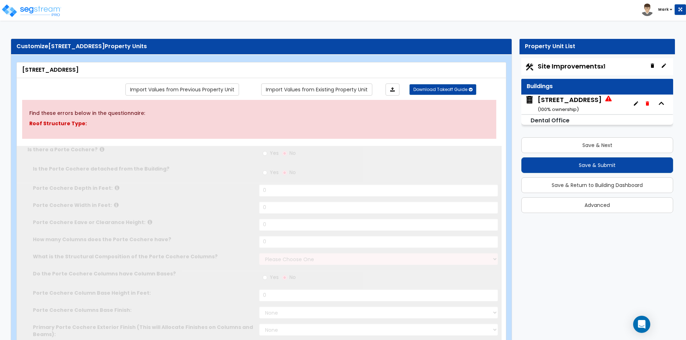
select select "5"
radio input "true"
type input "1"
radio input "true"
type input "200"
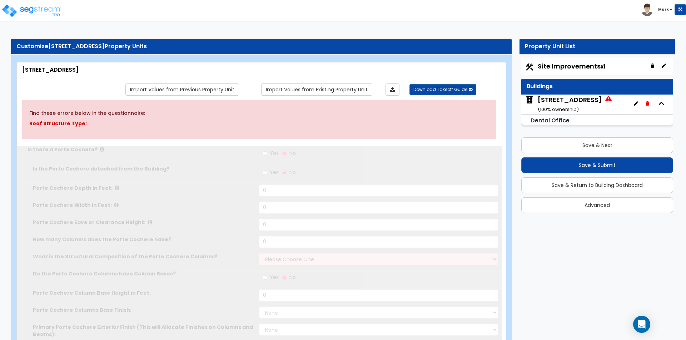
select select "4"
type input "12"
radio input "true"
type input "4"
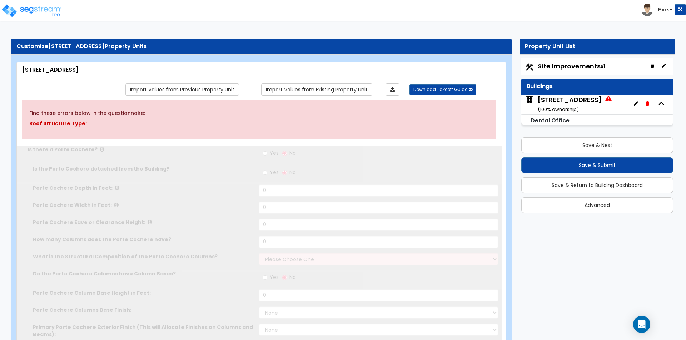
type input "8"
radio input "true"
select select "2"
type input "5"
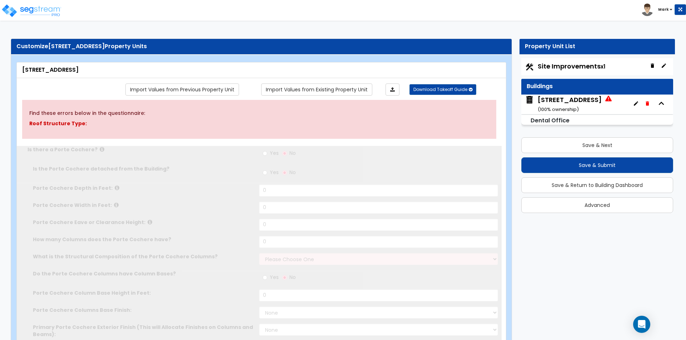
radio input "true"
type input "2"
radio input "true"
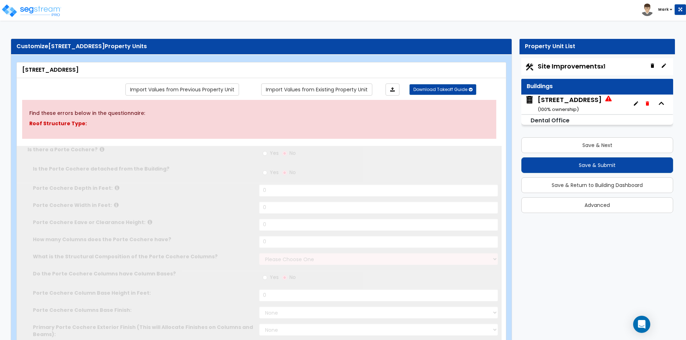
radio input "true"
select select "4"
radio input "true"
type input "1"
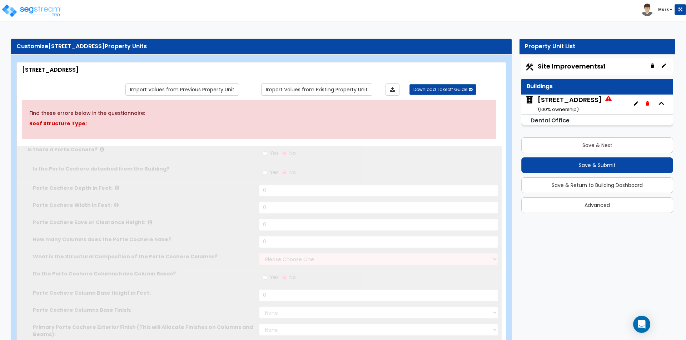
type input "1"
select select "2"
type input "12"
radio input "true"
type input "12"
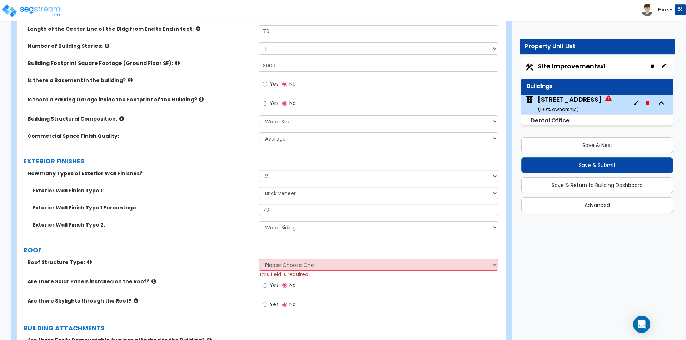
scroll to position [321, 0]
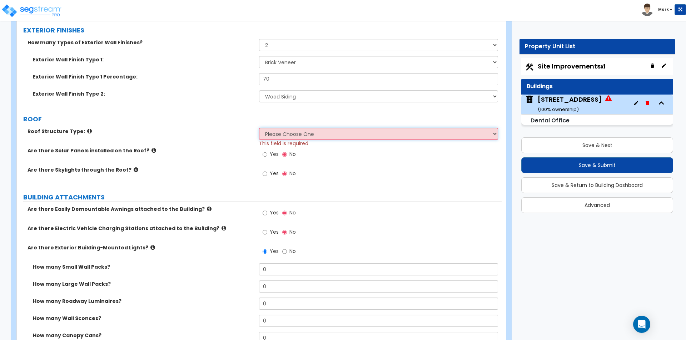
click at [291, 134] on select "Please Choose One Gable Roof Flat Roof Hybrid Gable & Flat Roof" at bounding box center [378, 134] width 239 height 12
click at [259, 128] on select "Please Choose One Gable Roof Flat Roof Hybrid Gable & Flat Roof" at bounding box center [378, 134] width 239 height 12
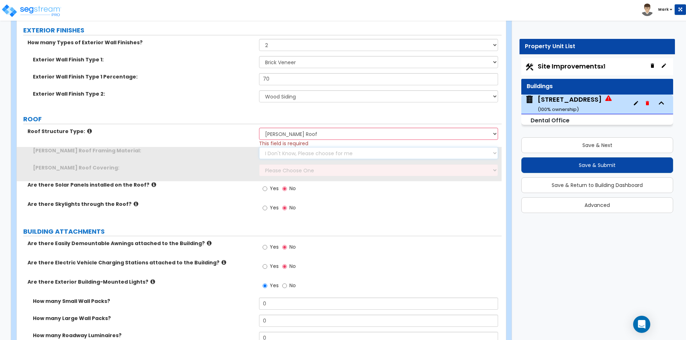
click at [286, 151] on select "I Don't Know, Please choose for me Metal Wood" at bounding box center [378, 153] width 239 height 12
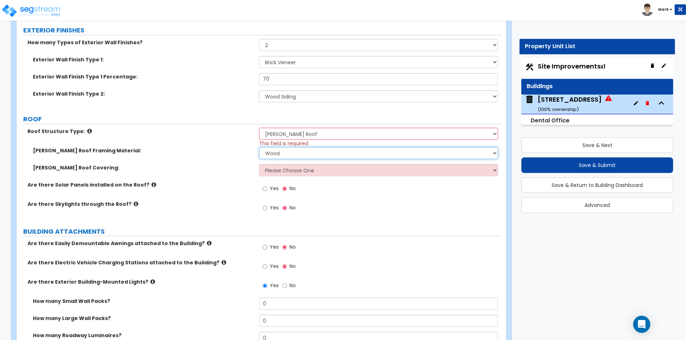
click at [259, 147] on select "I Don't Know, Please choose for me Metal Wood" at bounding box center [378, 153] width 239 height 12
click at [289, 167] on select "Please Choose One Asphalt Shingle Clay Tile Wood Shingle Metal Shingle Standing…" at bounding box center [378, 170] width 239 height 12
click at [259, 164] on select "Please Choose One Asphalt Shingle Clay Tile Wood Shingle Metal Shingle Standing…" at bounding box center [378, 170] width 239 height 12
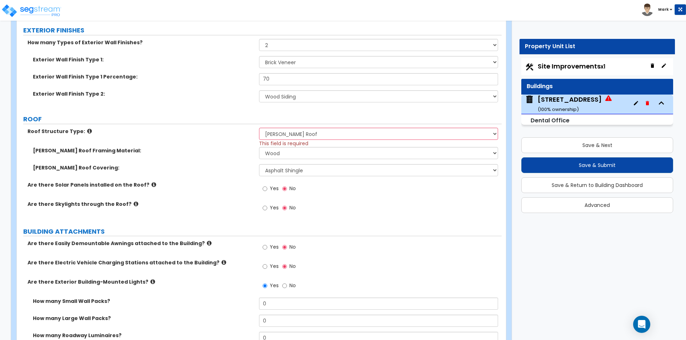
click at [229, 188] on label "Are there Solar Panels installed on the Roof?" at bounding box center [140, 184] width 226 height 7
click at [569, 167] on button "Save & Submit" at bounding box center [597, 165] width 152 height 16
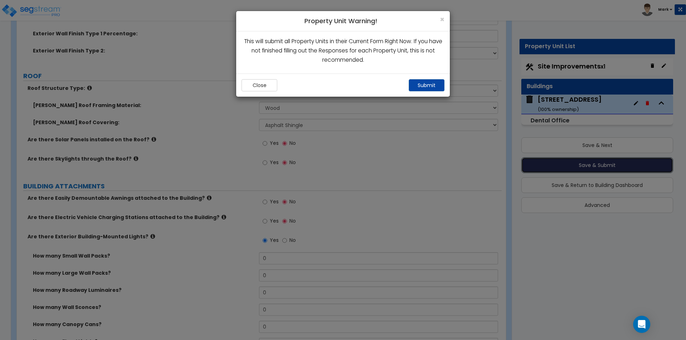
scroll to position [278, 0]
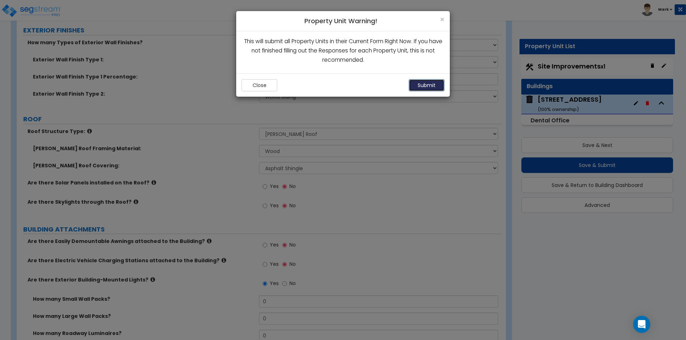
click at [425, 83] on button "Submit" at bounding box center [426, 85] width 36 height 12
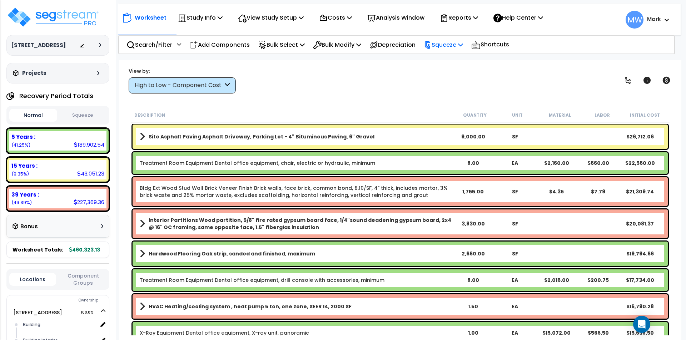
click at [455, 43] on p "Squeeze" at bounding box center [442, 45] width 39 height 10
click at [450, 60] on link "Squeeze" at bounding box center [455, 61] width 71 height 14
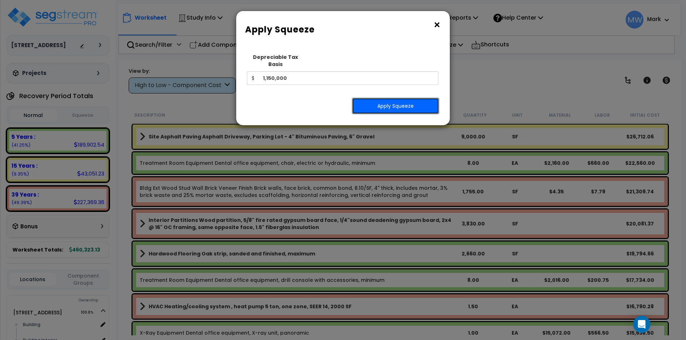
click at [379, 98] on button "Apply Squeeze" at bounding box center [395, 106] width 87 height 16
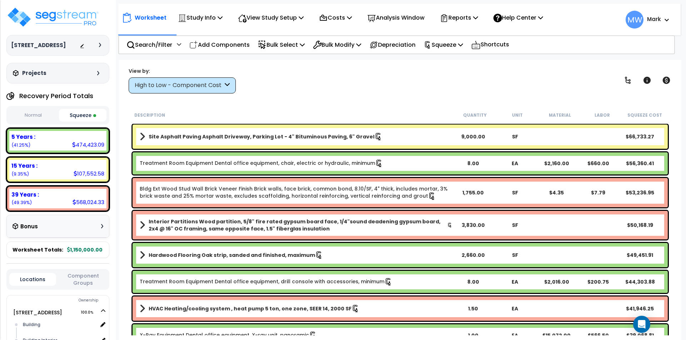
click at [80, 116] on button "Squeeze" at bounding box center [83, 115] width 48 height 13
